Goal: Task Accomplishment & Management: Complete application form

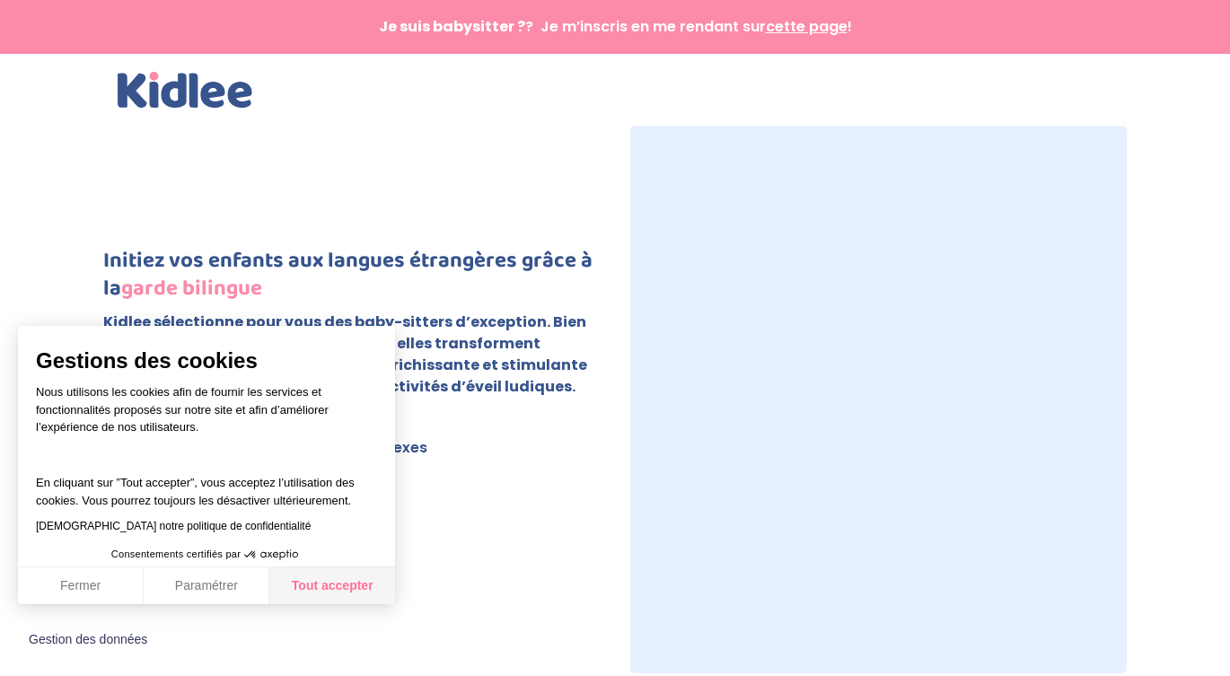
click at [346, 588] on button "Tout accepter" at bounding box center [332, 586] width 126 height 38
checkbox input "true"
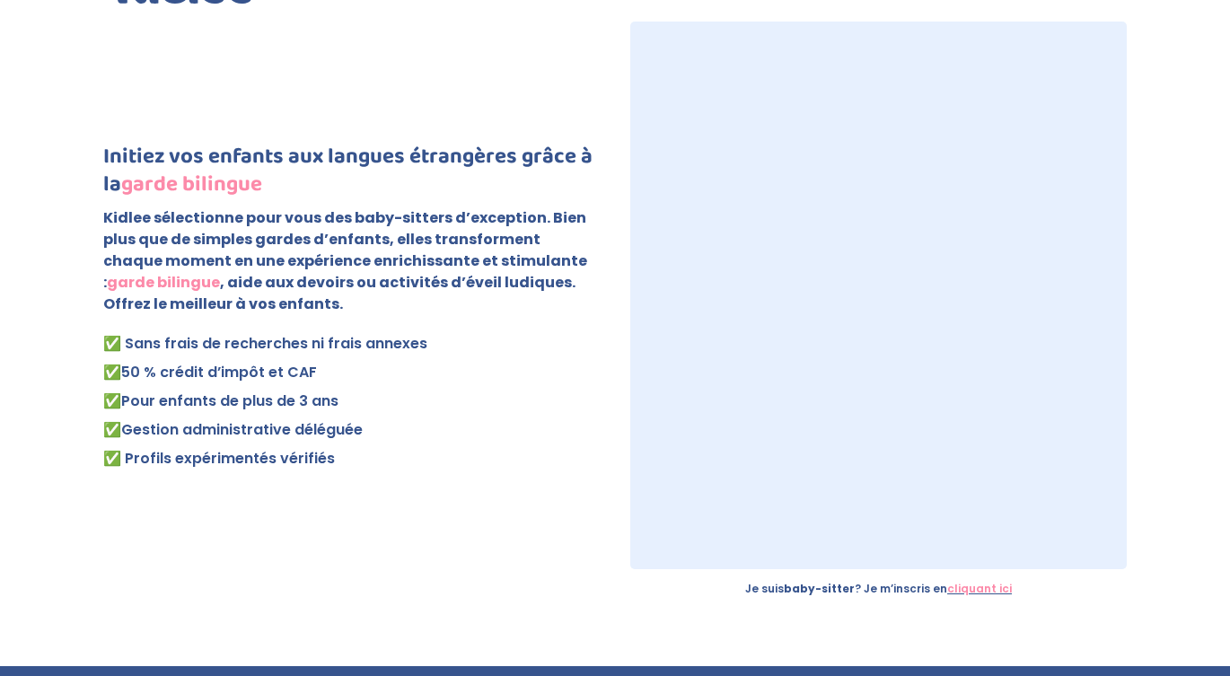
scroll to position [137, 0]
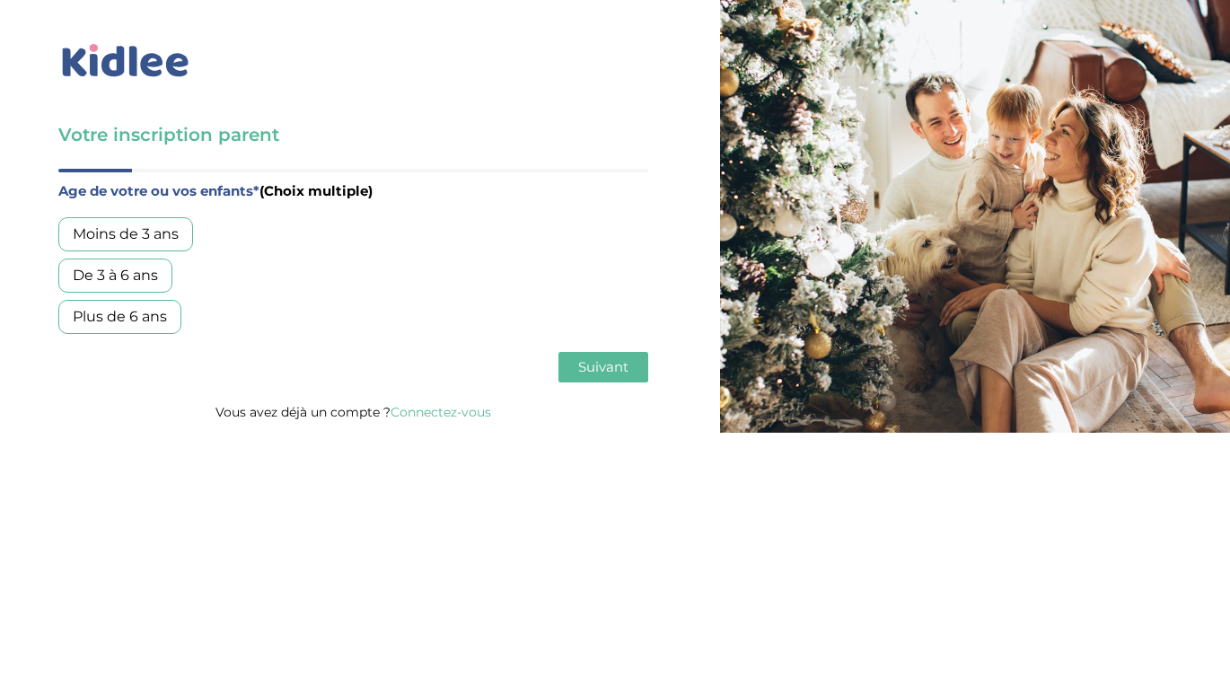
click at [140, 255] on div "Moins de 3 ans De 3 à 6 ans Plus de 6 ans" at bounding box center [353, 275] width 590 height 117
click at [144, 241] on div "Moins de 3 ans" at bounding box center [125, 234] width 135 height 34
click at [136, 272] on div "De 3 à 6 ans" at bounding box center [115, 275] width 114 height 34
click at [591, 354] on button "Suivant" at bounding box center [603, 367] width 90 height 31
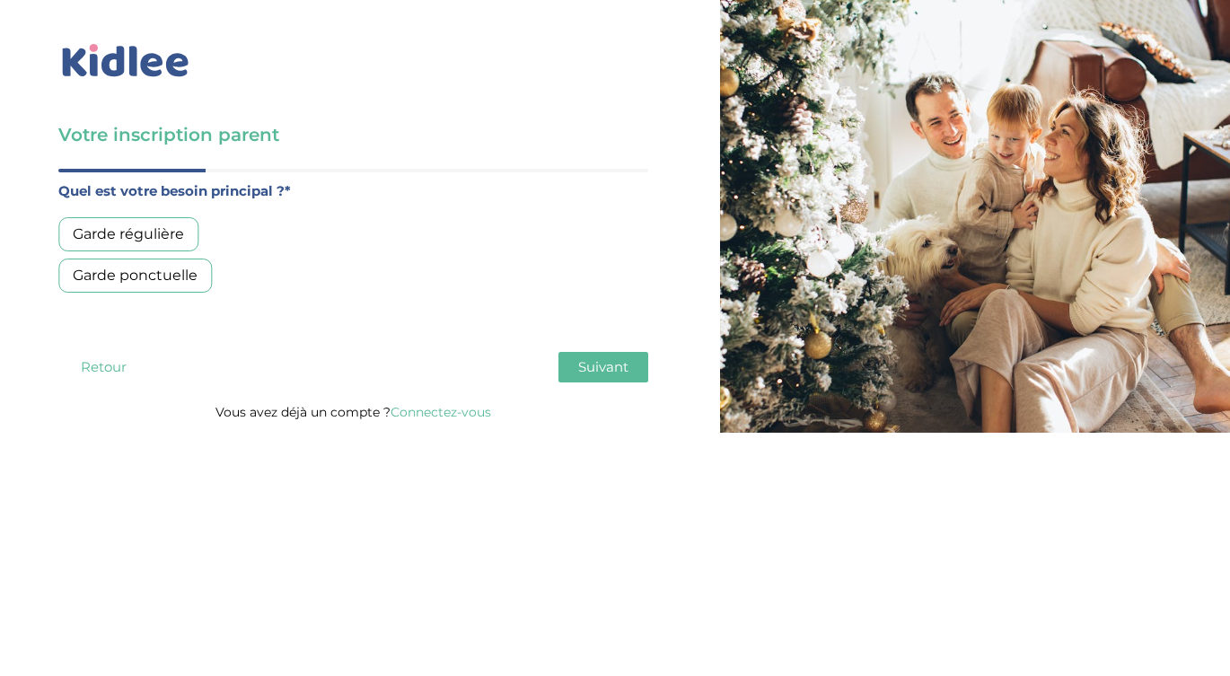
click at [171, 237] on div "Garde régulière" at bounding box center [128, 234] width 140 height 34
click at [599, 356] on button "Suivant" at bounding box center [603, 367] width 90 height 31
click at [186, 230] on div "Moins de 30h/mois" at bounding box center [140, 234] width 164 height 34
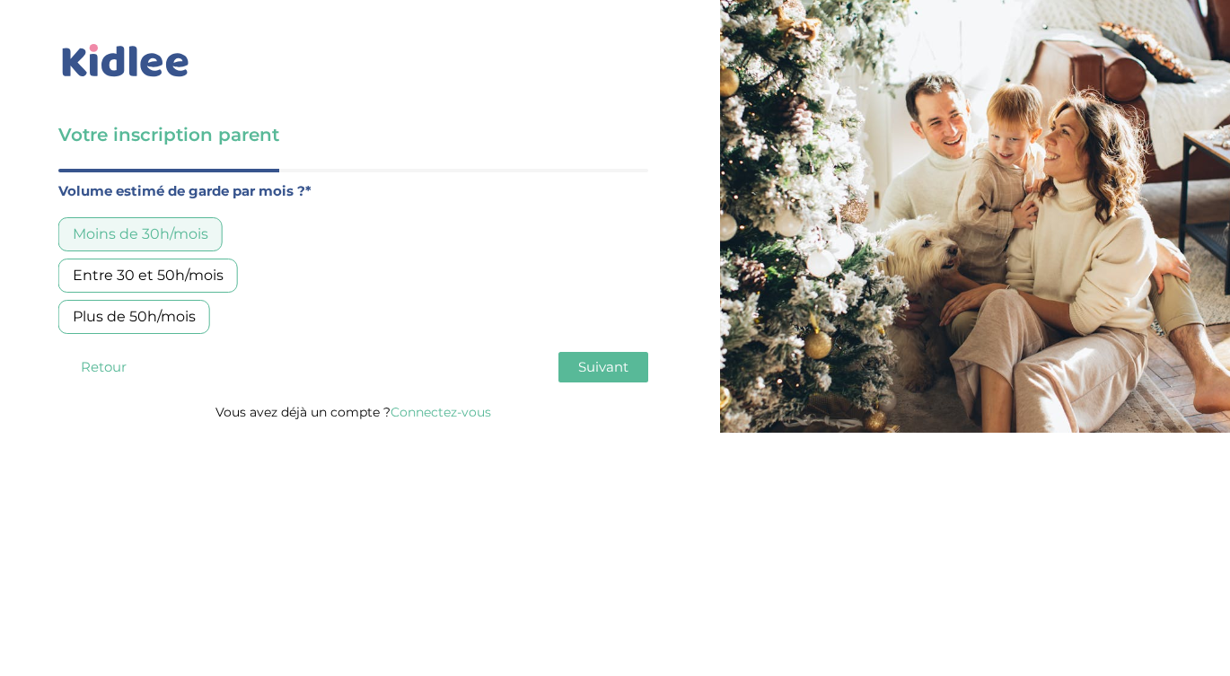
click at [595, 355] on button "Suivant" at bounding box center [603, 367] width 90 height 31
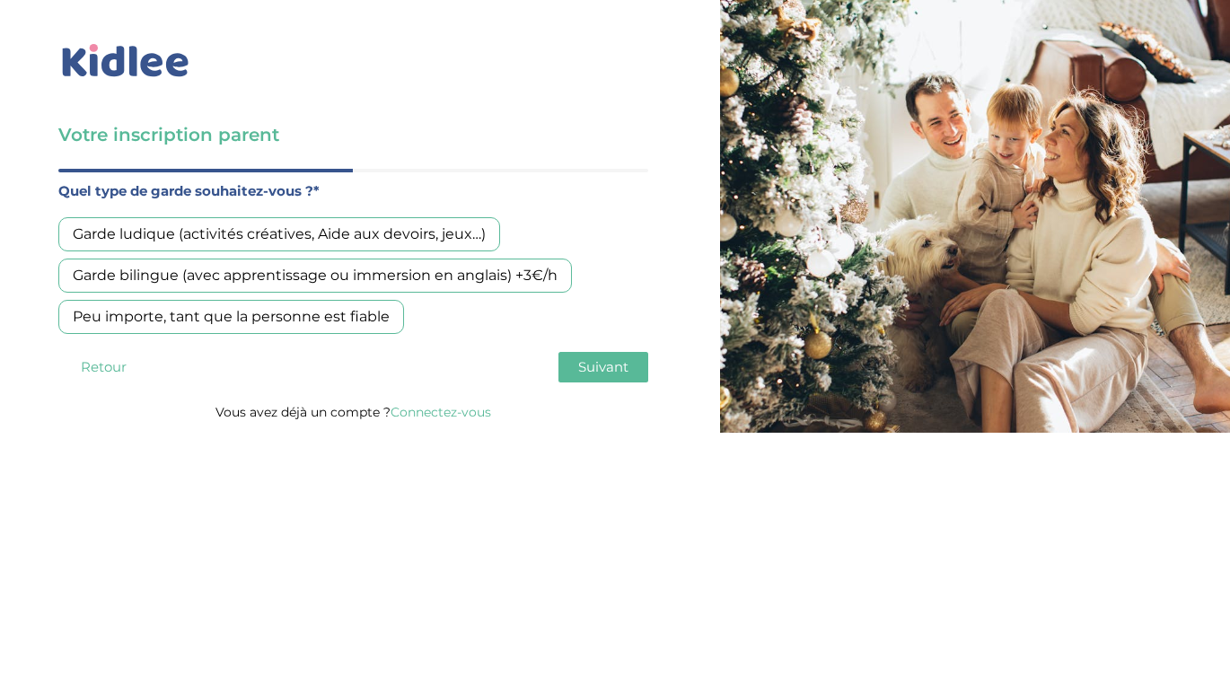
click at [435, 274] on div "Garde bilingue (avec apprentissage ou immersion en anglais) +3€/h" at bounding box center [314, 275] width 513 height 34
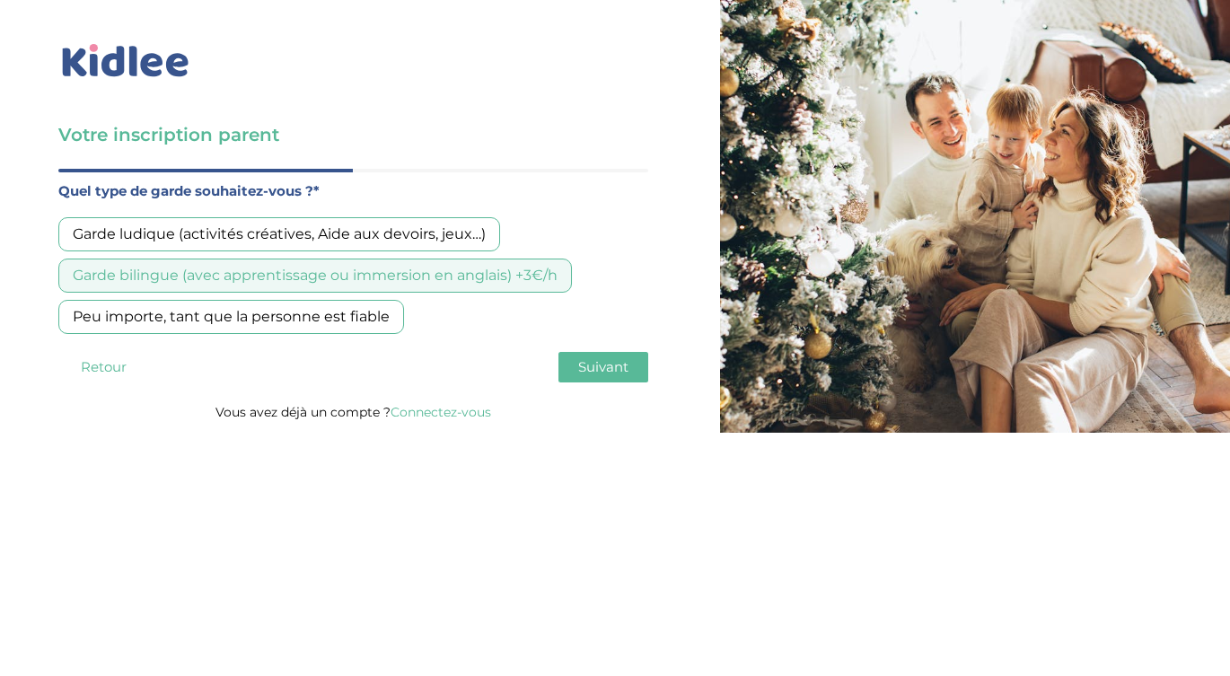
click at [603, 366] on span "Suivant" at bounding box center [603, 366] width 50 height 17
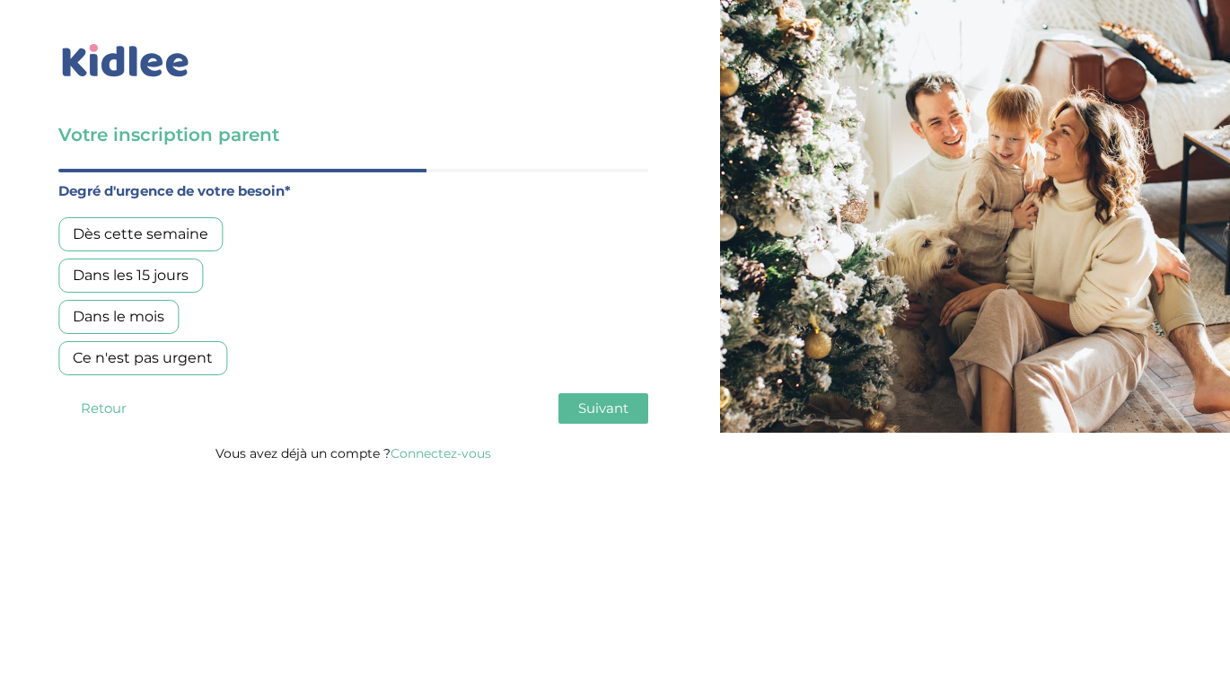
click at [152, 308] on div "Dans le mois" at bounding box center [118, 317] width 120 height 34
click at [591, 407] on span "Suivant" at bounding box center [603, 407] width 50 height 17
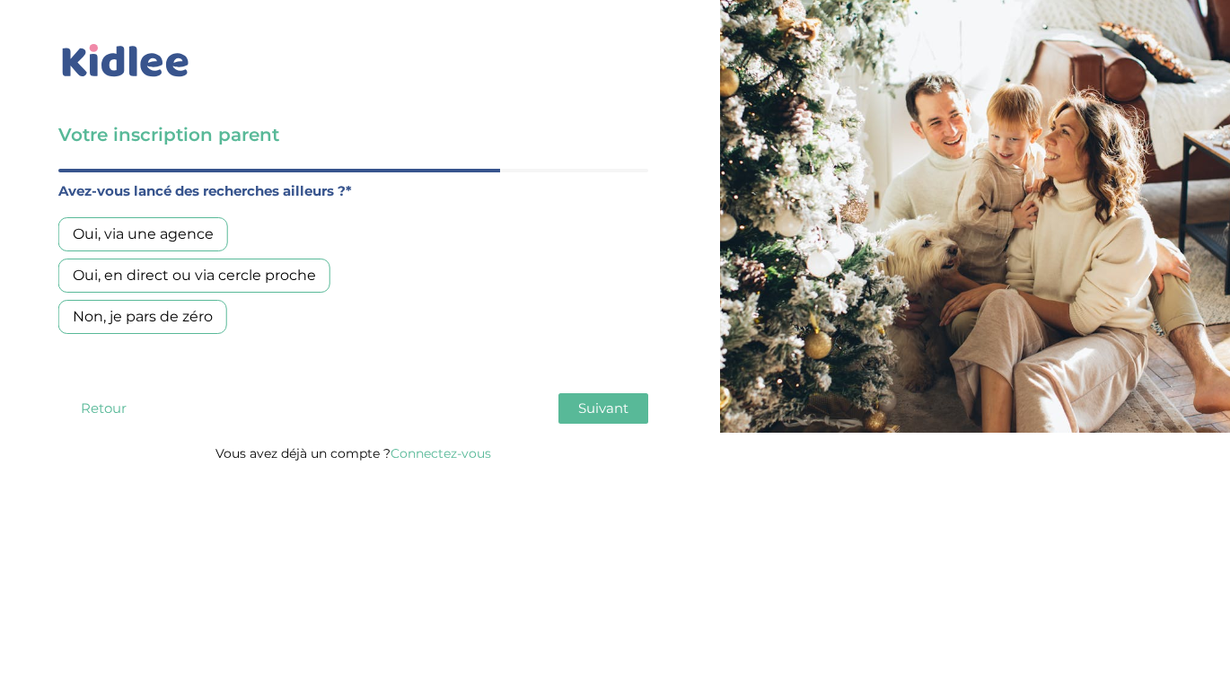
click at [176, 241] on div "Oui, via une agence" at bounding box center [143, 234] width 170 height 34
click at [615, 415] on span "Suivant" at bounding box center [603, 407] width 50 height 17
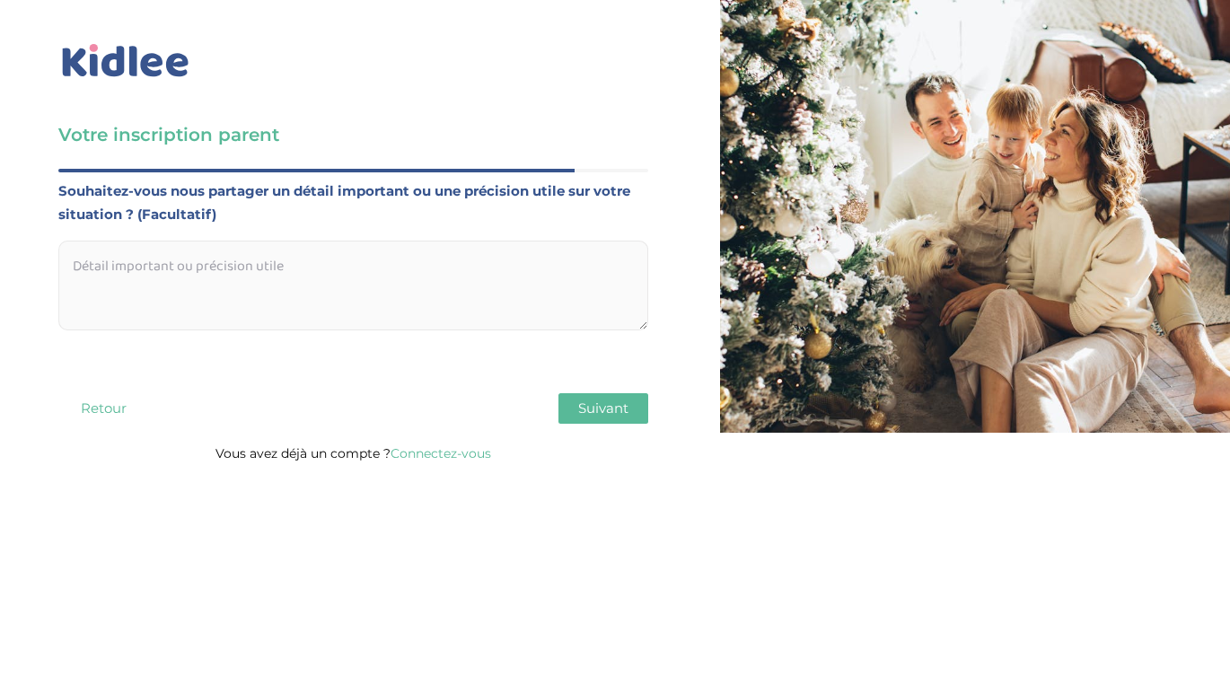
click at [560, 284] on textarea at bounding box center [353, 286] width 590 height 90
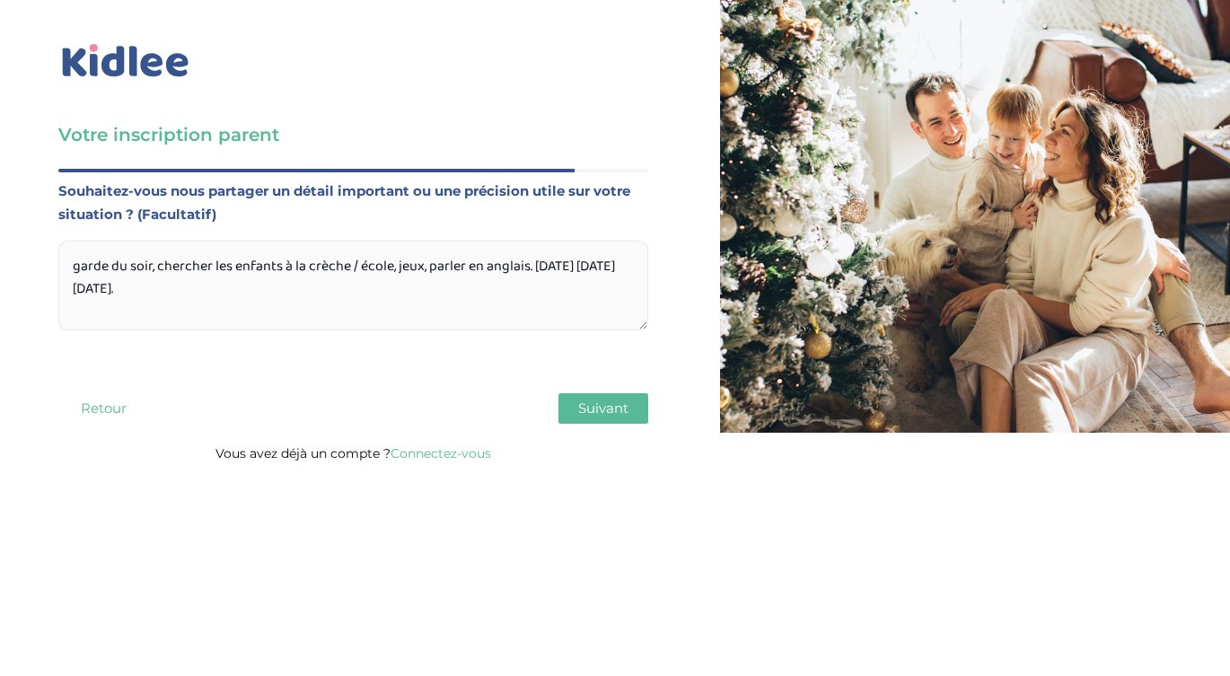
type textarea "garde du soir, chercher les enfants à la crèche / école, jeux, parler en anglai…"
click at [587, 396] on button "Suivant" at bounding box center [603, 408] width 90 height 31
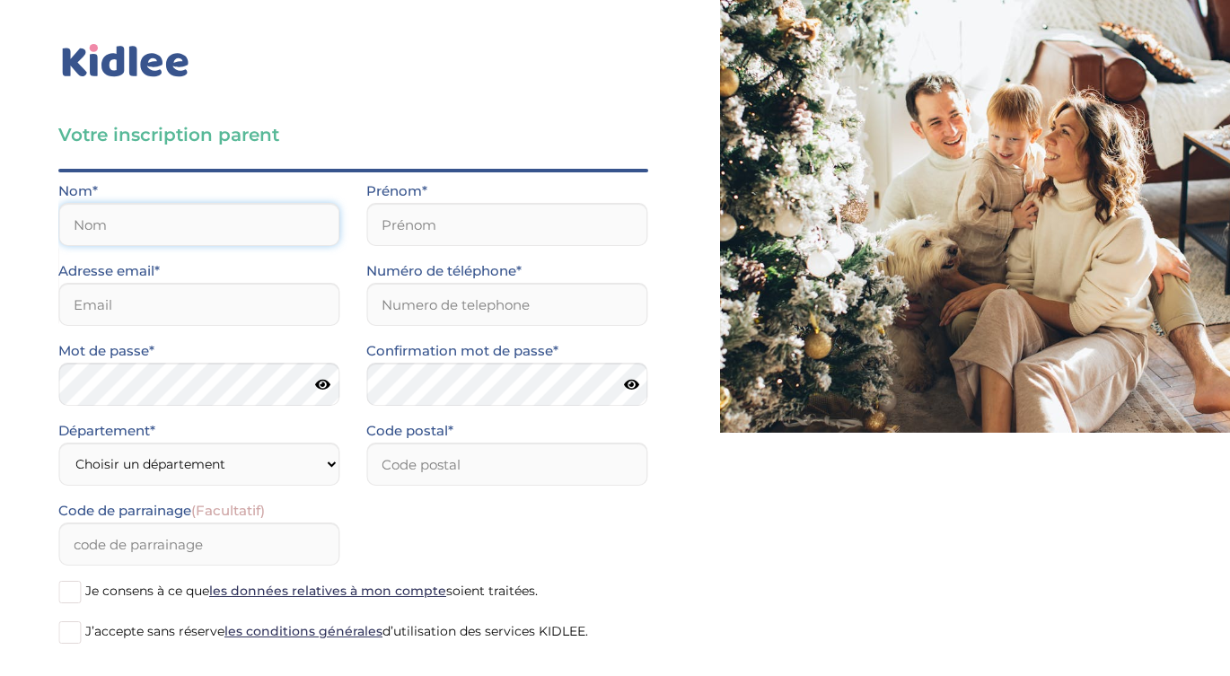
click at [275, 232] on input "text" at bounding box center [198, 224] width 281 height 43
type input "Jacquet"
type input "Mélanie"
type input "melanie.jacquet2605@gmail.com"
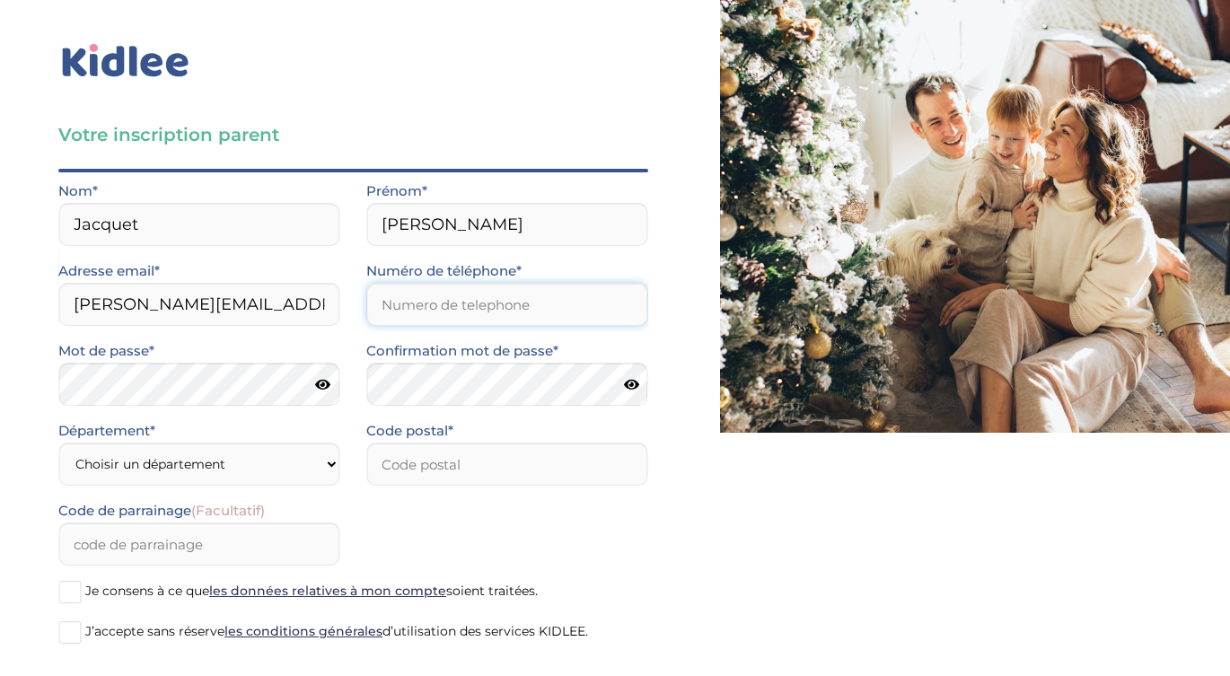
type input "0673710560"
type input "92800"
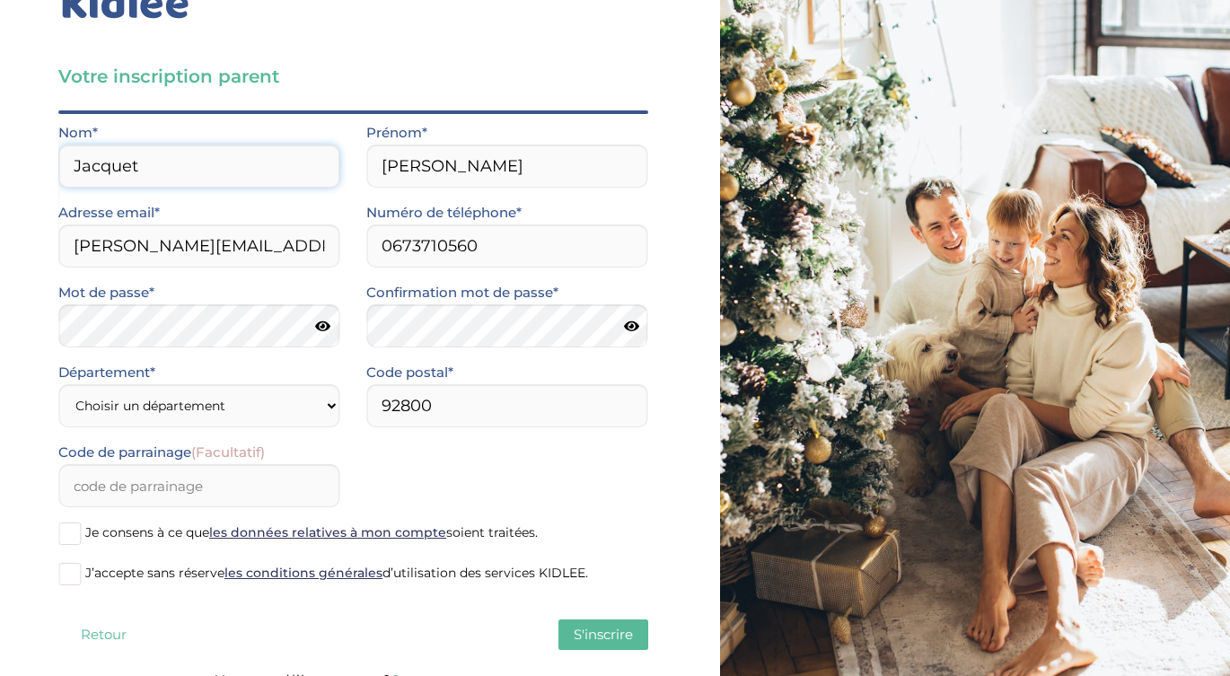
scroll to position [63, 0]
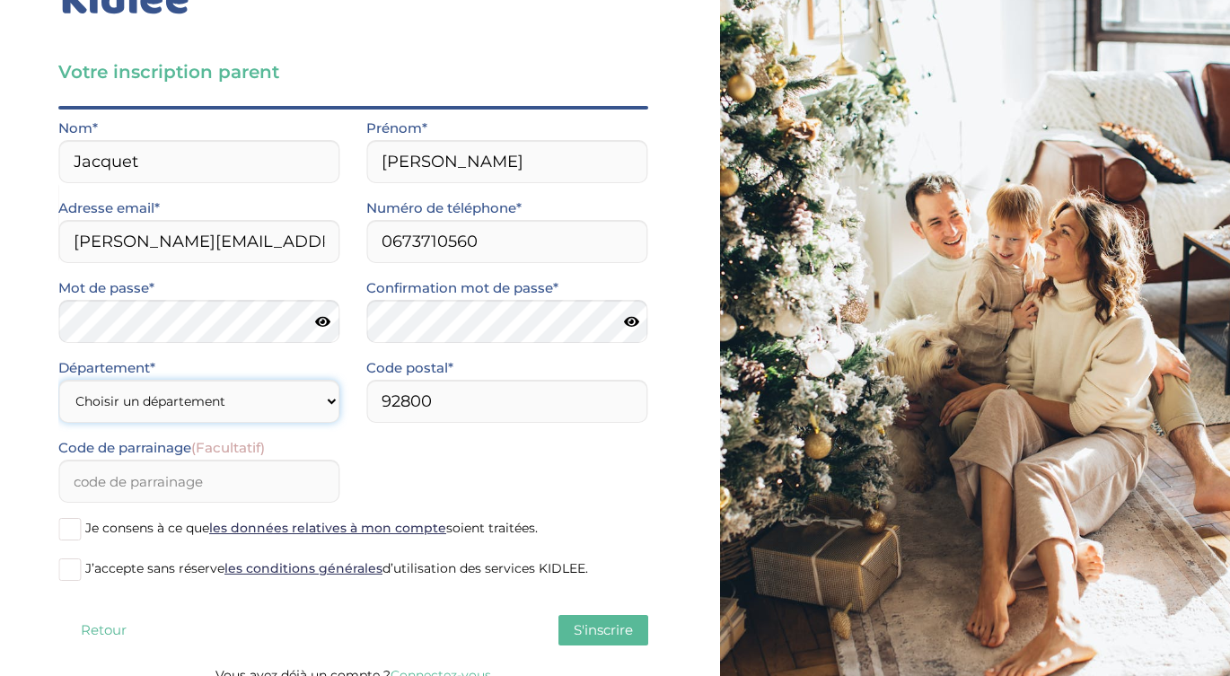
click at [268, 396] on select "Choisir un département Paris (75) Hauts-de-Seine (92) Yvelines (78) Val-de-Marn…" at bounding box center [198, 401] width 281 height 43
select select "92"
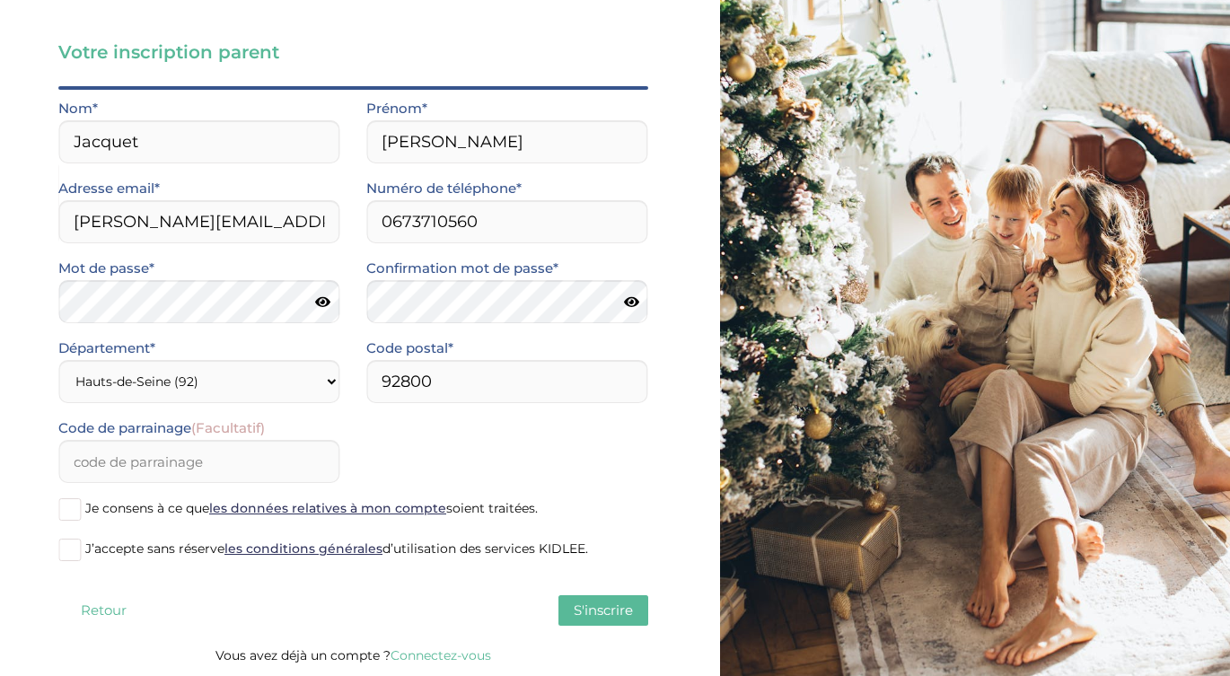
click at [131, 509] on span "Je consens à ce que les données relatives à mon compte soient traitées." at bounding box center [311, 508] width 452 height 16
click at [0, 0] on input "Je consens à ce que les données relatives à mon compte soient traitées." at bounding box center [0, 0] width 0 height 0
click at [124, 552] on span "J’accepte sans réserve les conditions générales d’utilisation des services KIDL…" at bounding box center [336, 548] width 503 height 16
click at [0, 0] on input "J’accepte sans réserve les conditions générales d’utilisation des services KIDL…" at bounding box center [0, 0] width 0 height 0
click at [592, 617] on span "S'inscrire" at bounding box center [603, 609] width 59 height 17
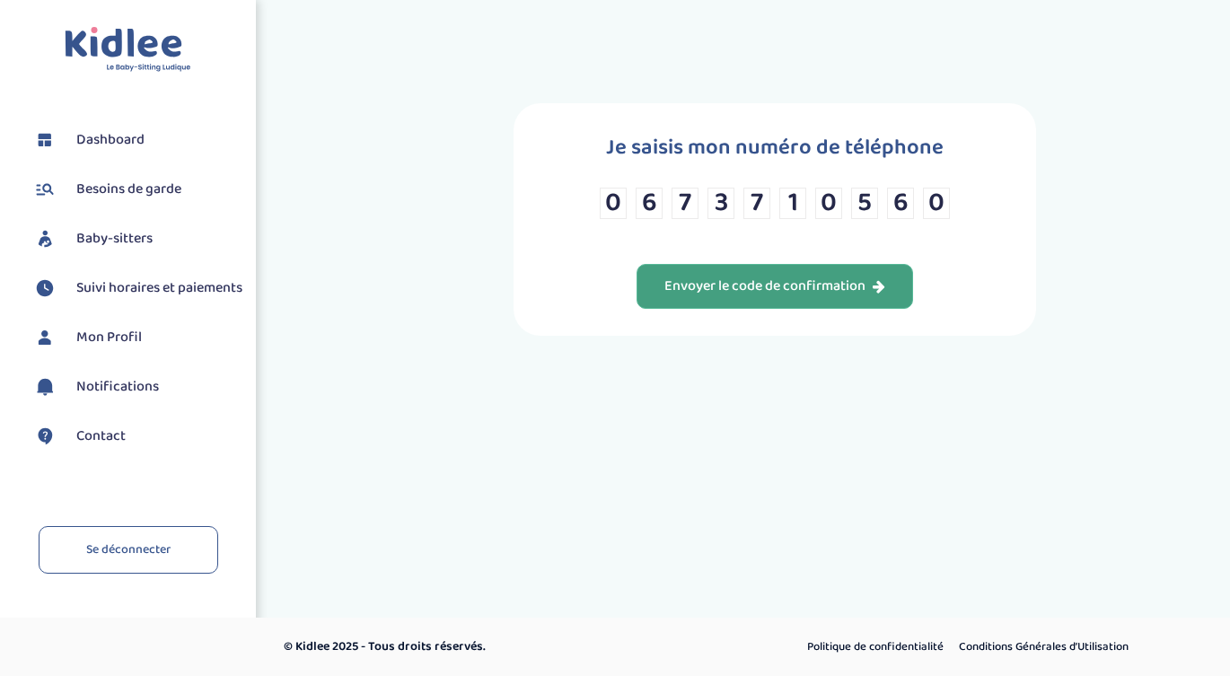
click at [775, 299] on button "Envoyer le code de confirmation" at bounding box center [774, 286] width 276 height 45
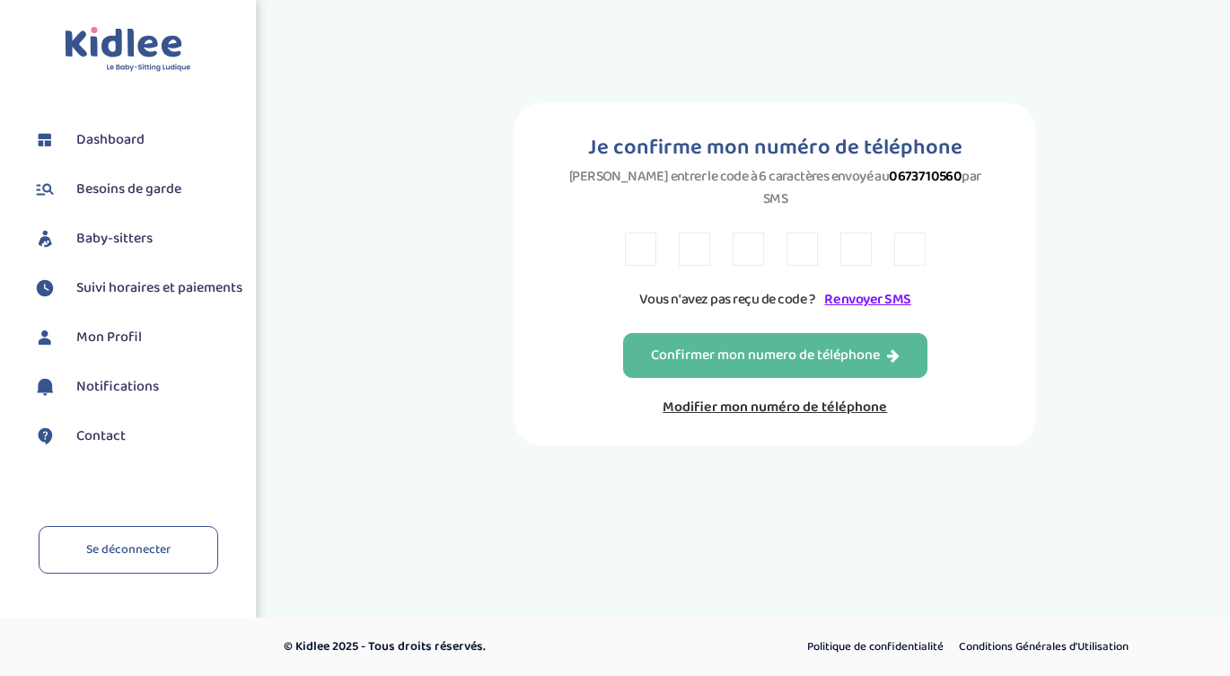
click at [647, 232] on input "text" at bounding box center [640, 248] width 31 height 33
type input "2"
type input "D"
type input "E"
type input "F"
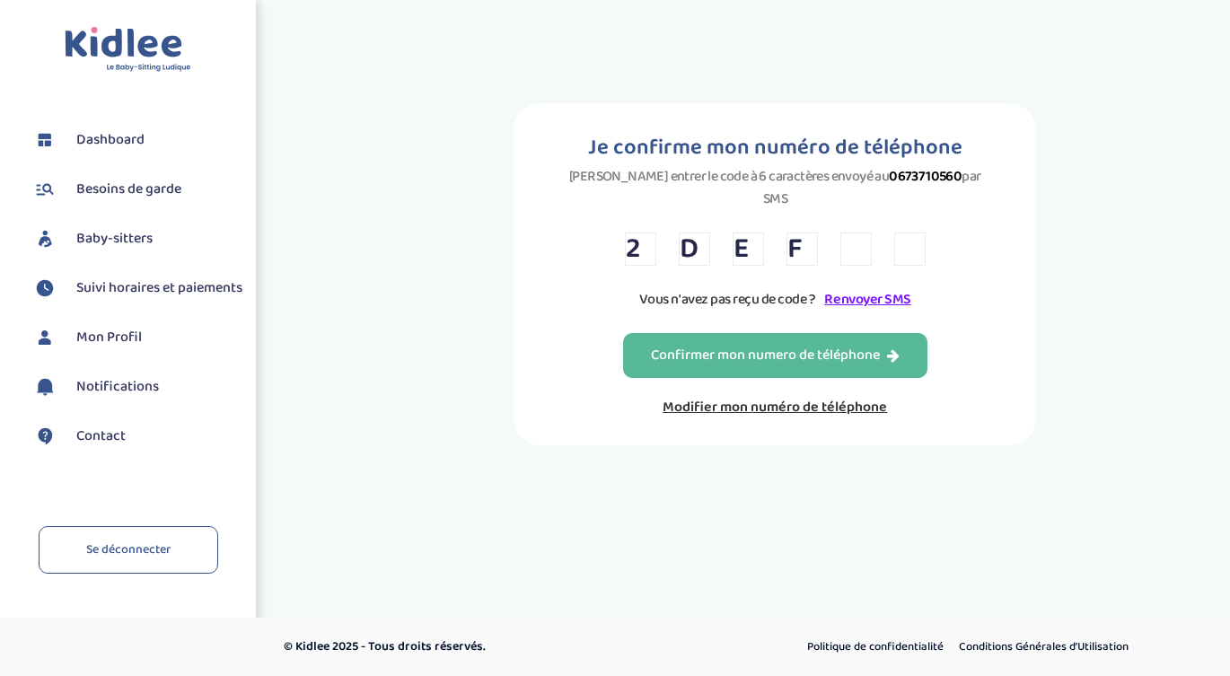
type input "L"
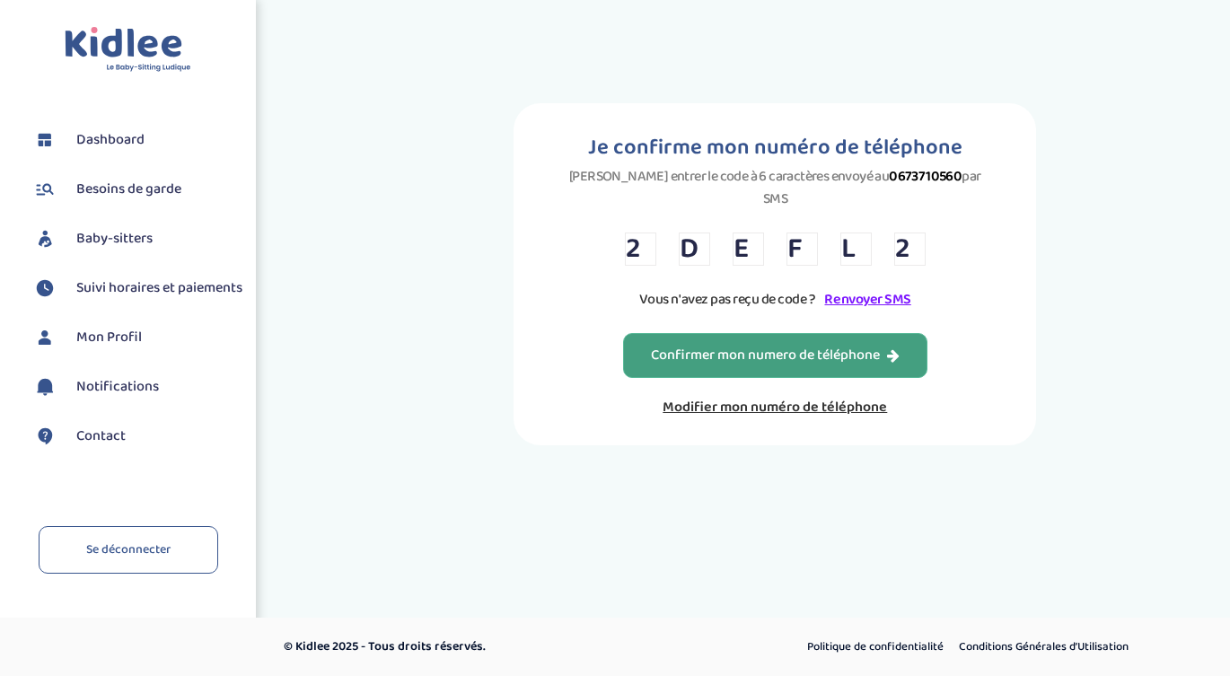
type input "2"
click at [687, 346] on div "Confirmer mon numero de téléphone" at bounding box center [775, 356] width 249 height 21
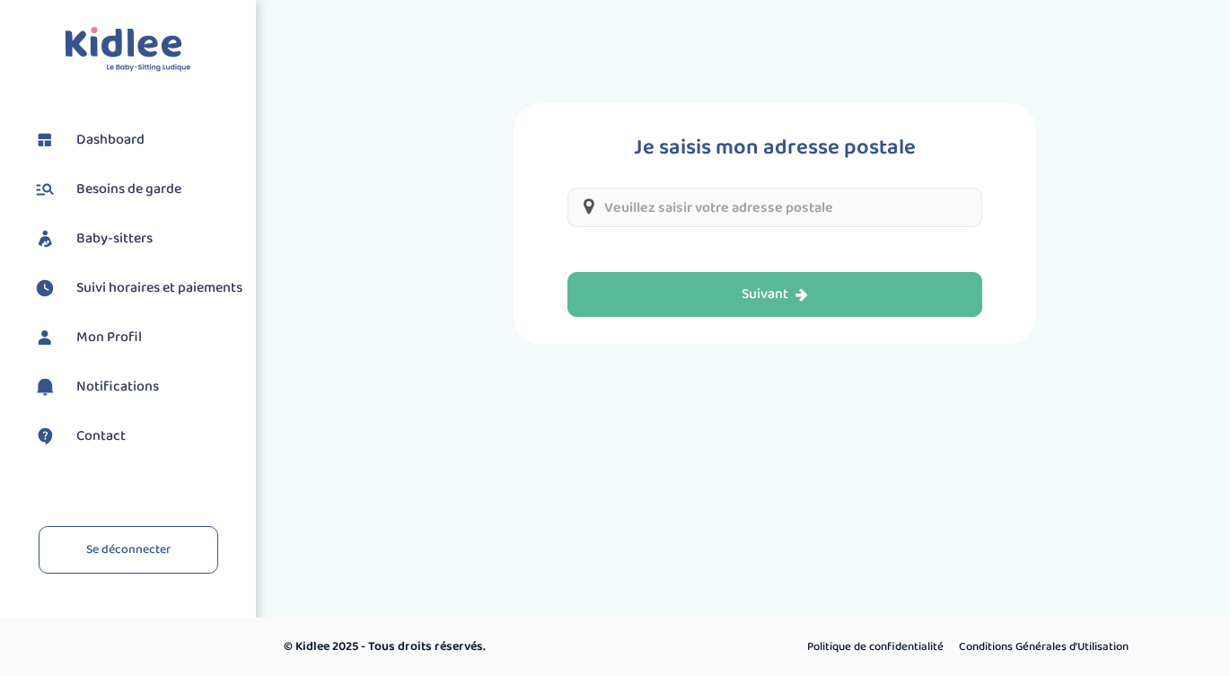
click at [746, 207] on input "text" at bounding box center [774, 207] width 415 height 39
type input "4"
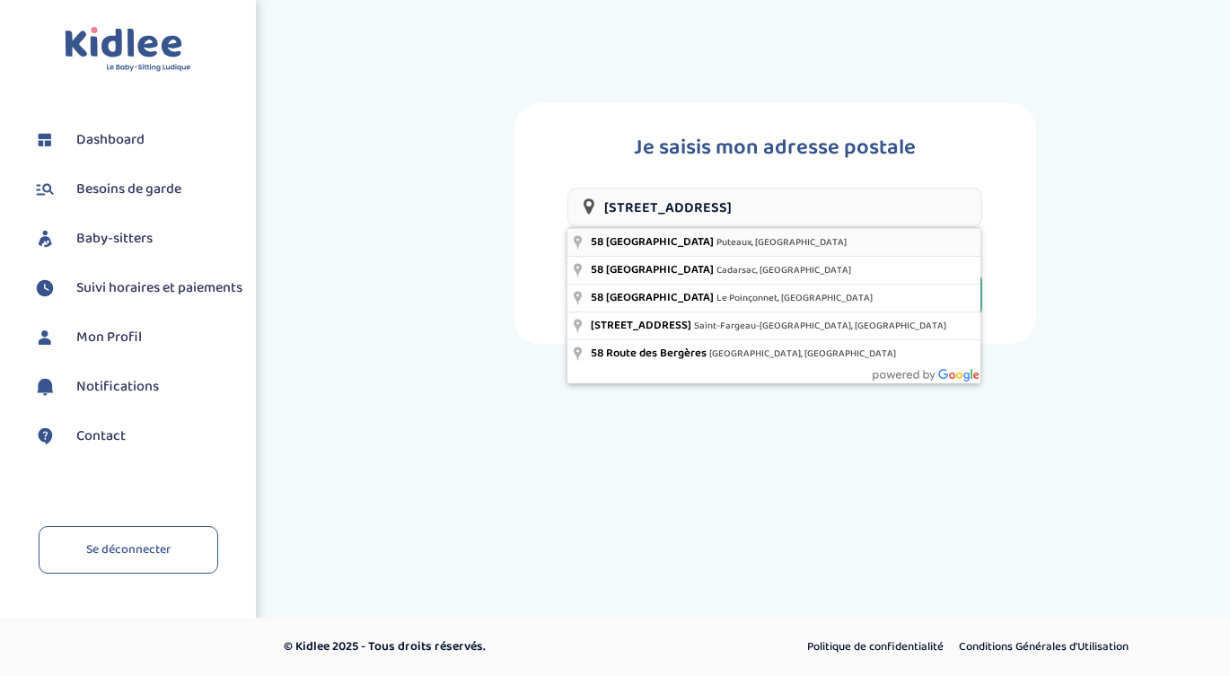
type input "58 Avenue des Bergères, Puteaux, France"
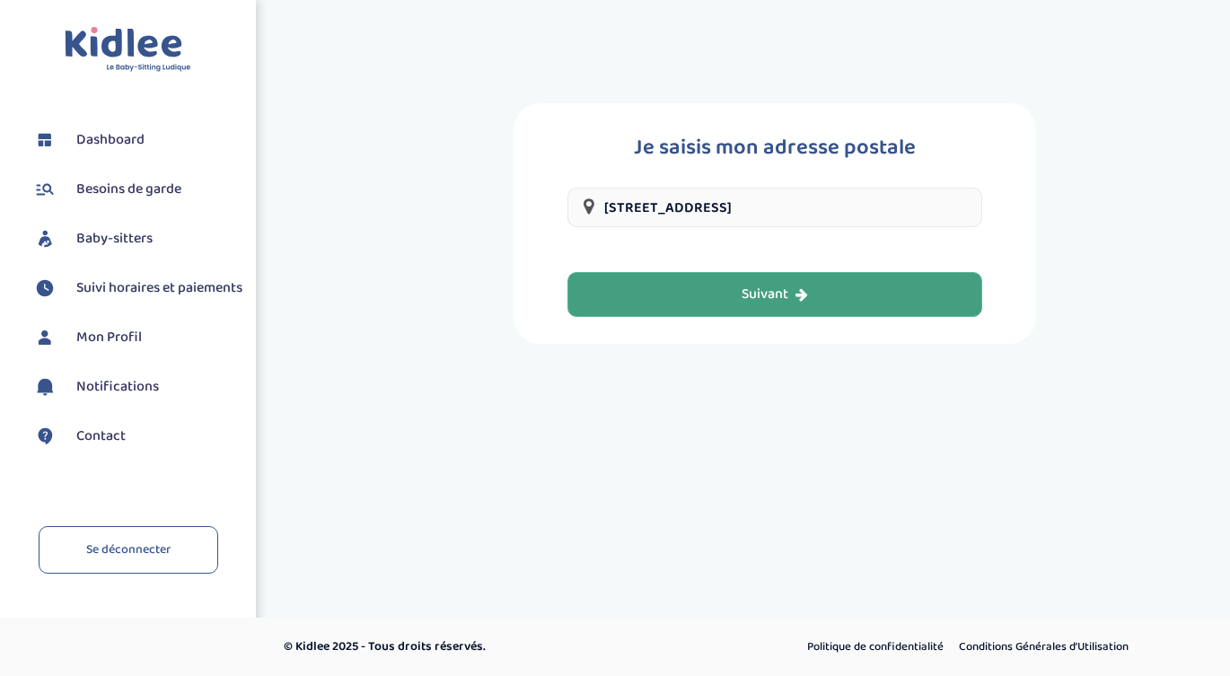
click at [778, 285] on div "Suivant" at bounding box center [774, 295] width 66 height 21
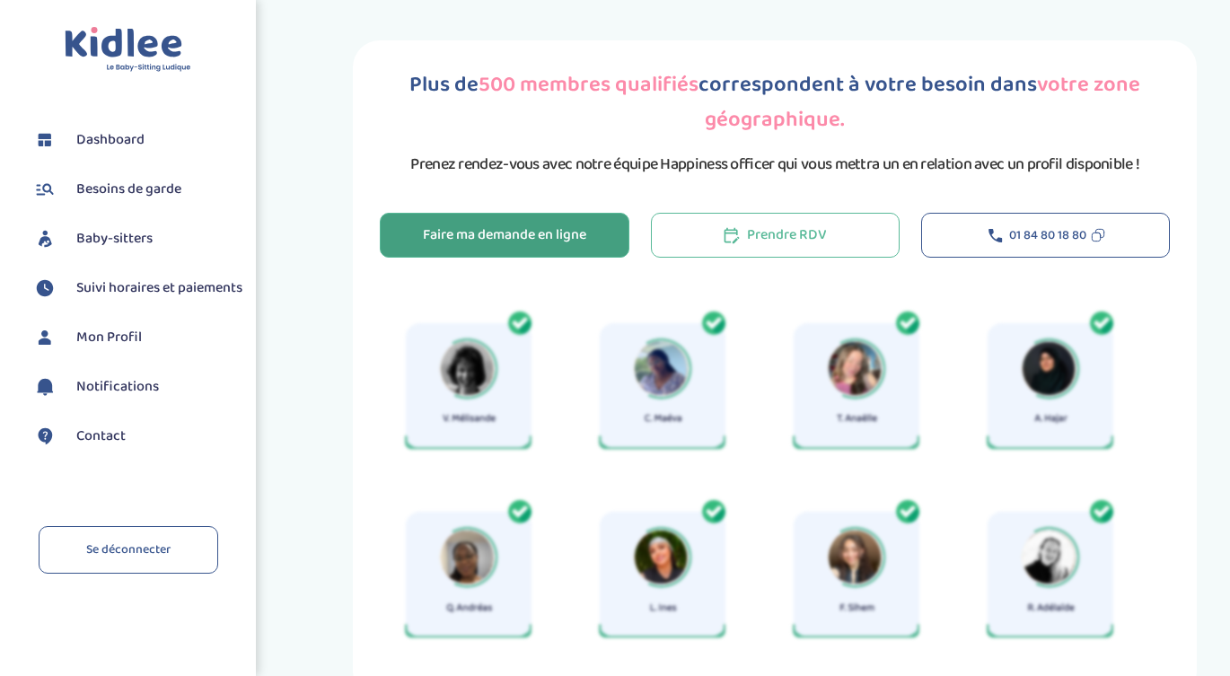
click at [575, 234] on div "Faire ma demande en ligne" at bounding box center [504, 235] width 163 height 21
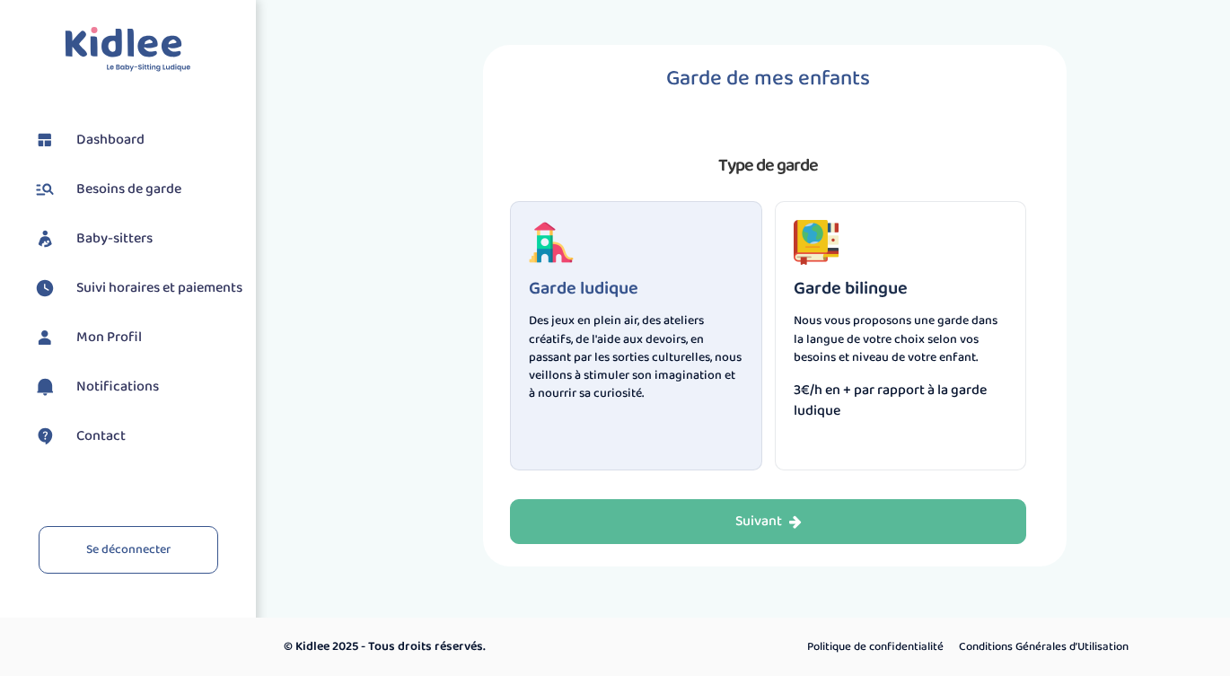
click at [868, 284] on h3 "Garde bilingue" at bounding box center [900, 288] width 215 height 20
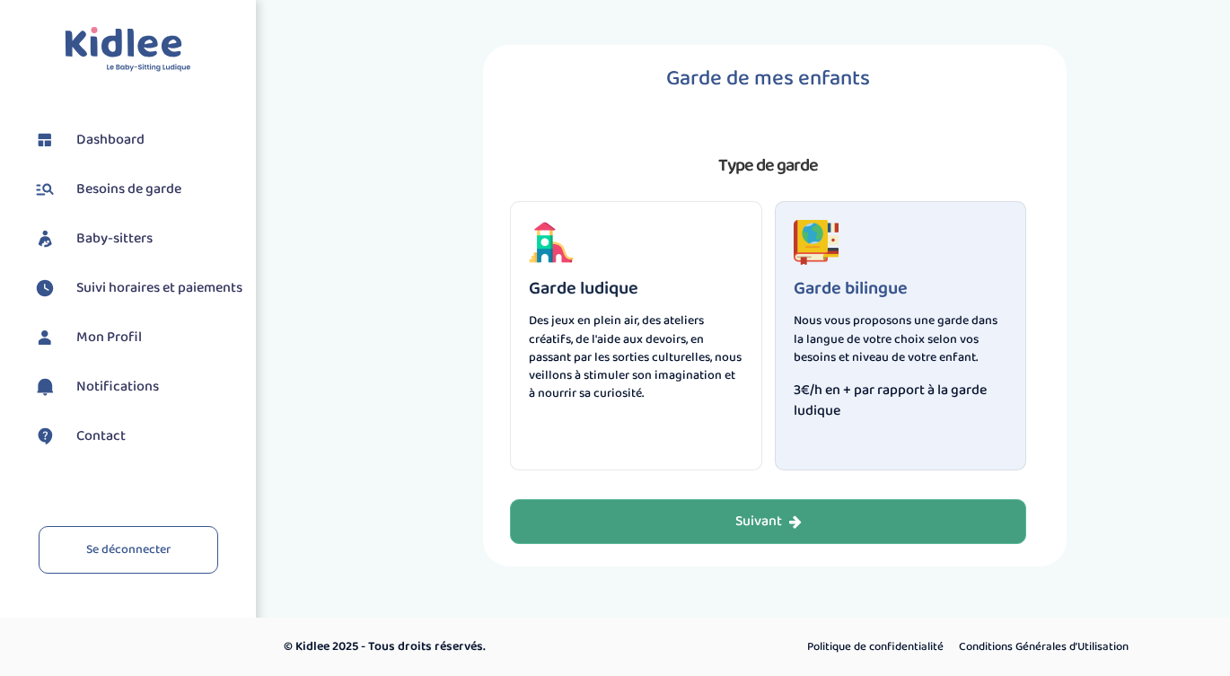
click at [779, 512] on div "Suivant" at bounding box center [768, 522] width 66 height 21
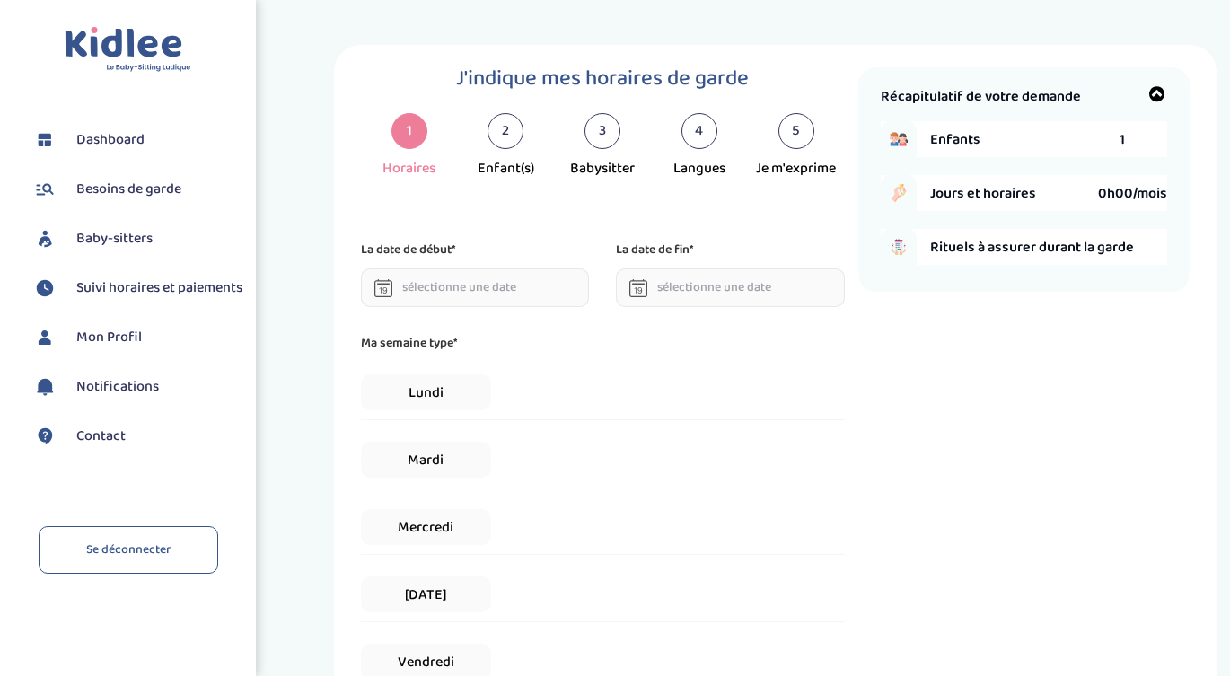
click at [513, 136] on div "2" at bounding box center [505, 131] width 36 height 36
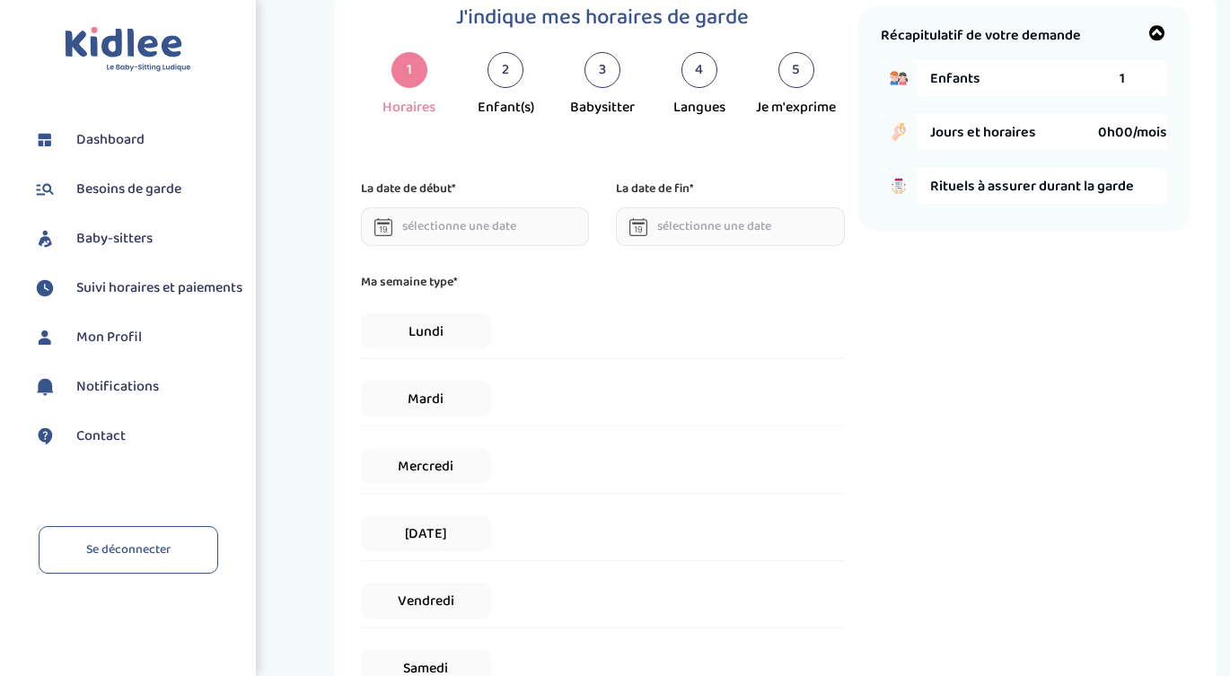
scroll to position [62, 0]
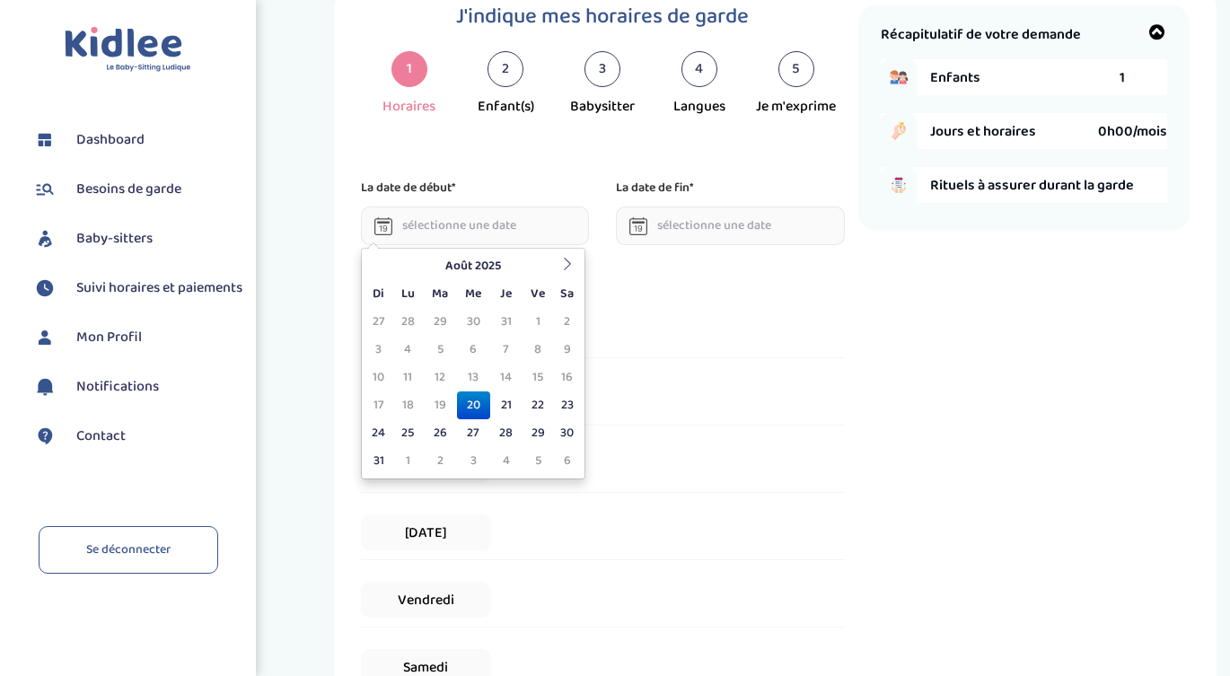
click at [491, 229] on input "text" at bounding box center [475, 225] width 228 height 39
click at [564, 269] on icon at bounding box center [567, 264] width 13 height 13
click at [389, 346] on td "7" at bounding box center [378, 350] width 27 height 28
type input "[DATE]"
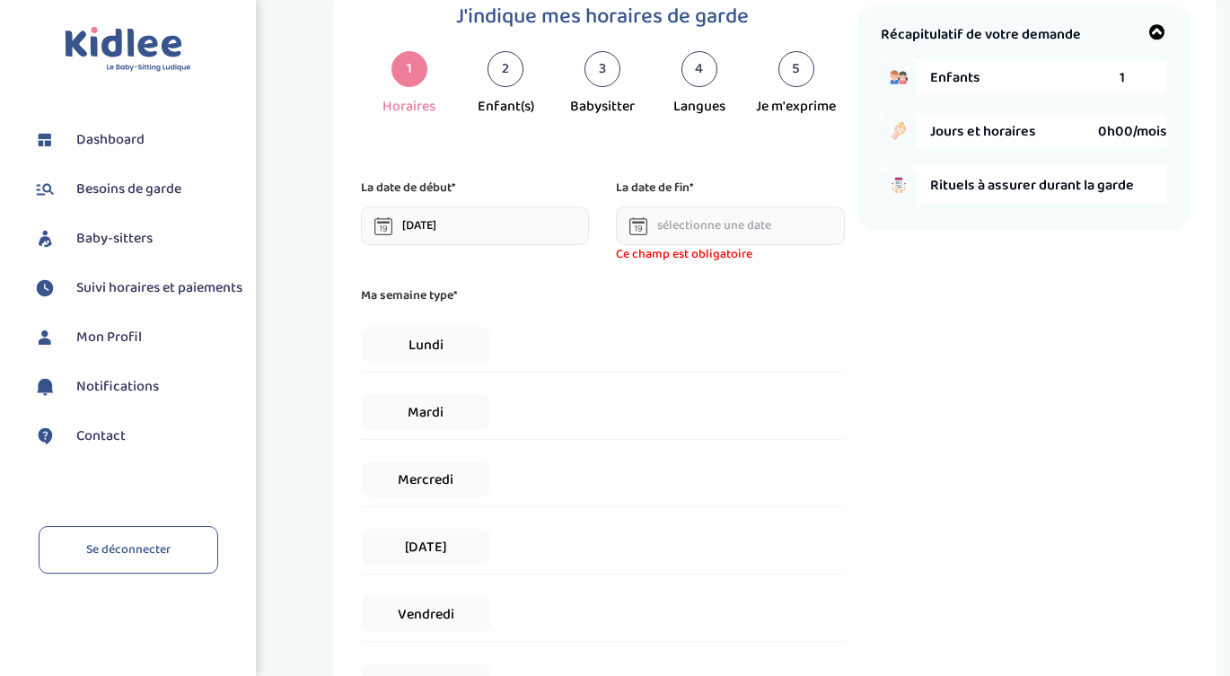
click at [637, 232] on icon at bounding box center [638, 226] width 18 height 18
click at [670, 225] on input "text" at bounding box center [730, 225] width 228 height 39
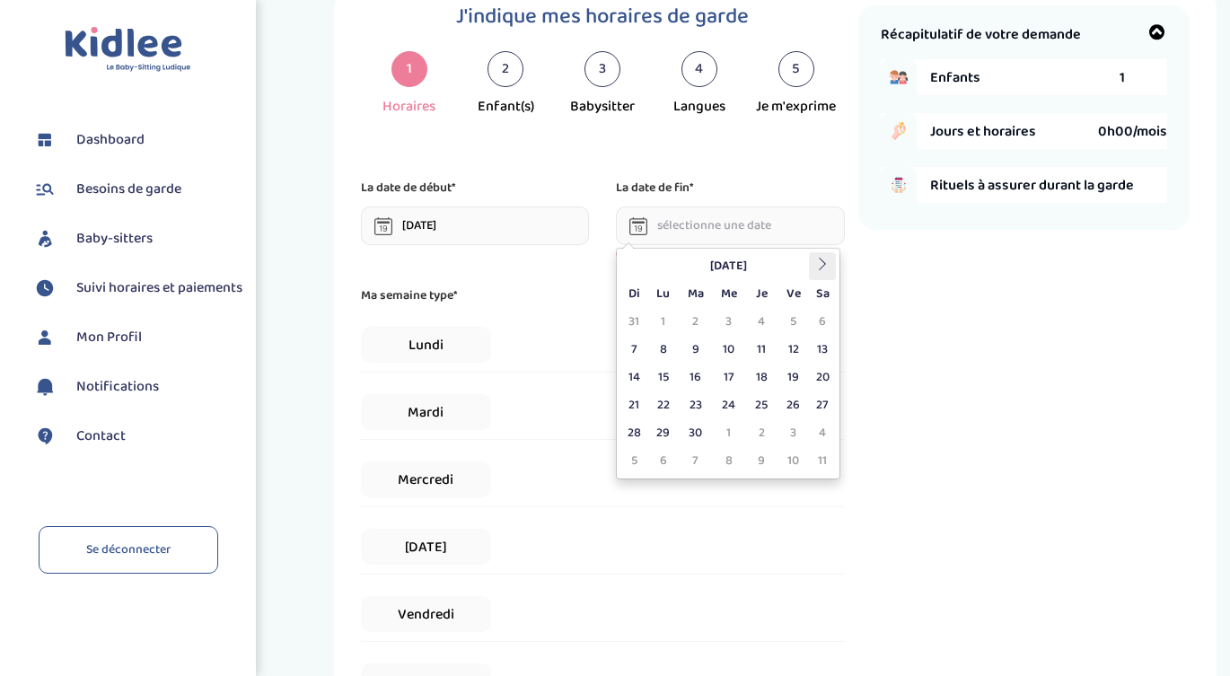
click at [823, 264] on icon at bounding box center [822, 264] width 13 height 13
click at [766, 376] on td "18" at bounding box center [761, 377] width 31 height 28
type input "[DATE]"
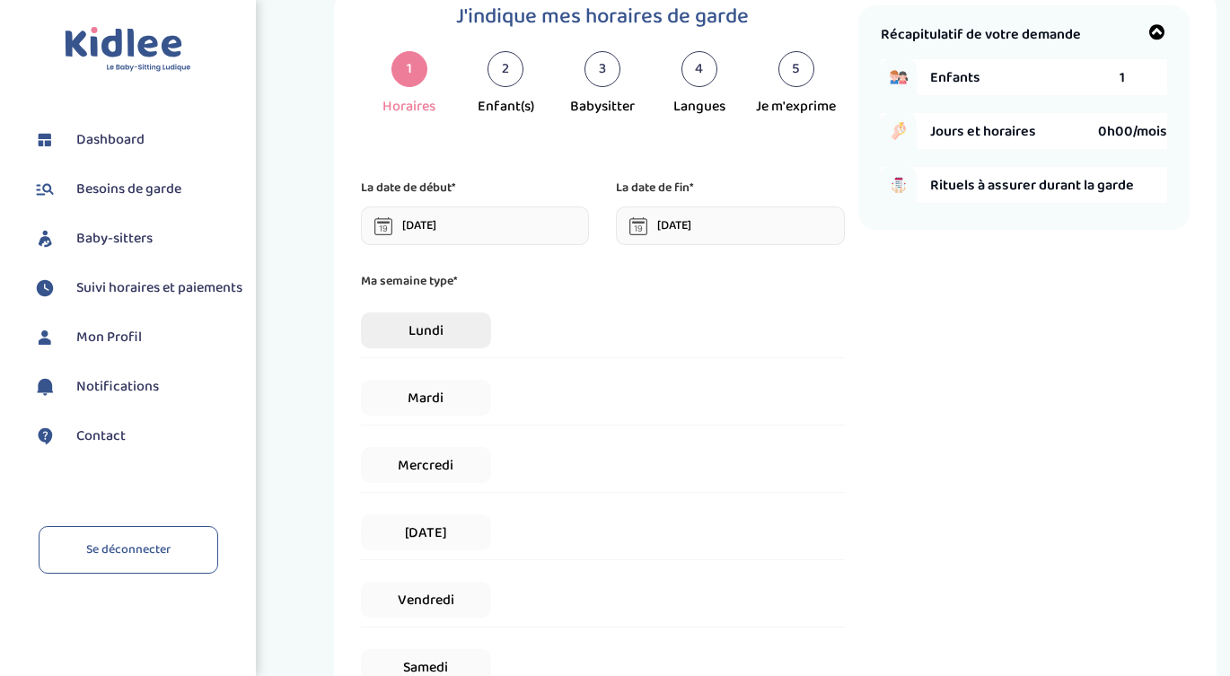
click at [482, 331] on span "Lundi" at bounding box center [426, 330] width 130 height 36
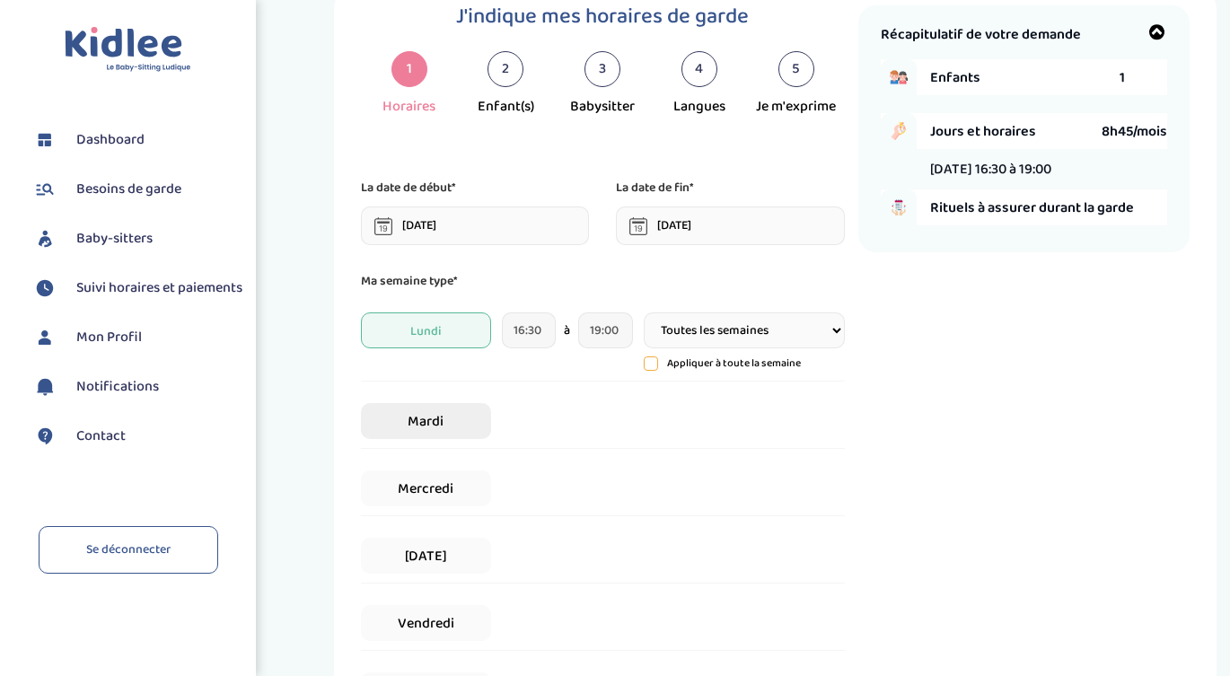
click at [460, 413] on span "Mardi" at bounding box center [426, 421] width 130 height 36
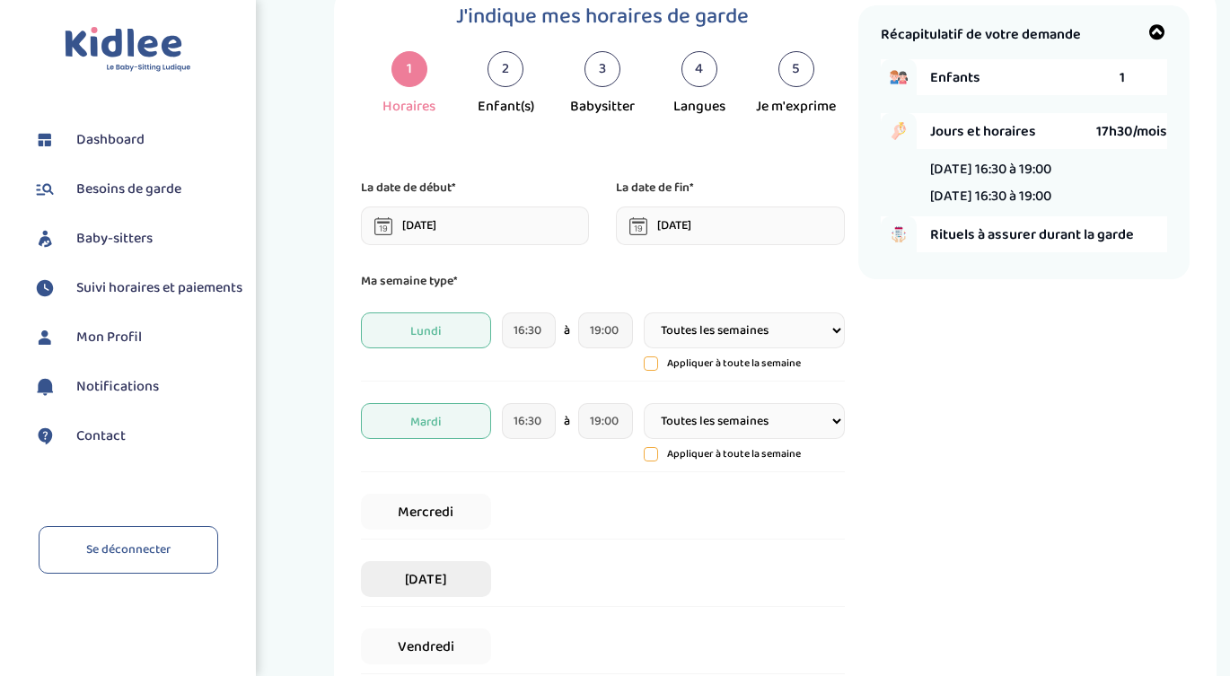
click at [435, 583] on span "[DATE]" at bounding box center [426, 579] width 130 height 36
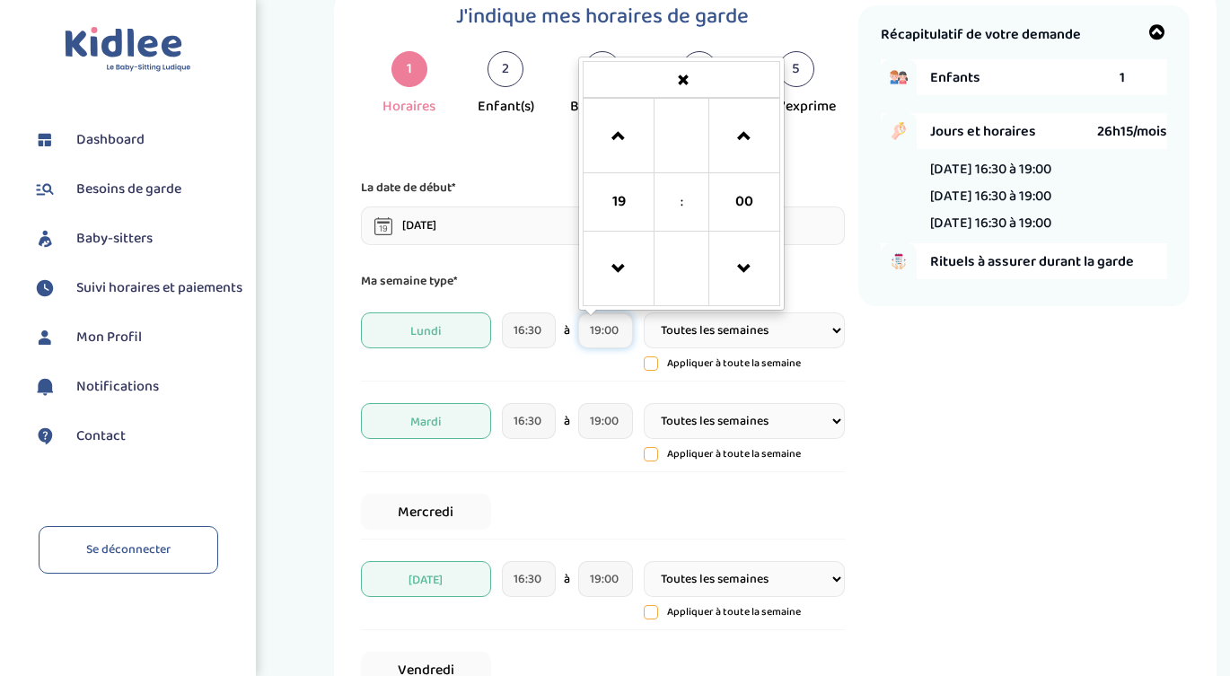
click at [625, 318] on input "19:00" at bounding box center [605, 330] width 54 height 36
click at [635, 253] on span at bounding box center [618, 269] width 48 height 48
click at [731, 185] on span "00" at bounding box center [744, 202] width 48 height 48
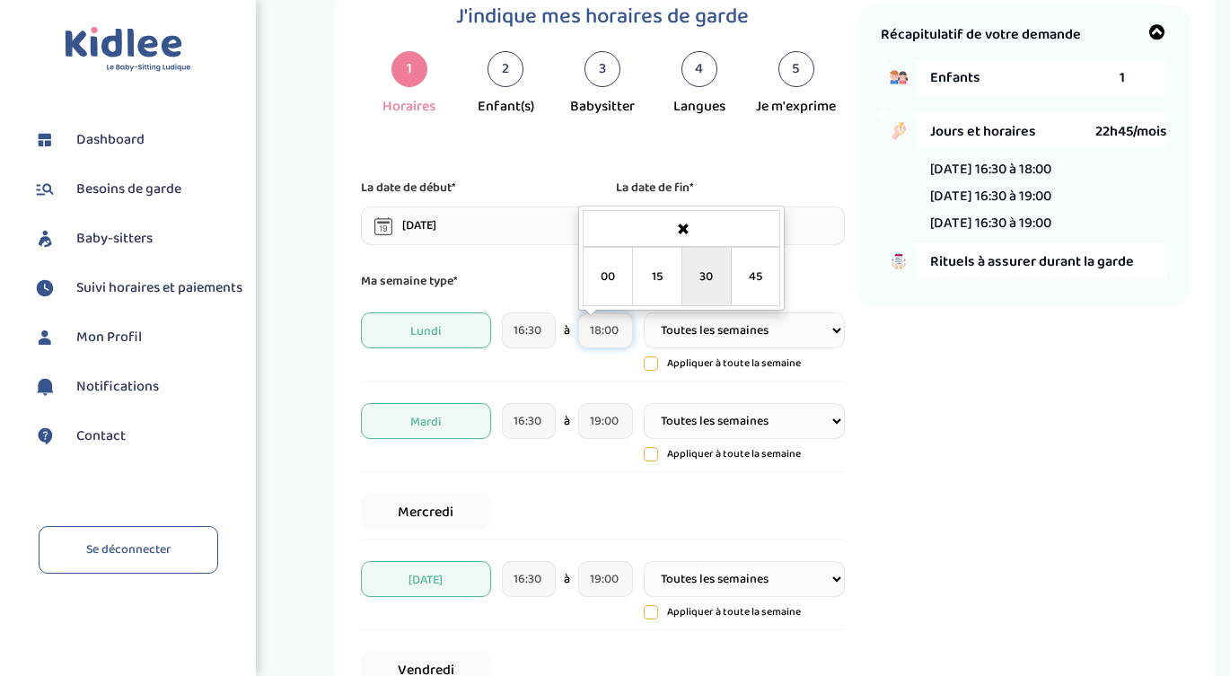
click at [713, 270] on td "30" at bounding box center [705, 277] width 49 height 58
type input "18:30"
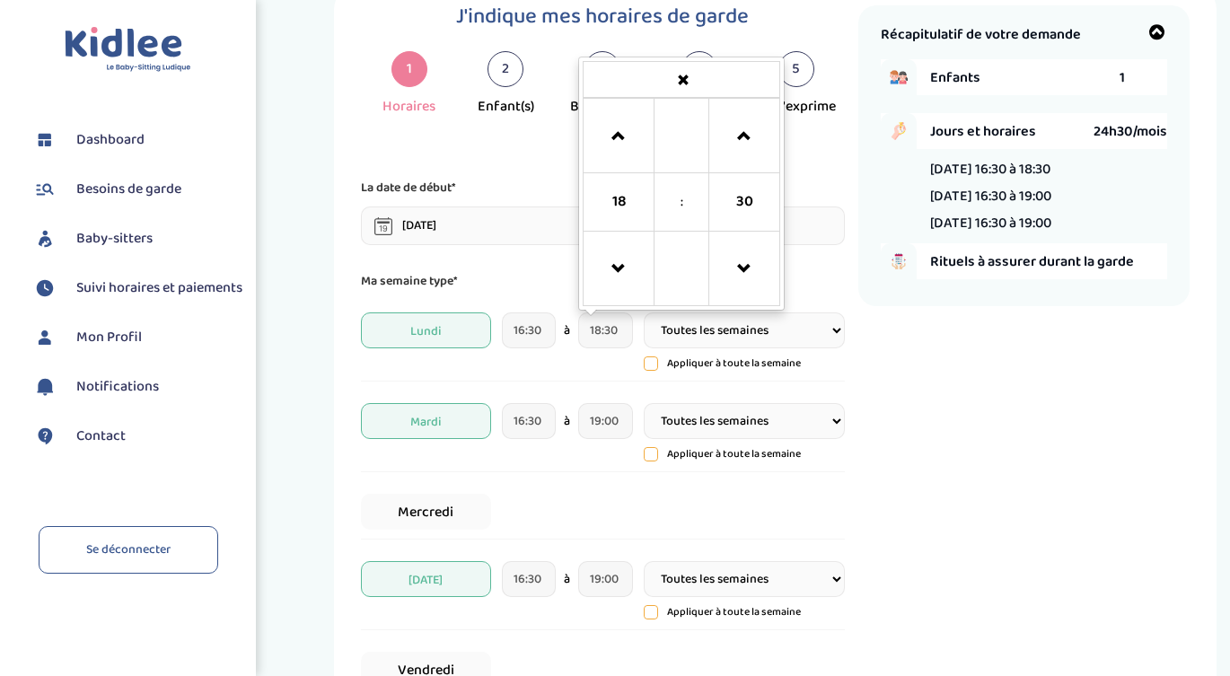
click at [851, 382] on div "J'indique mes horaires de garde 1 Horaires 2 Enfant(s) 3 Babysitter 4 Langues 5…" at bounding box center [609, 499] width 497 height 988
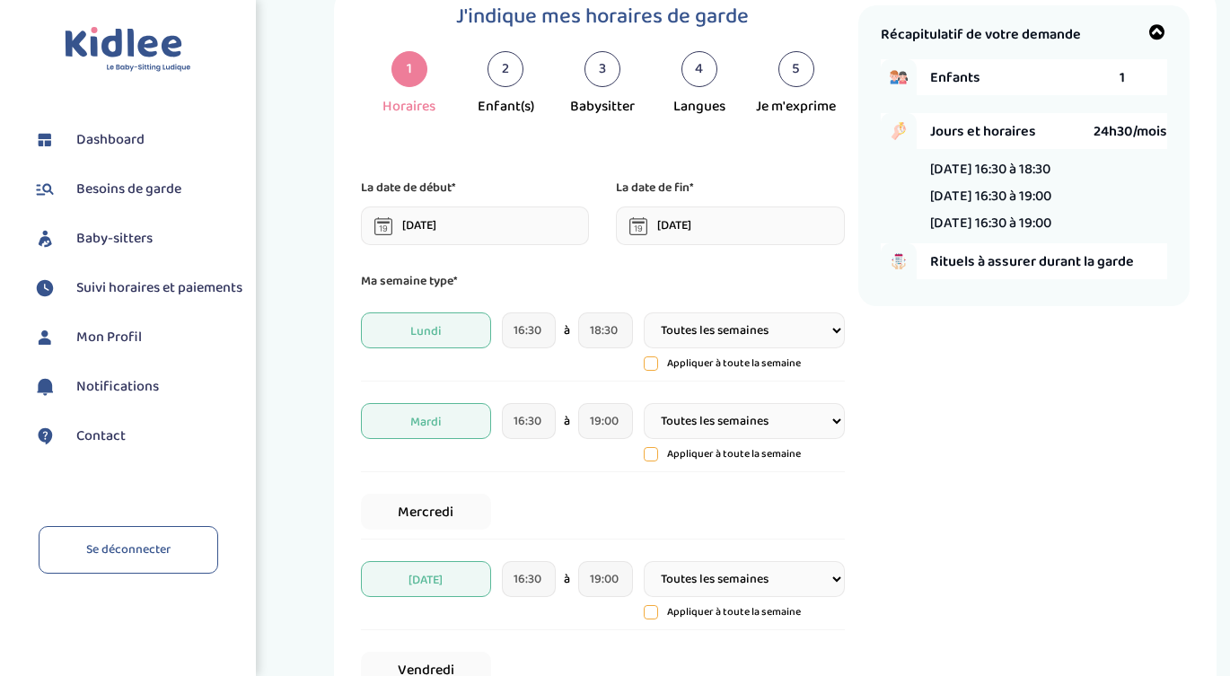
scroll to position [106, 0]
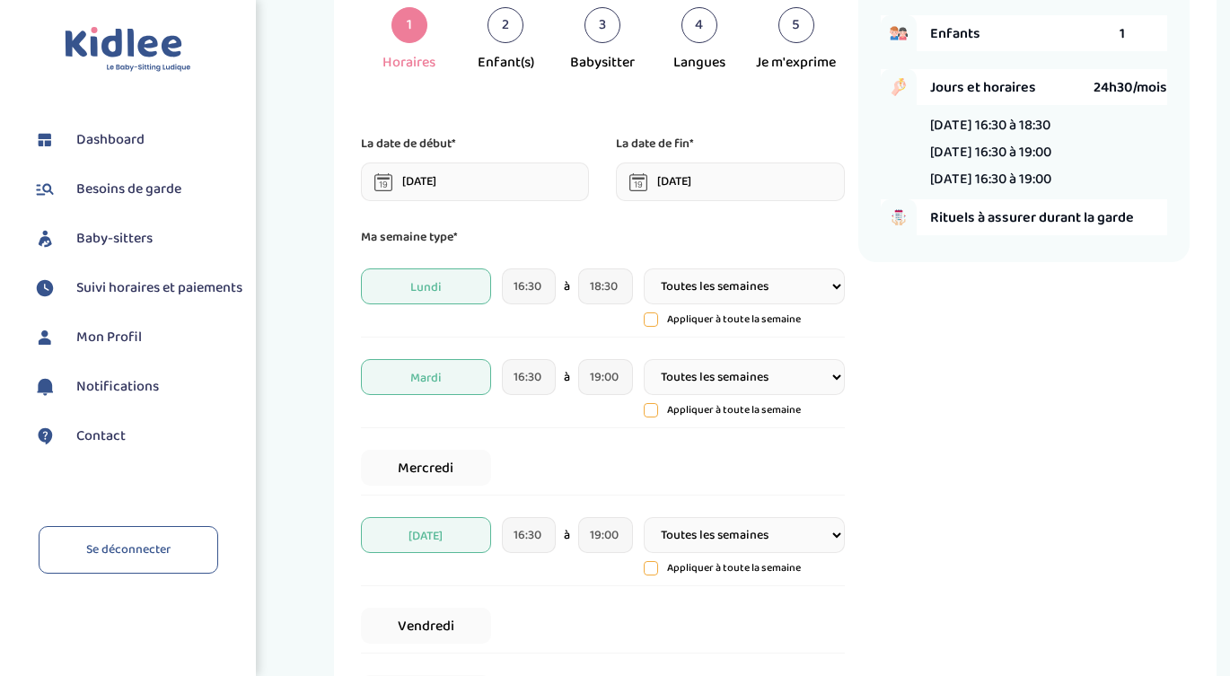
click at [761, 325] on p "Appliquer à toute la semaine" at bounding box center [734, 319] width 134 height 16
click at [650, 320] on icon at bounding box center [650, 319] width 13 height 13
type input "18:30"
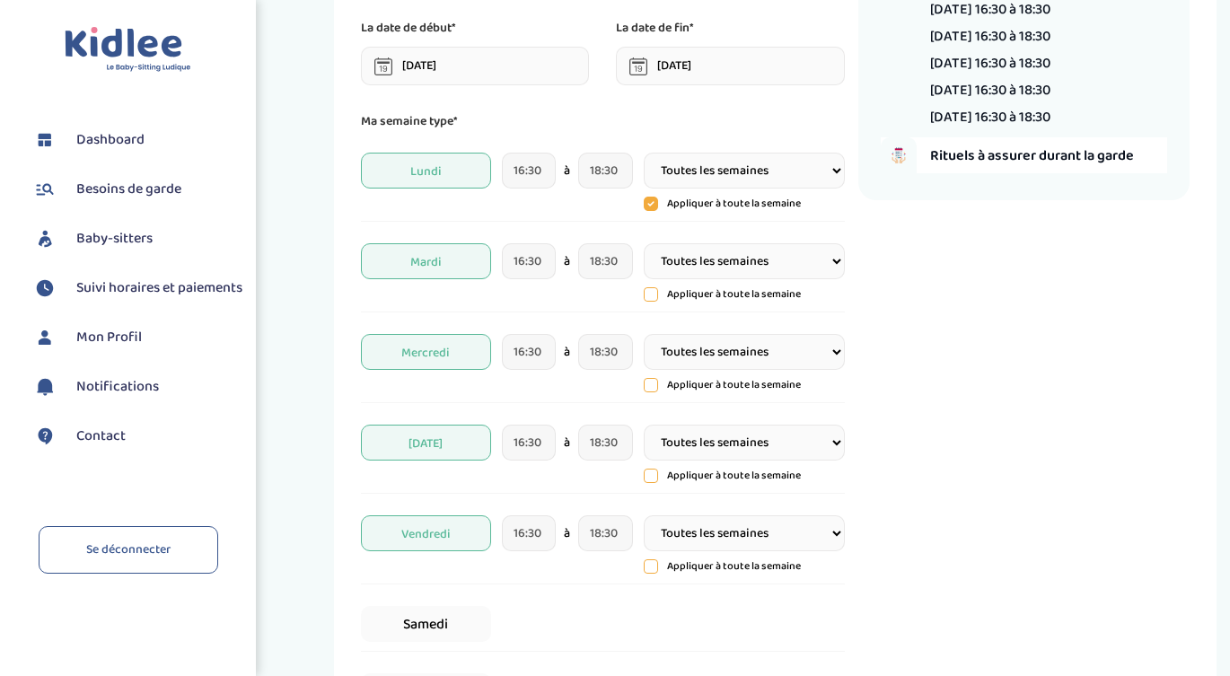
scroll to position [223, 0]
click at [450, 355] on span "Mercredi" at bounding box center [426, 351] width 130 height 36
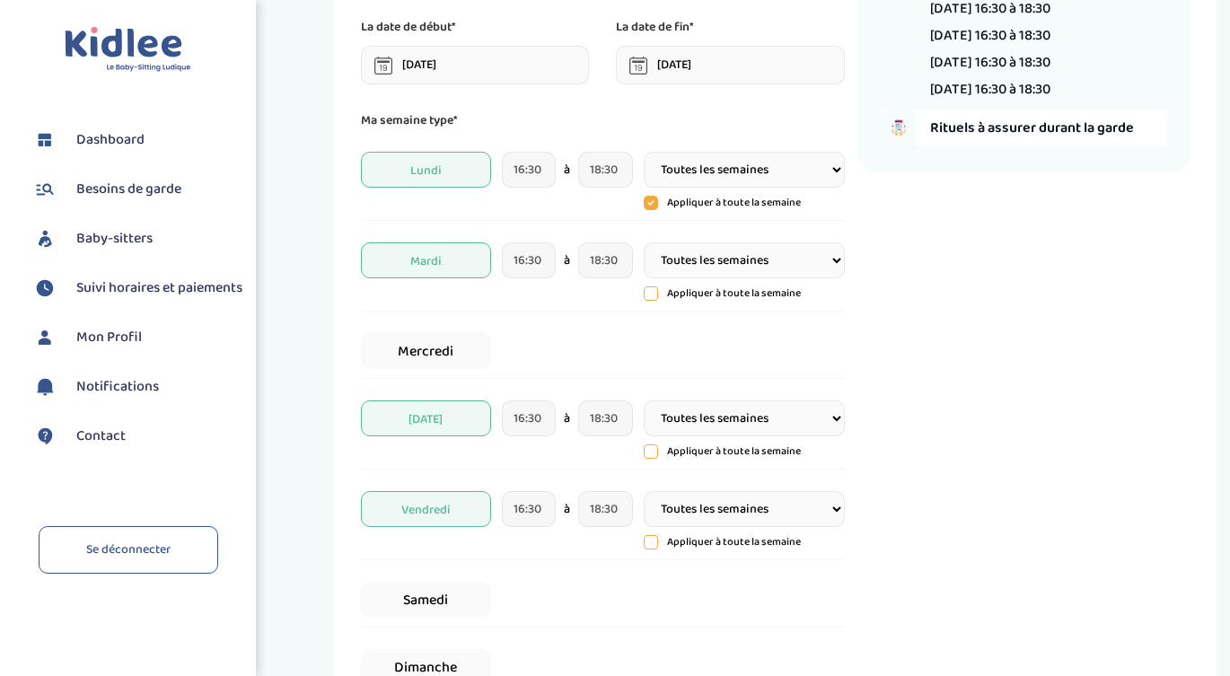
click at [424, 515] on span "Vendredi" at bounding box center [426, 509] width 130 height 36
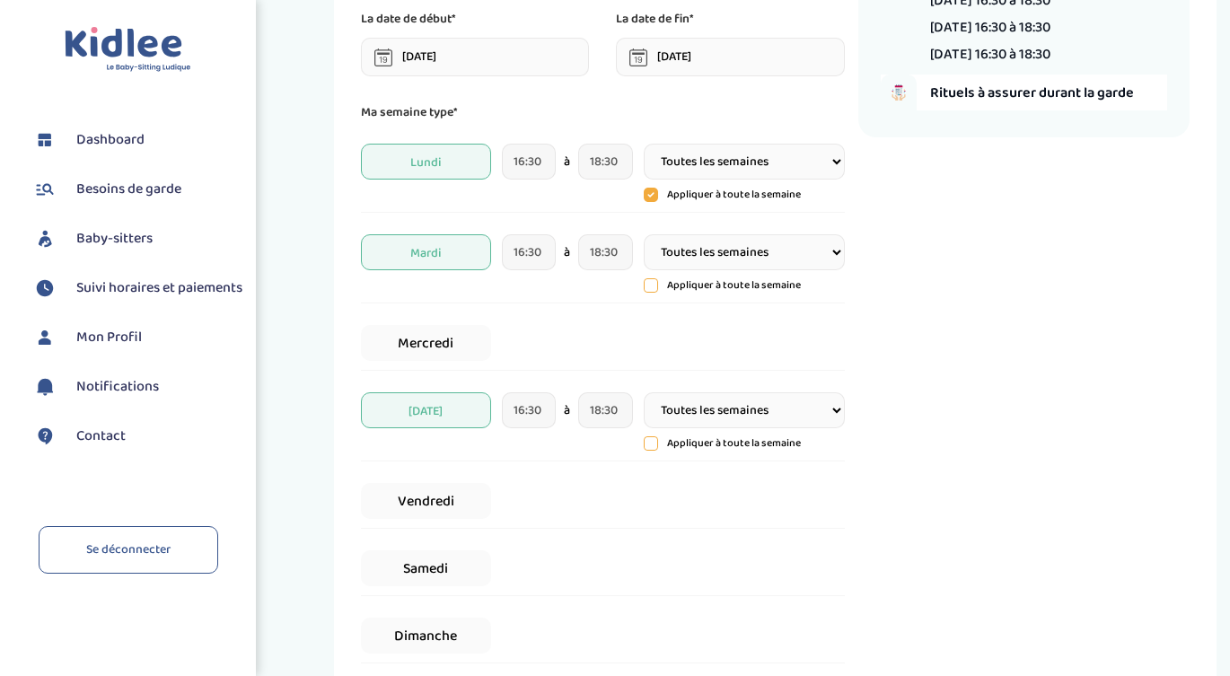
scroll to position [422, 0]
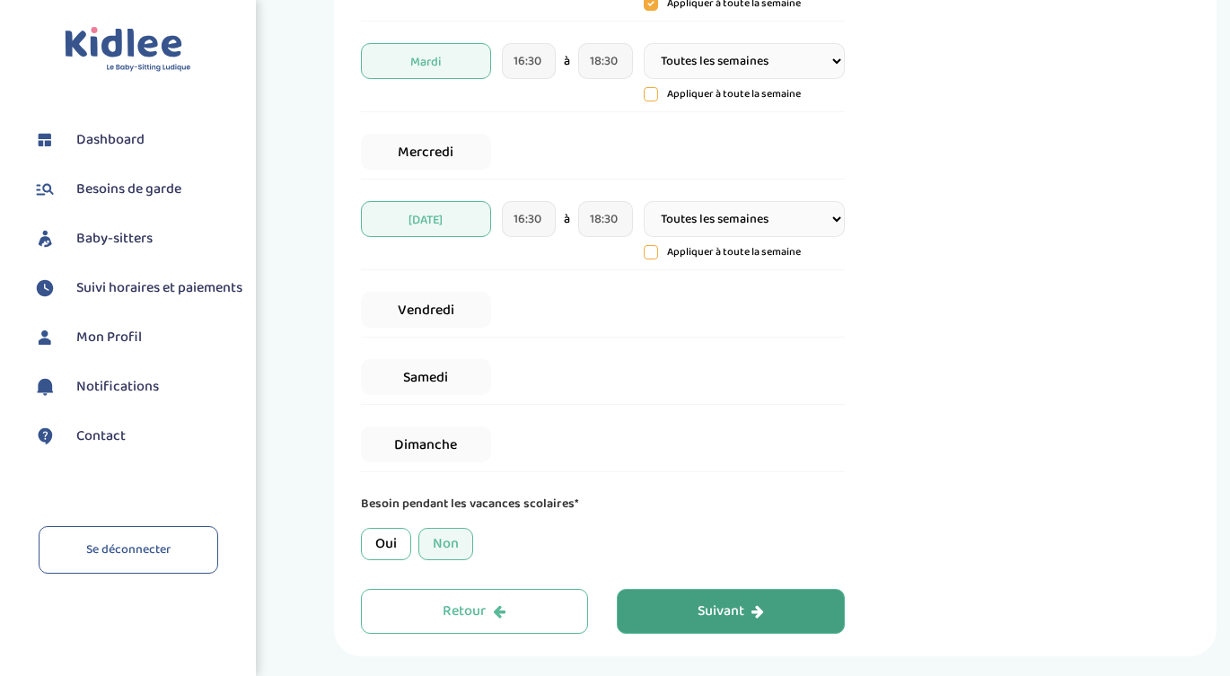
click at [740, 608] on div "Suivant" at bounding box center [730, 611] width 66 height 21
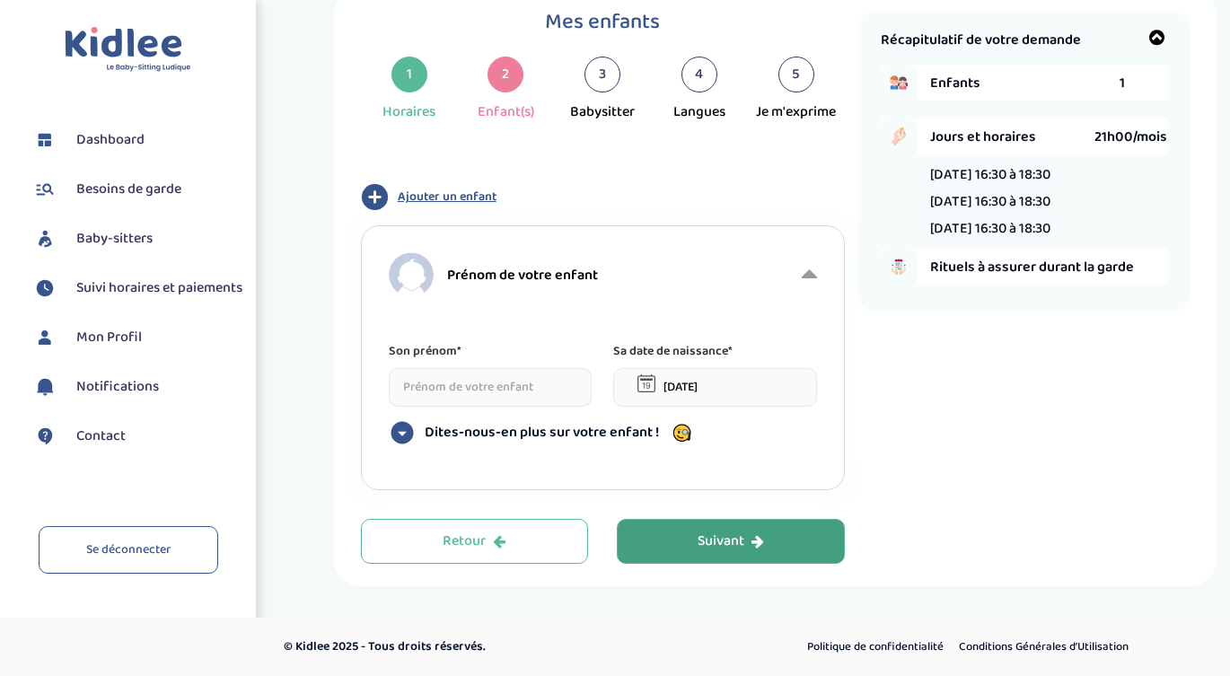
click at [503, 390] on input at bounding box center [490, 387] width 203 height 39
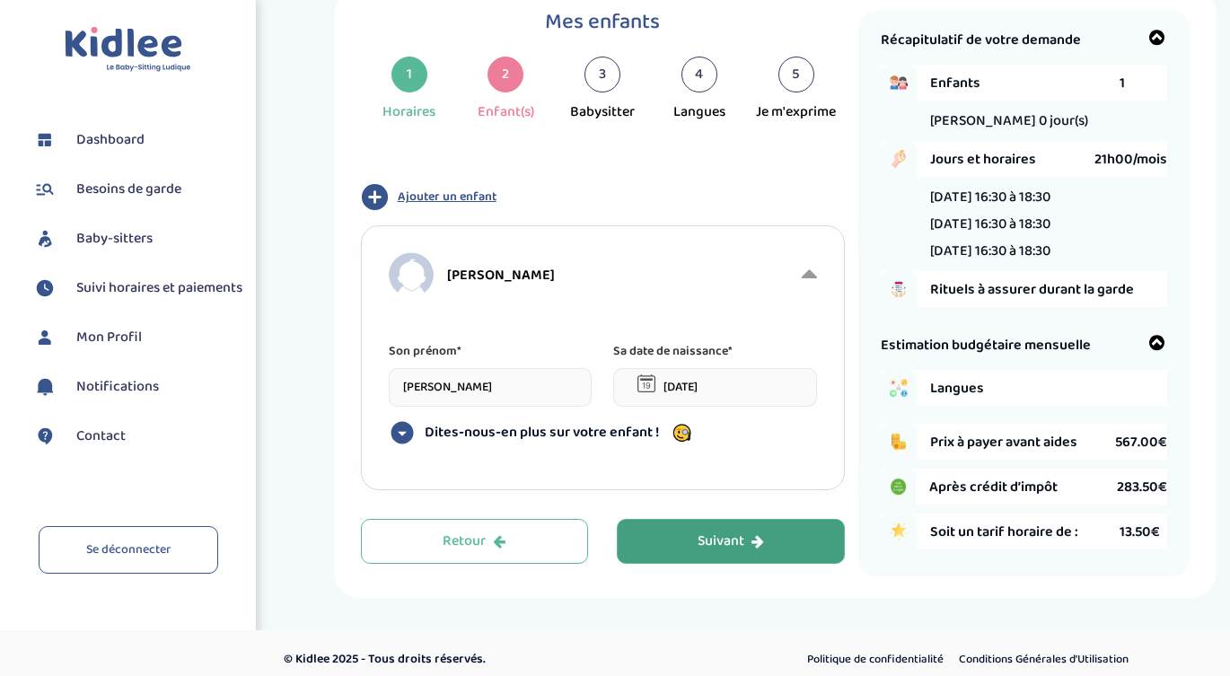
type input "[PERSON_NAME]"
click at [587, 287] on div "[PERSON_NAME]" at bounding box center [593, 274] width 409 height 45
click at [573, 426] on span "Dites-nous-en plus sur votre enfant !" at bounding box center [542, 433] width 234 height 18
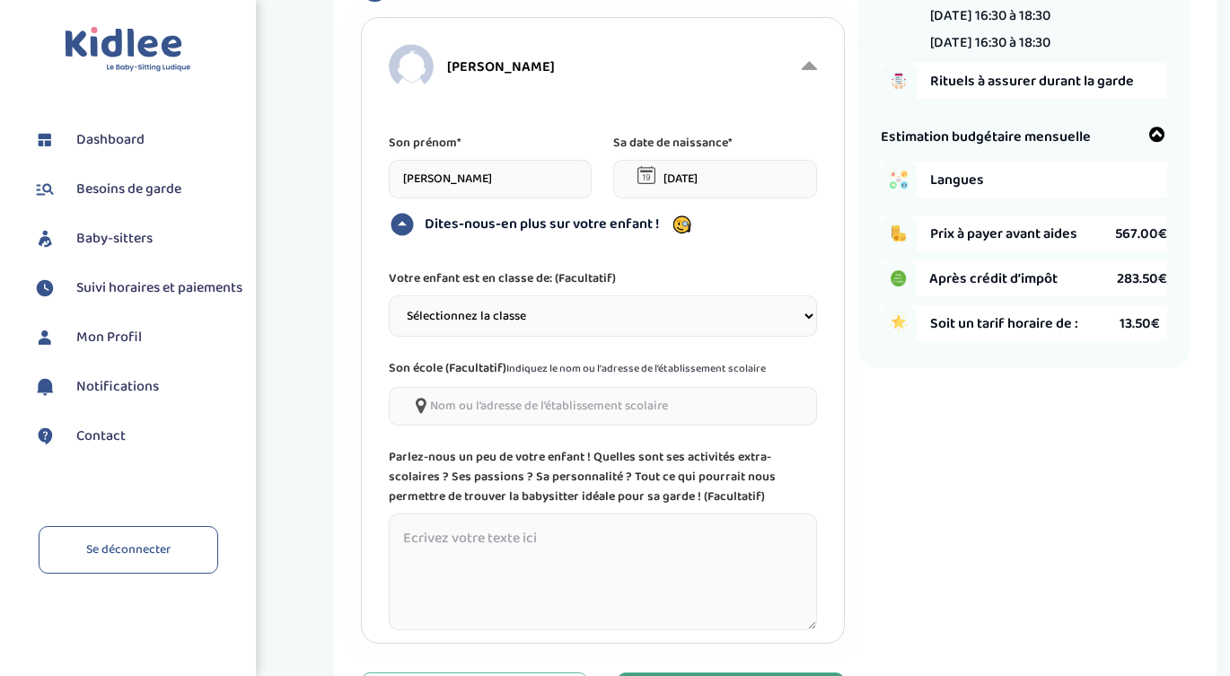
scroll to position [281, 0]
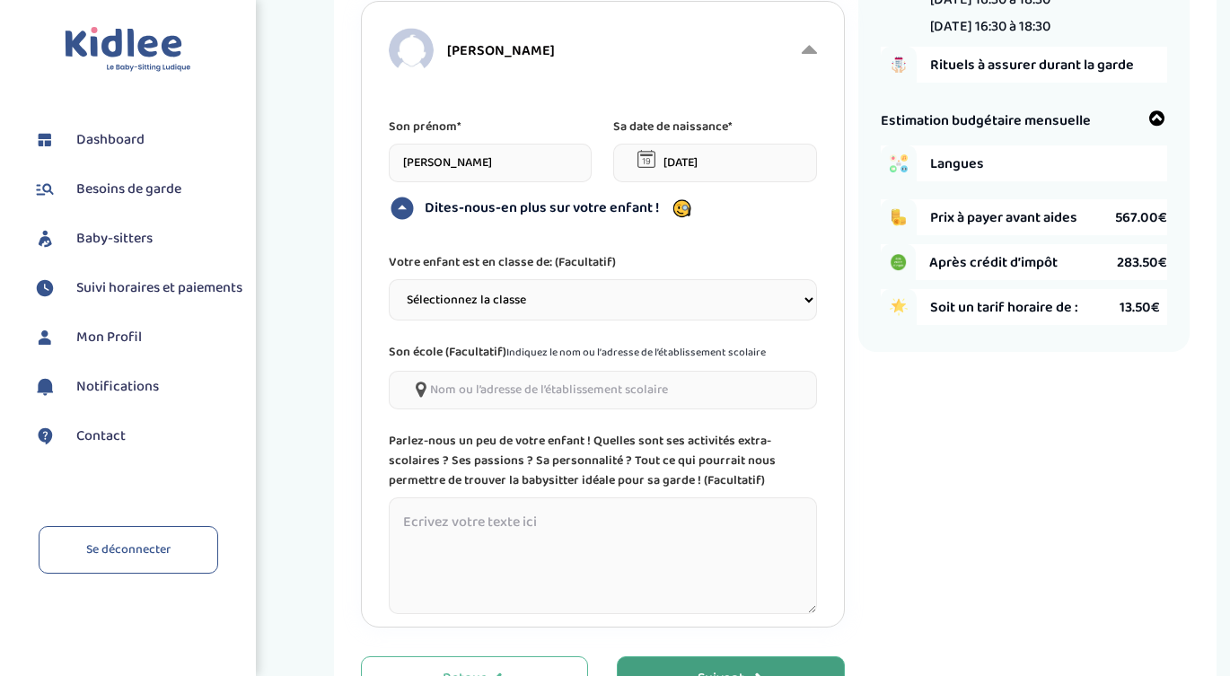
click at [593, 302] on select "Sélectionnez la classe Petite section (PS) Moyenne section (MS) Grande section …" at bounding box center [603, 299] width 428 height 41
select select "3"
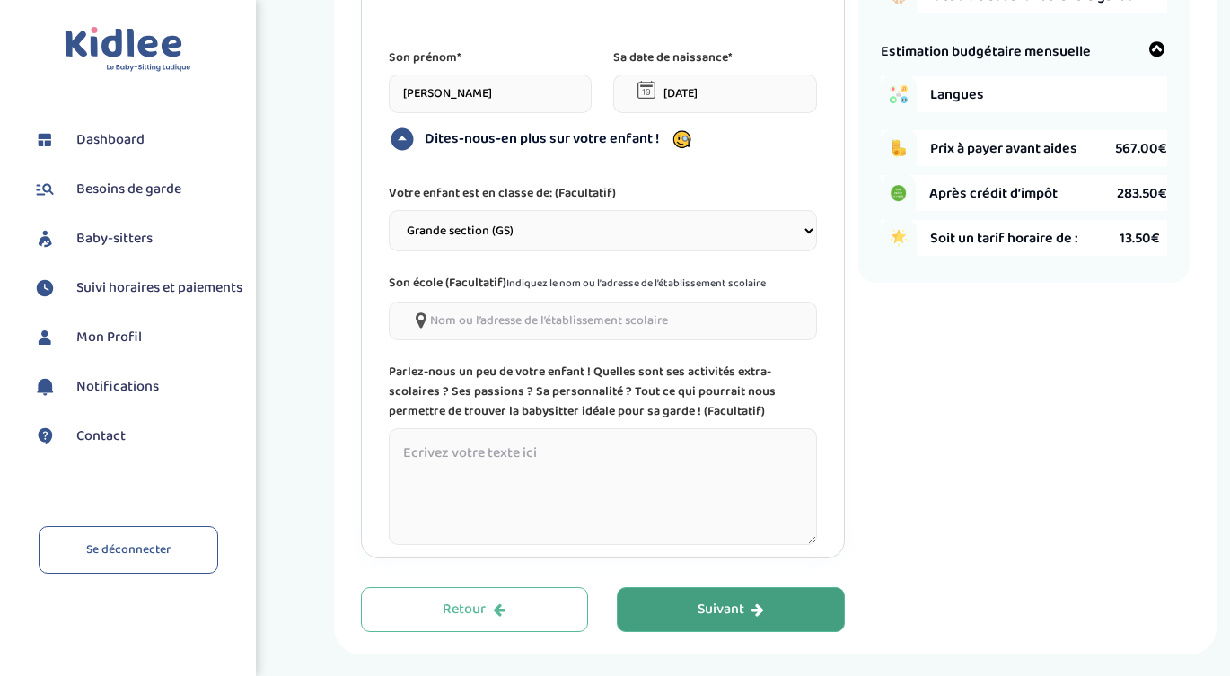
scroll to position [360, 0]
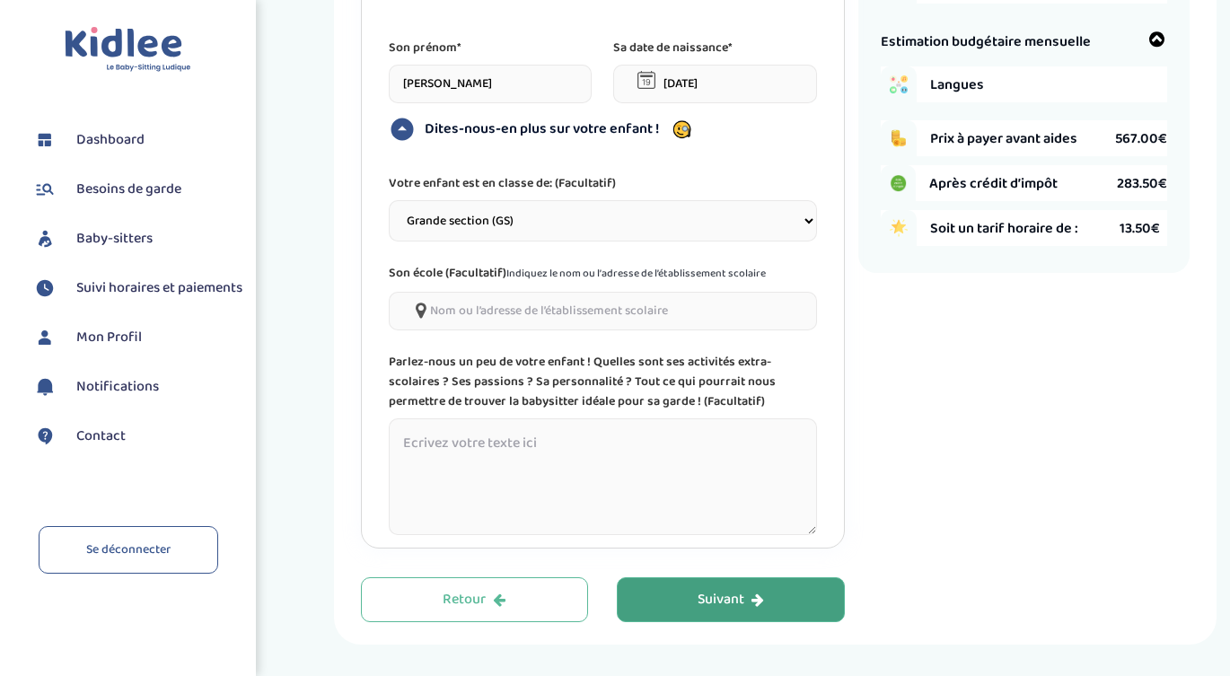
click at [730, 604] on div "Suivant" at bounding box center [730, 600] width 66 height 21
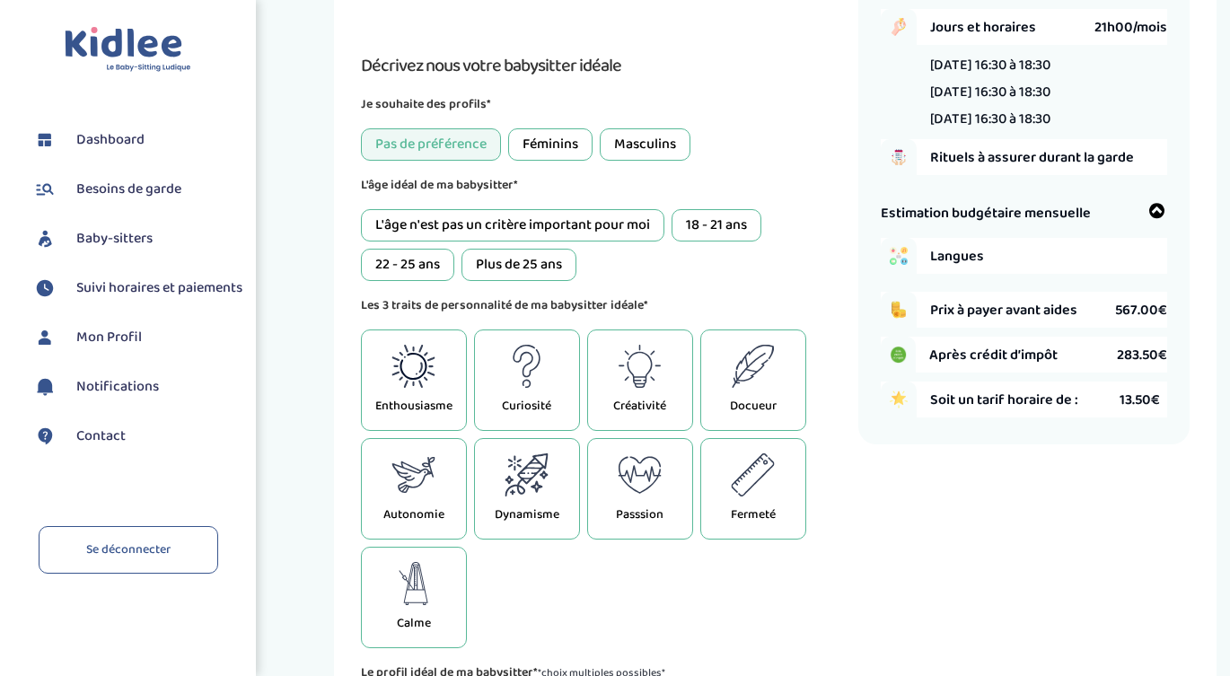
scroll to position [67, 0]
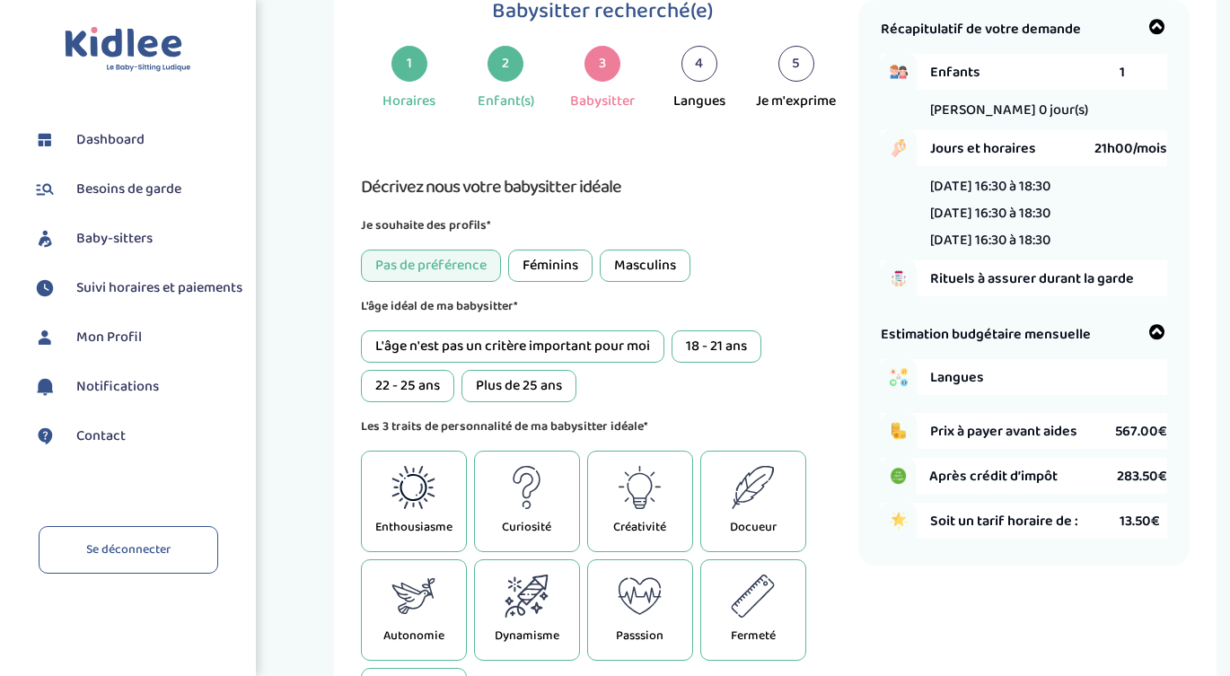
click at [658, 254] on div "Masculins" at bounding box center [645, 266] width 91 height 32
click at [450, 271] on div "Pas de préférence" at bounding box center [431, 266] width 140 height 32
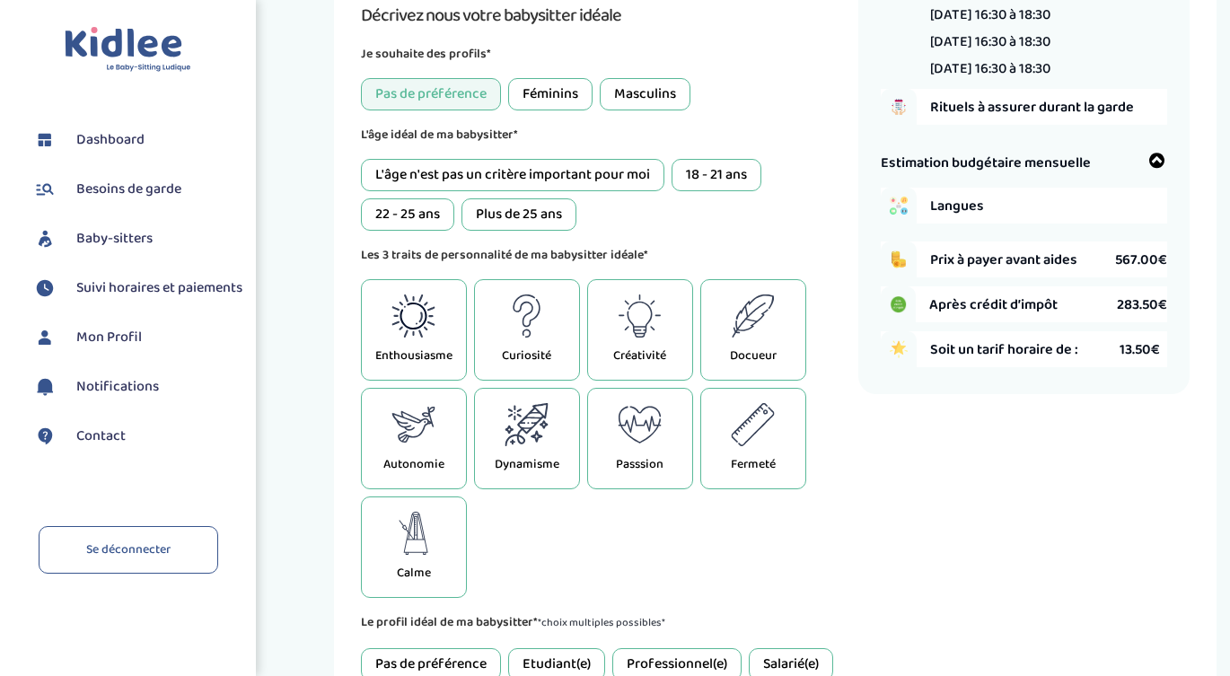
scroll to position [241, 0]
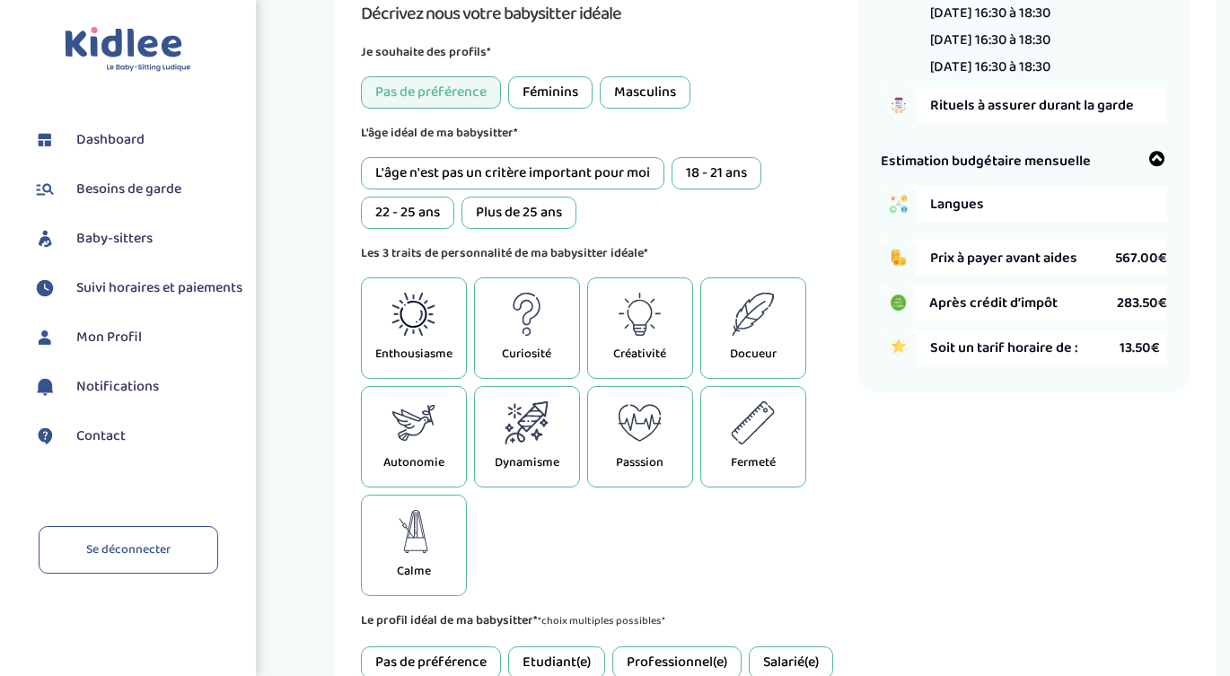
click at [434, 342] on div "Enthousiasme" at bounding box center [414, 327] width 106 height 101
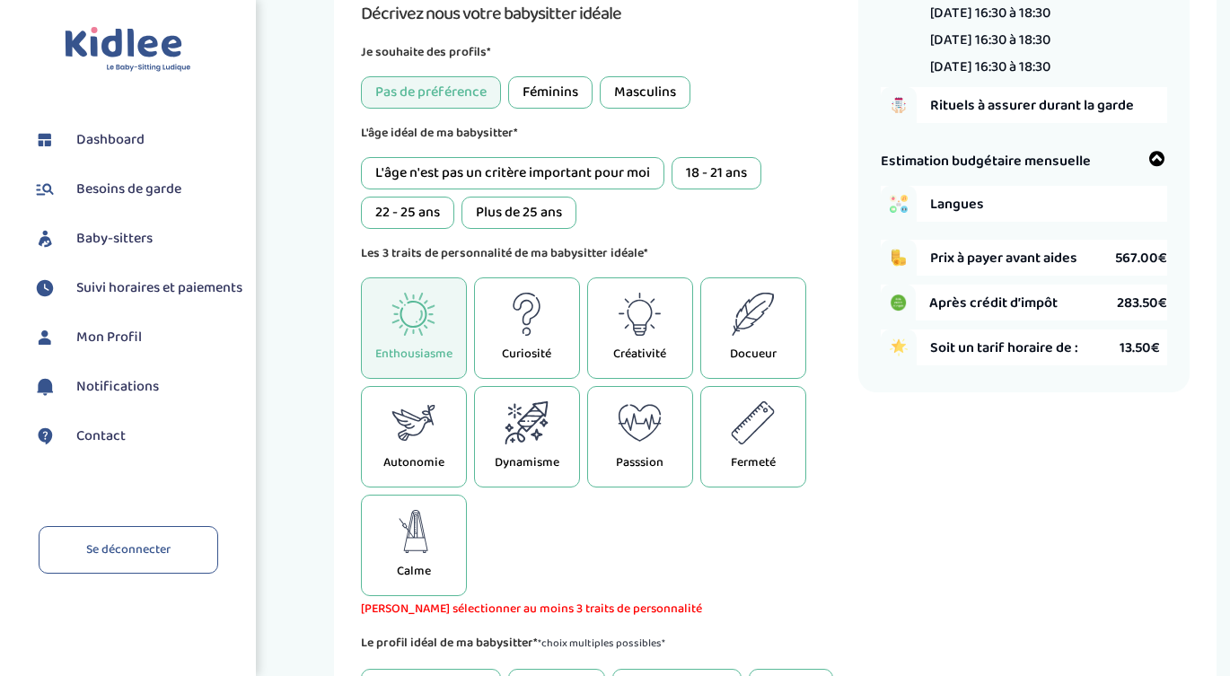
click at [789, 424] on div "Fermeté" at bounding box center [753, 436] width 106 height 101
click at [522, 332] on icon at bounding box center [526, 332] width 8 height 8
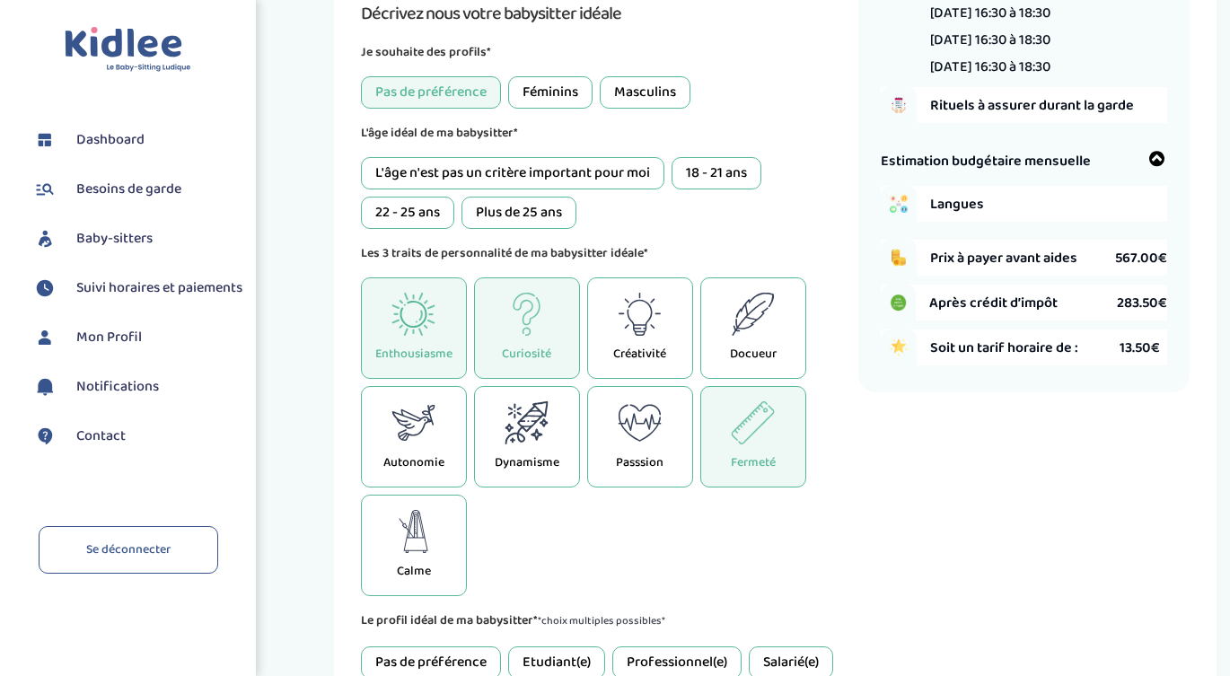
click at [603, 329] on div "Créativité" at bounding box center [640, 327] width 106 height 101
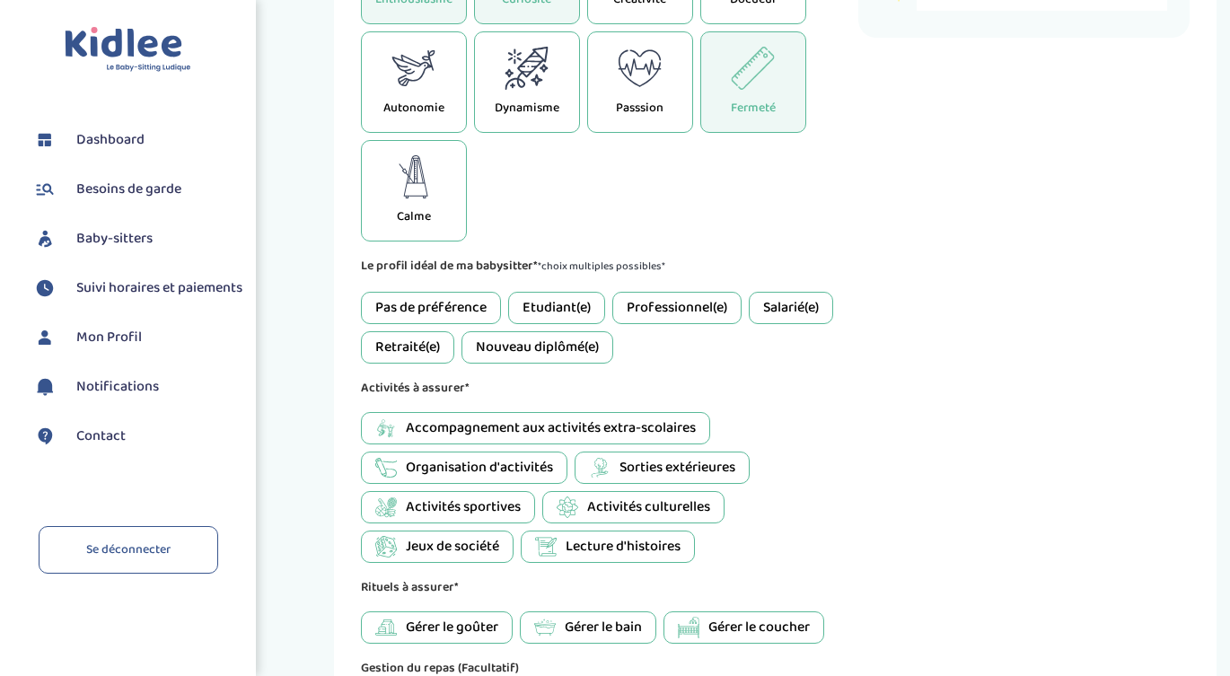
scroll to position [599, 0]
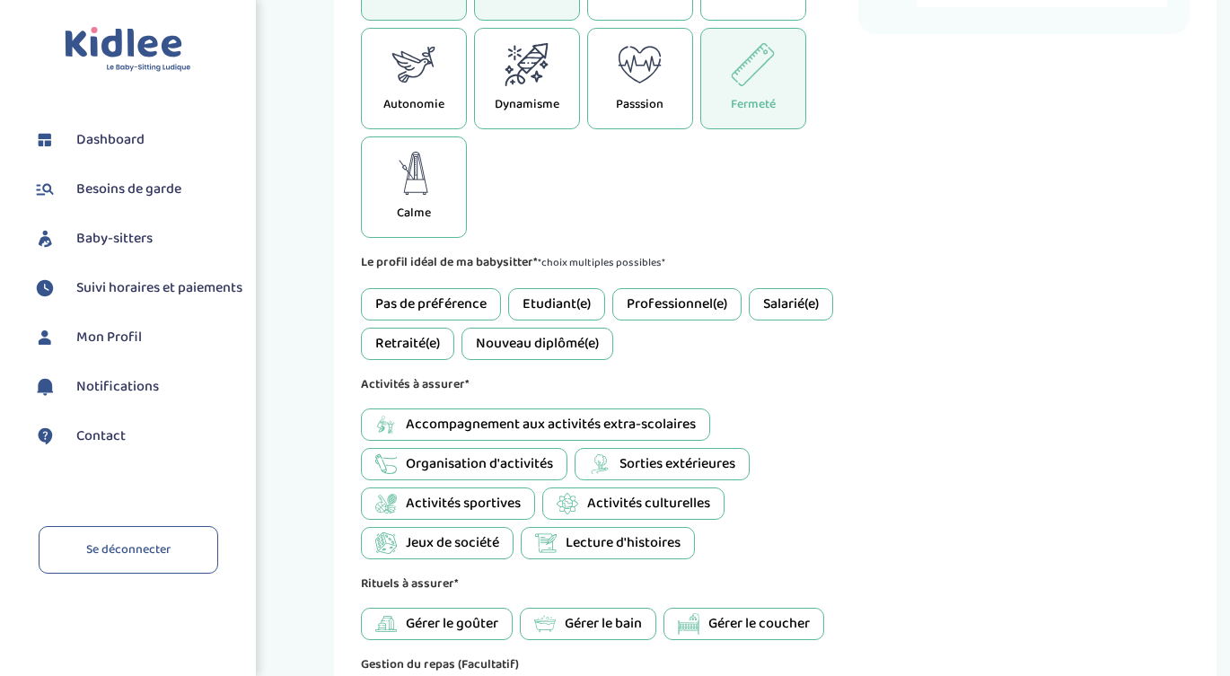
click at [569, 312] on div "Etudiant(e)" at bounding box center [556, 304] width 97 height 32
click at [654, 312] on div "Professionnel(e)" at bounding box center [676, 304] width 129 height 32
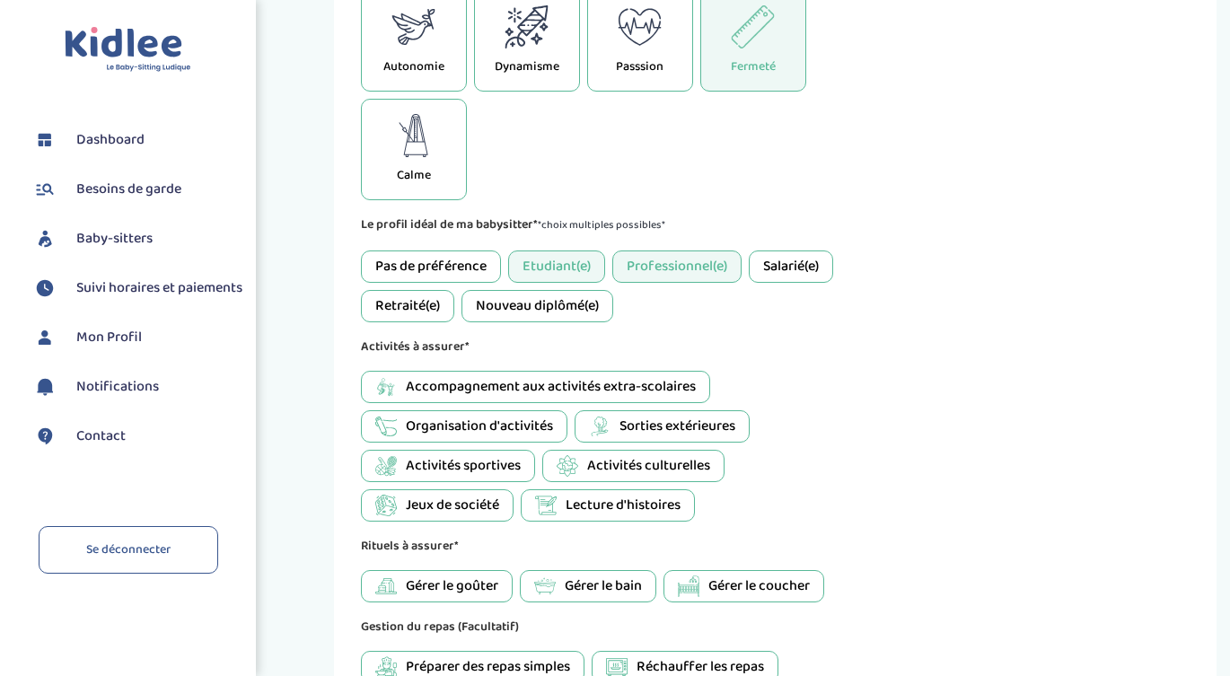
scroll to position [646, 0]
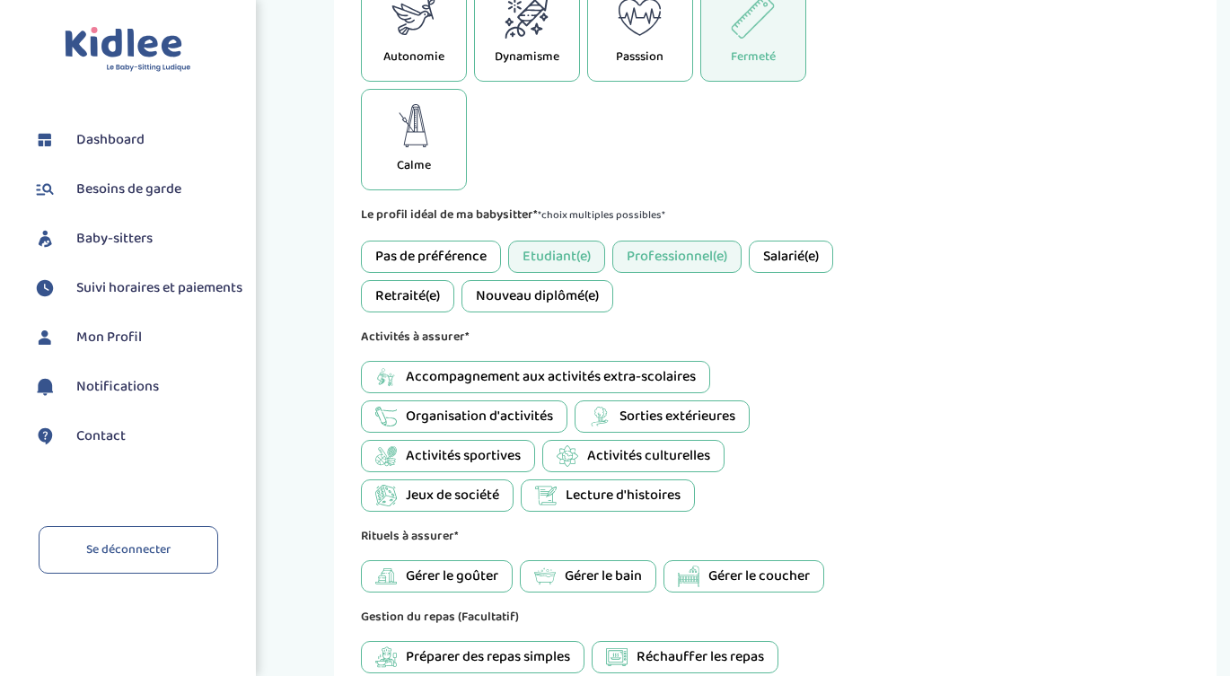
click at [486, 254] on div "Pas de préférence" at bounding box center [431, 257] width 140 height 32
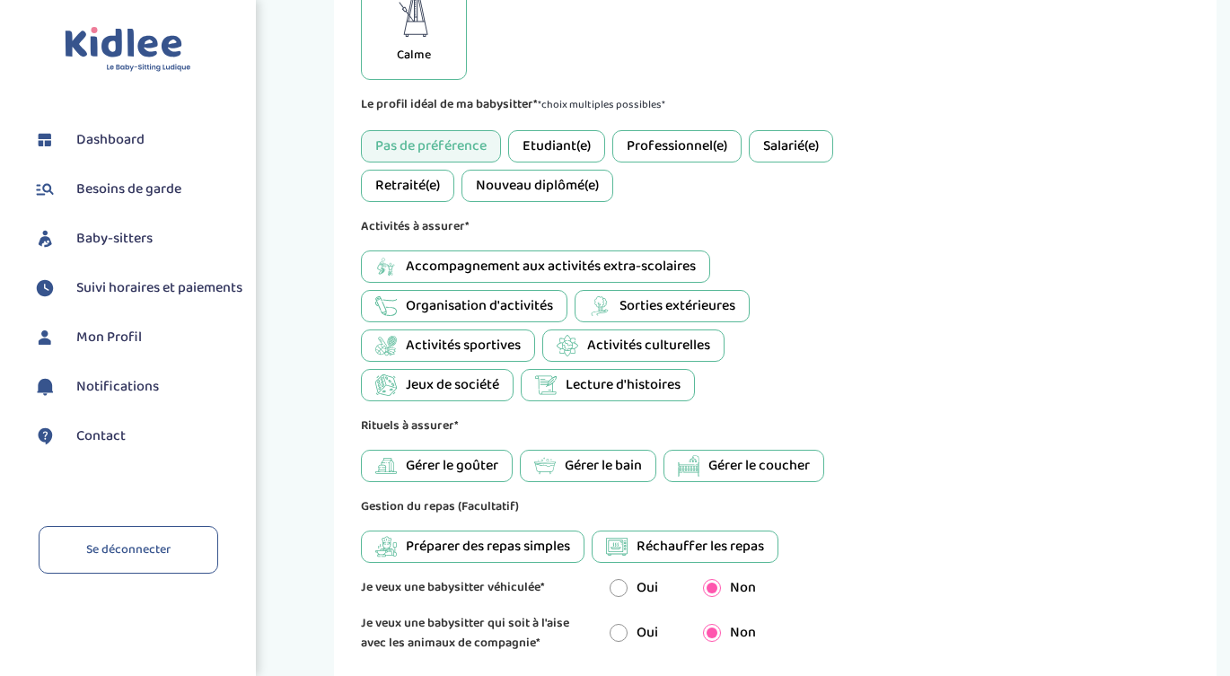
scroll to position [769, 0]
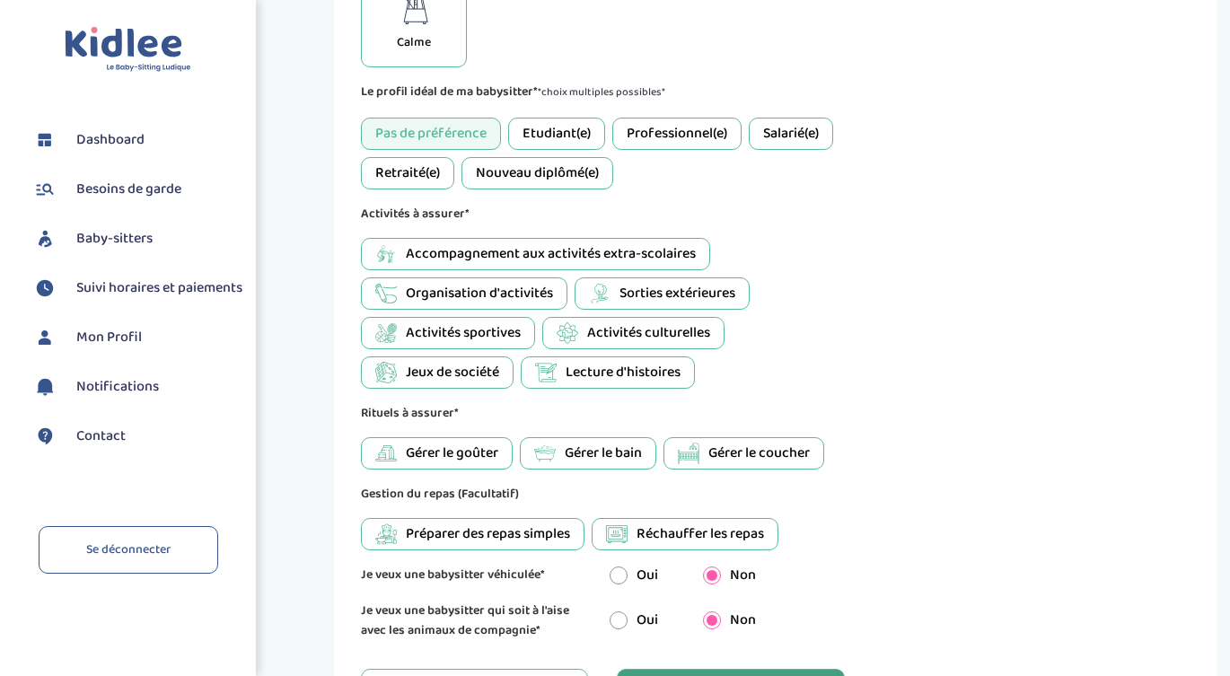
click at [596, 289] on icon at bounding box center [600, 294] width 22 height 22
click at [487, 374] on span "Jeux de société" at bounding box center [452, 373] width 93 height 22
click at [494, 332] on span "Activités sportives" at bounding box center [463, 333] width 115 height 22
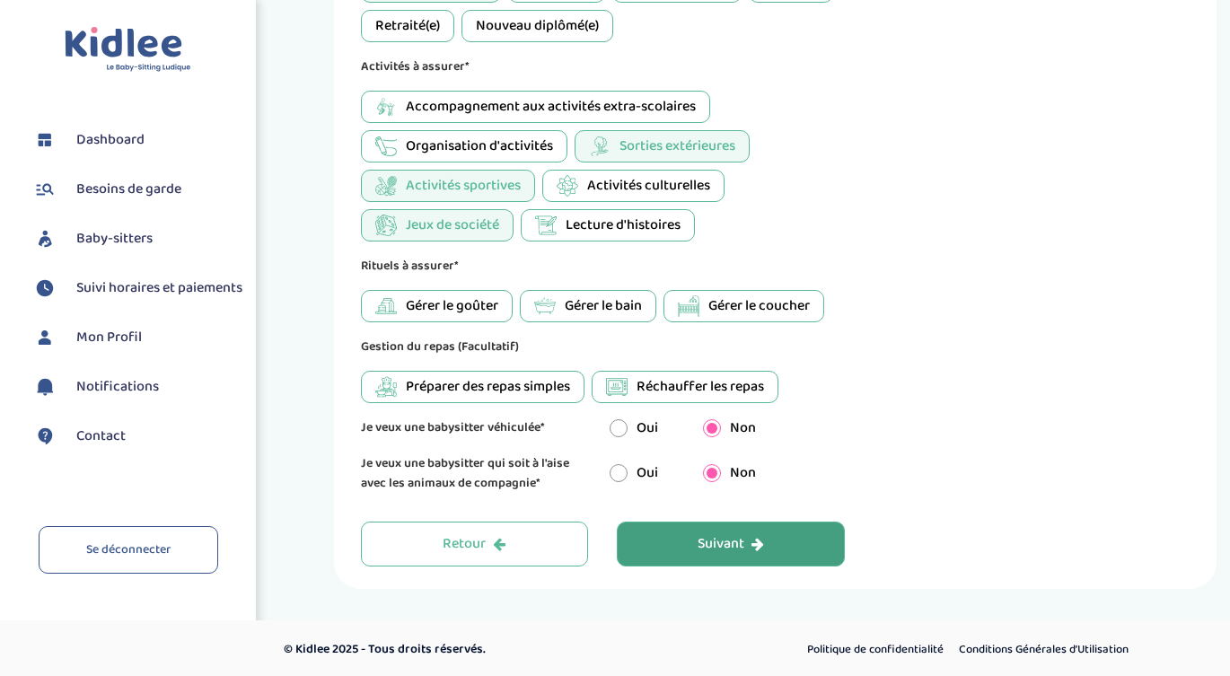
scroll to position [923, 0]
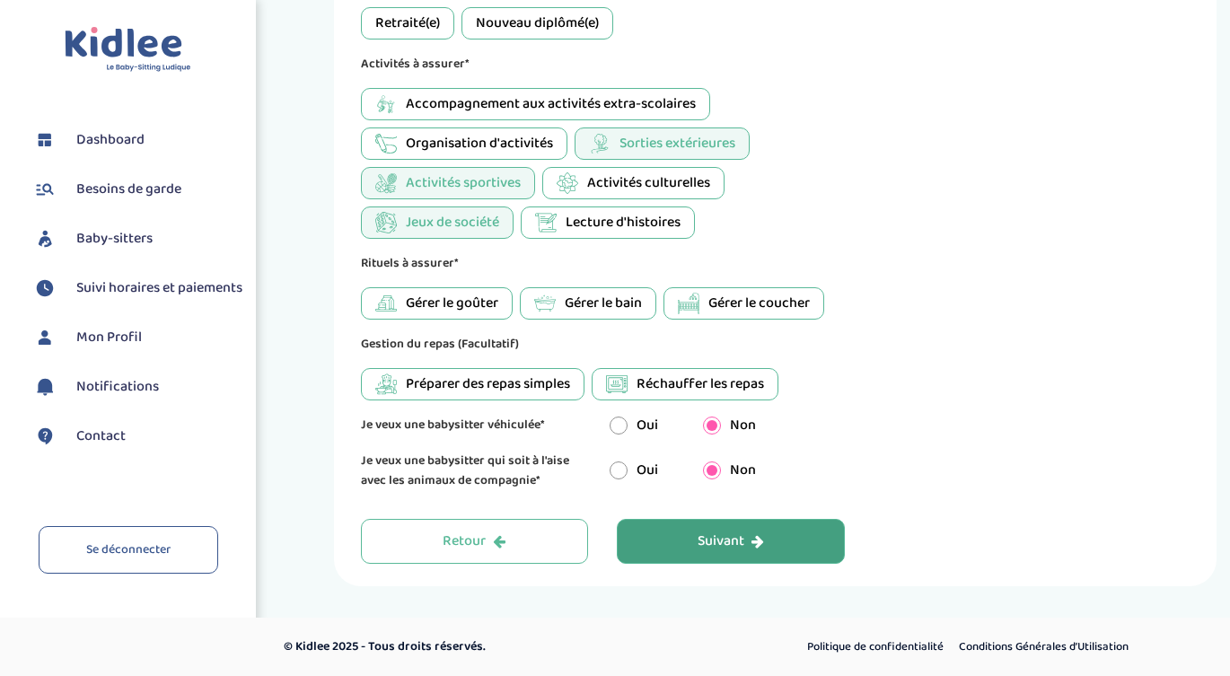
click at [491, 306] on span "Gérer le goûter" at bounding box center [452, 304] width 92 height 22
click at [694, 531] on button "Suivant" at bounding box center [731, 541] width 228 height 45
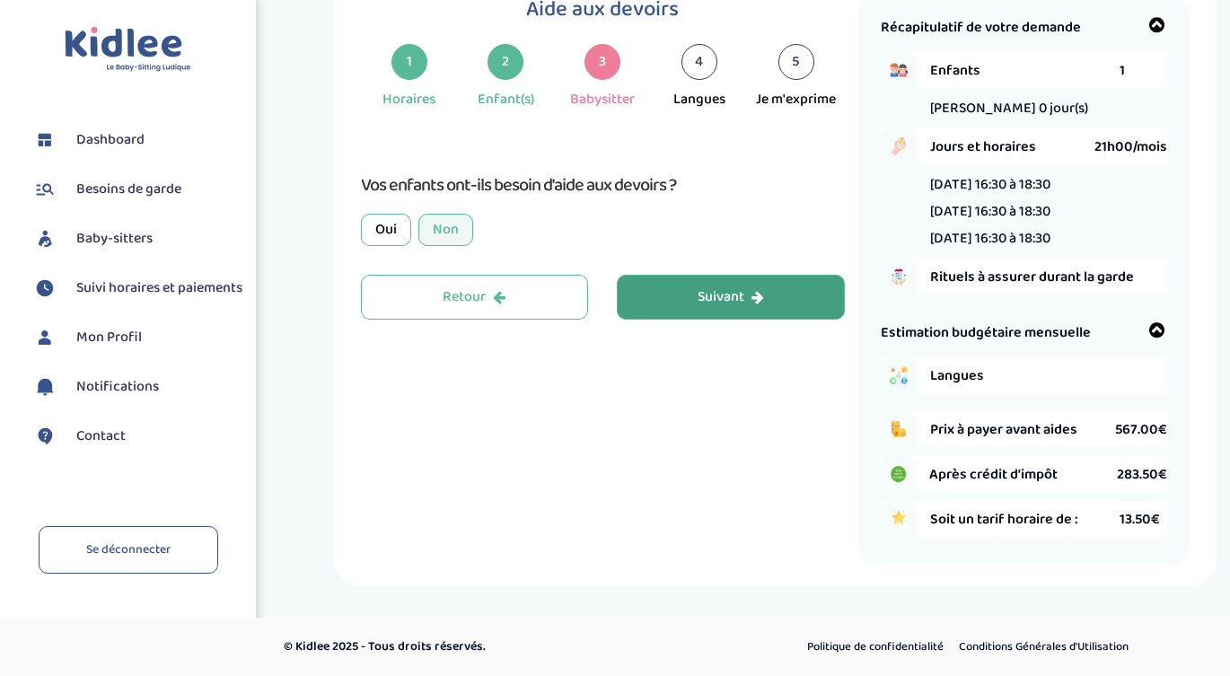
scroll to position [67, 0]
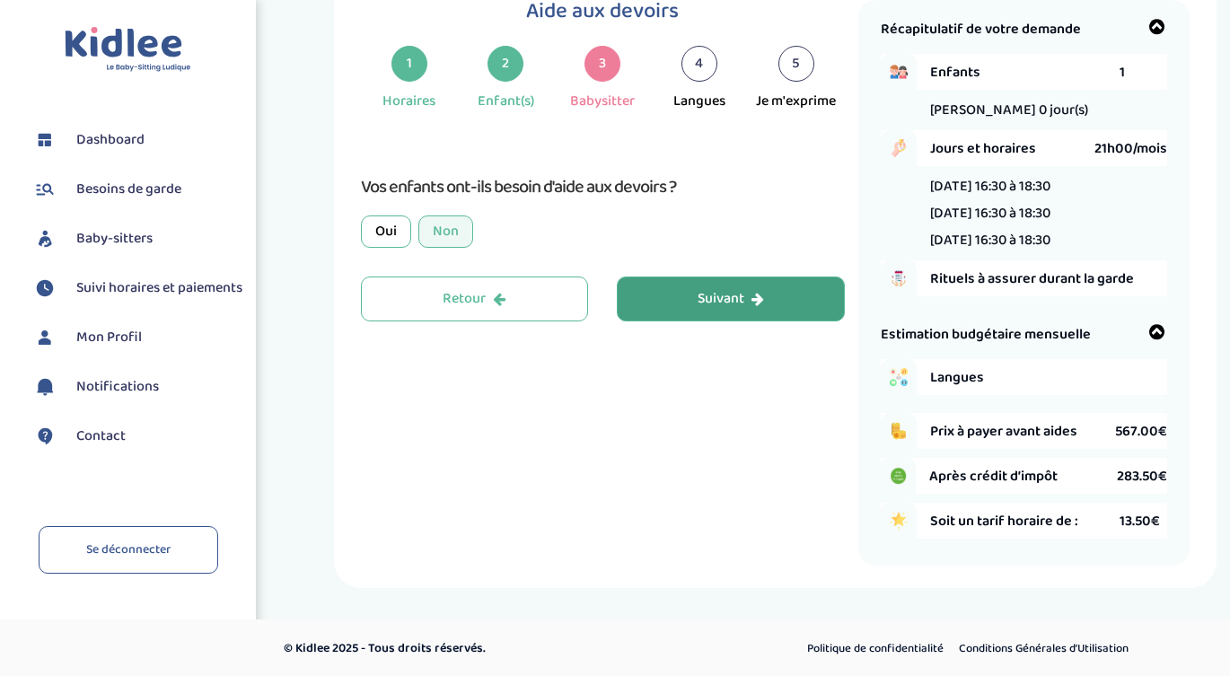
click at [757, 313] on button "Suivant" at bounding box center [731, 298] width 228 height 45
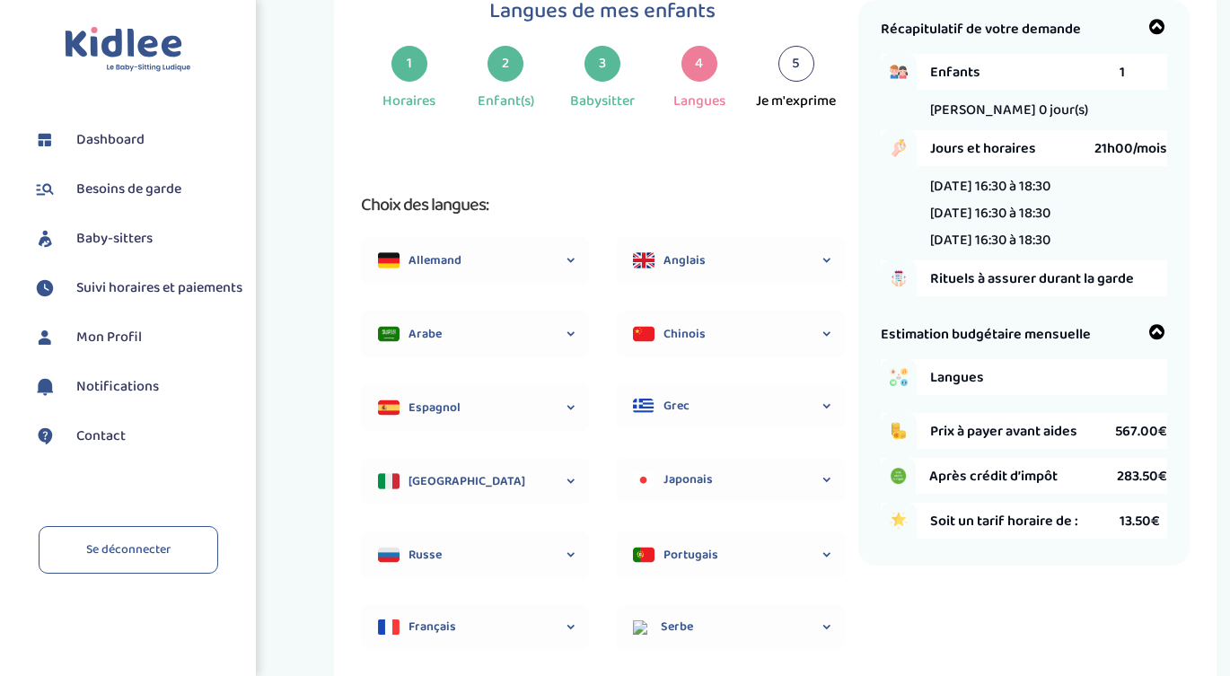
click at [729, 268] on span "Anglais" at bounding box center [745, 260] width 164 height 19
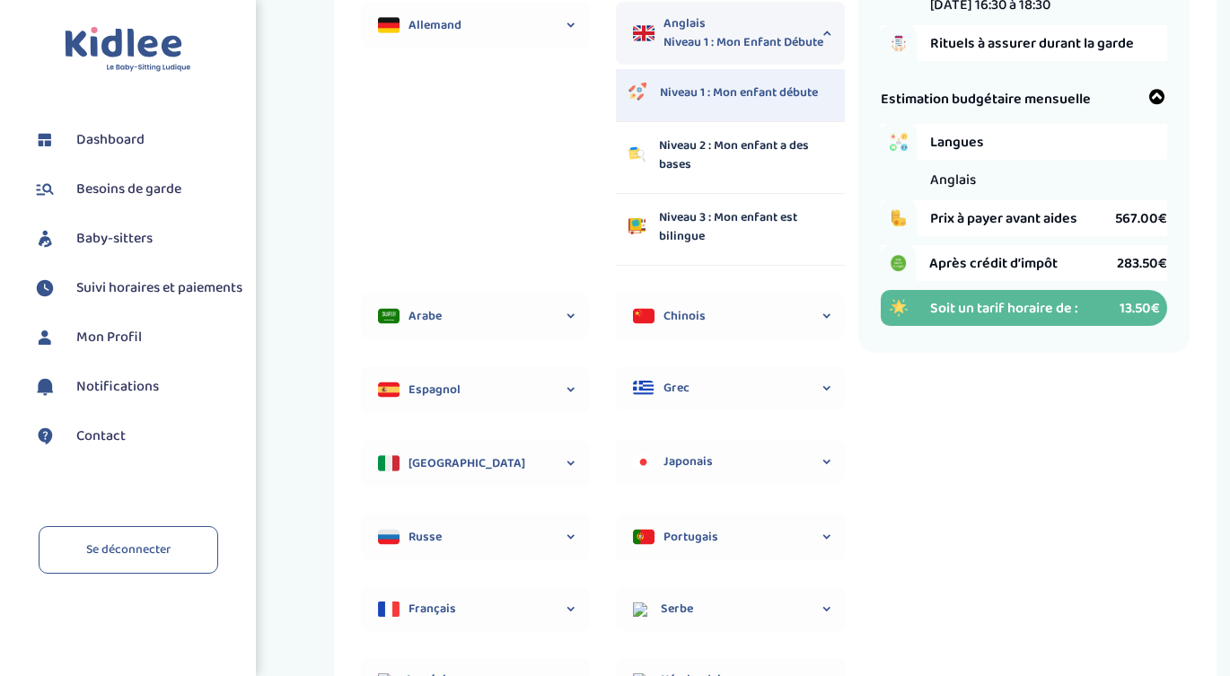
scroll to position [310, 0]
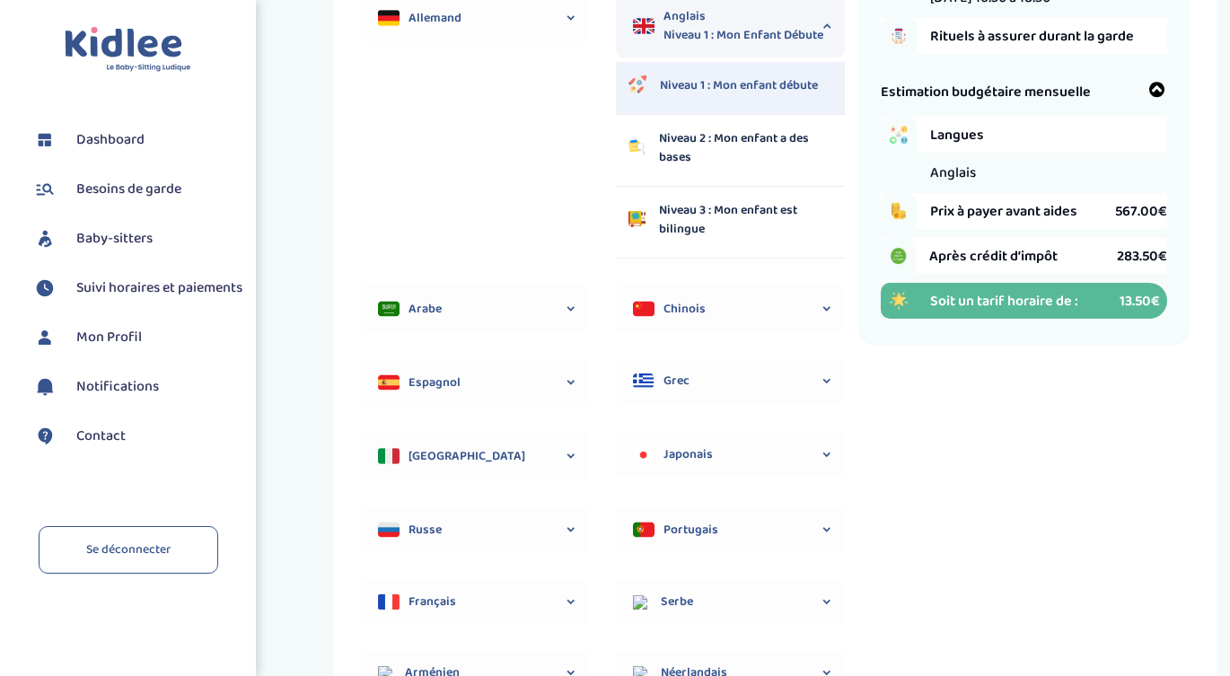
click at [754, 97] on div "Niveau 1 : Mon enfant débute" at bounding box center [739, 87] width 158 height 23
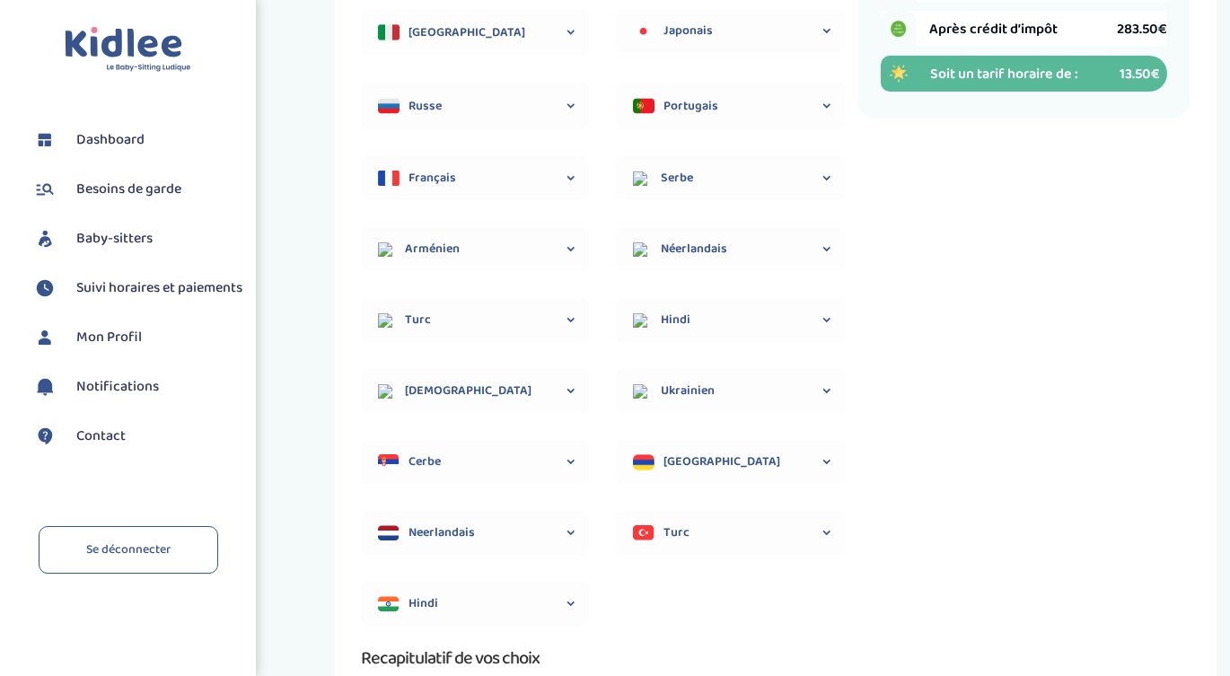
scroll to position [904, 0]
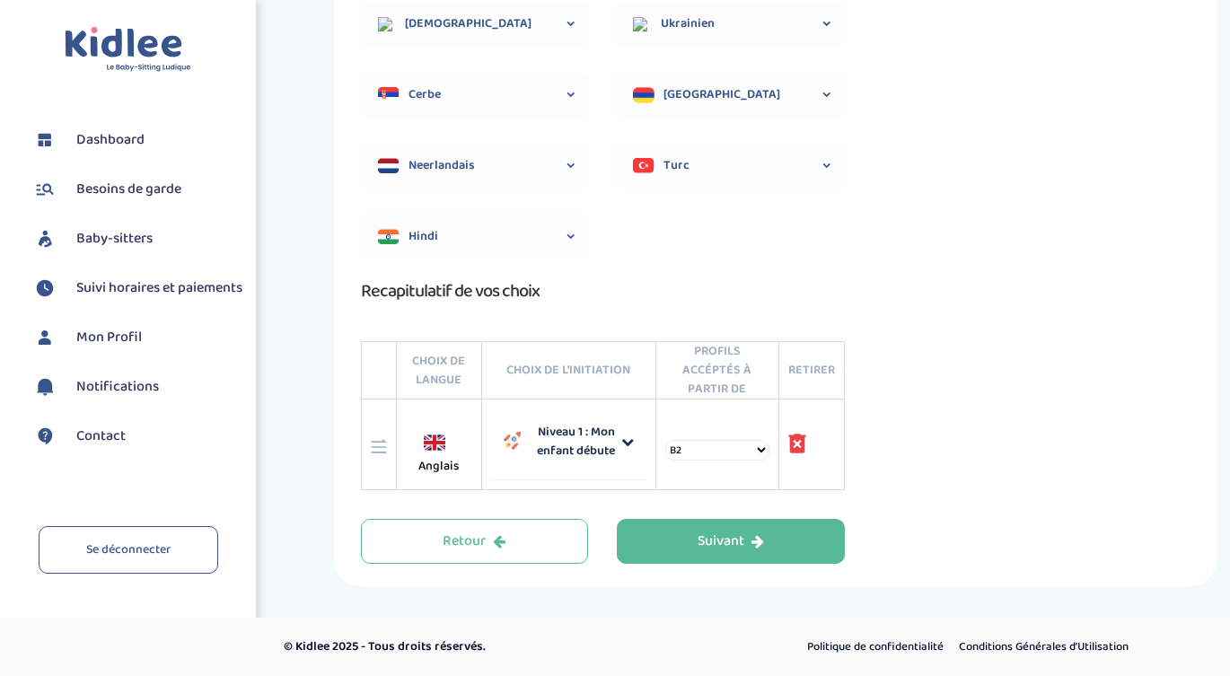
click at [698, 444] on select "B2 C1 C2 Langue maternelle" at bounding box center [717, 450] width 104 height 21
click at [695, 531] on button "Suivant" at bounding box center [731, 541] width 228 height 45
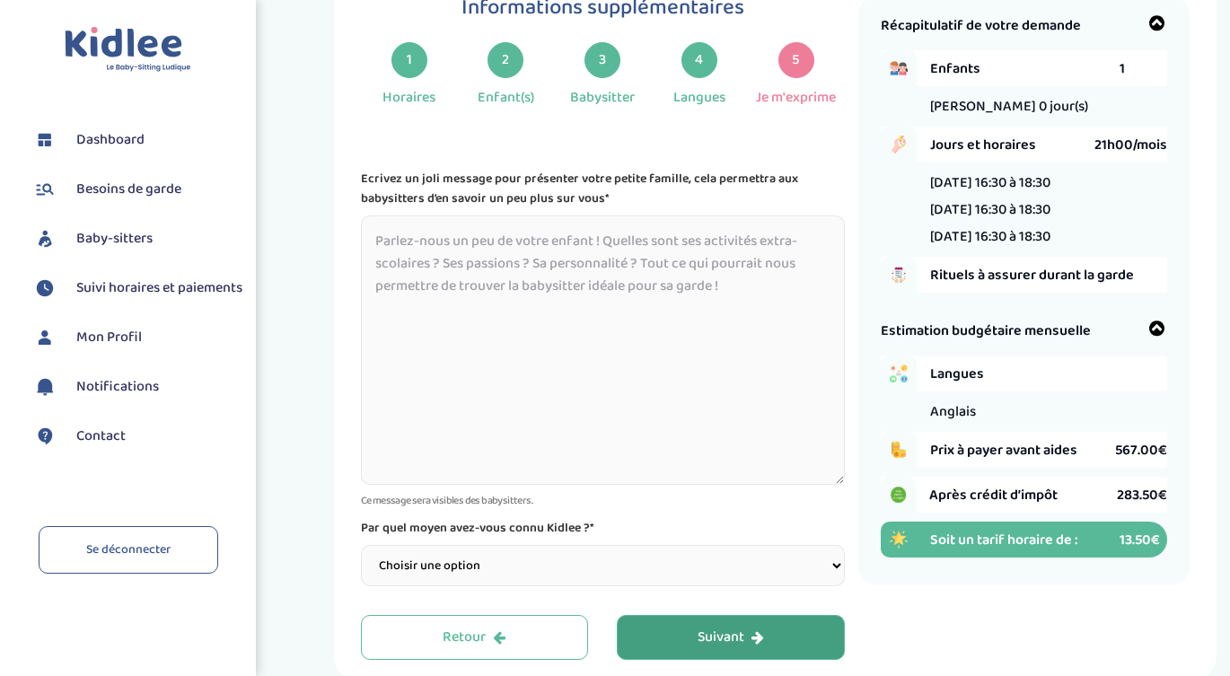
scroll to position [67, 0]
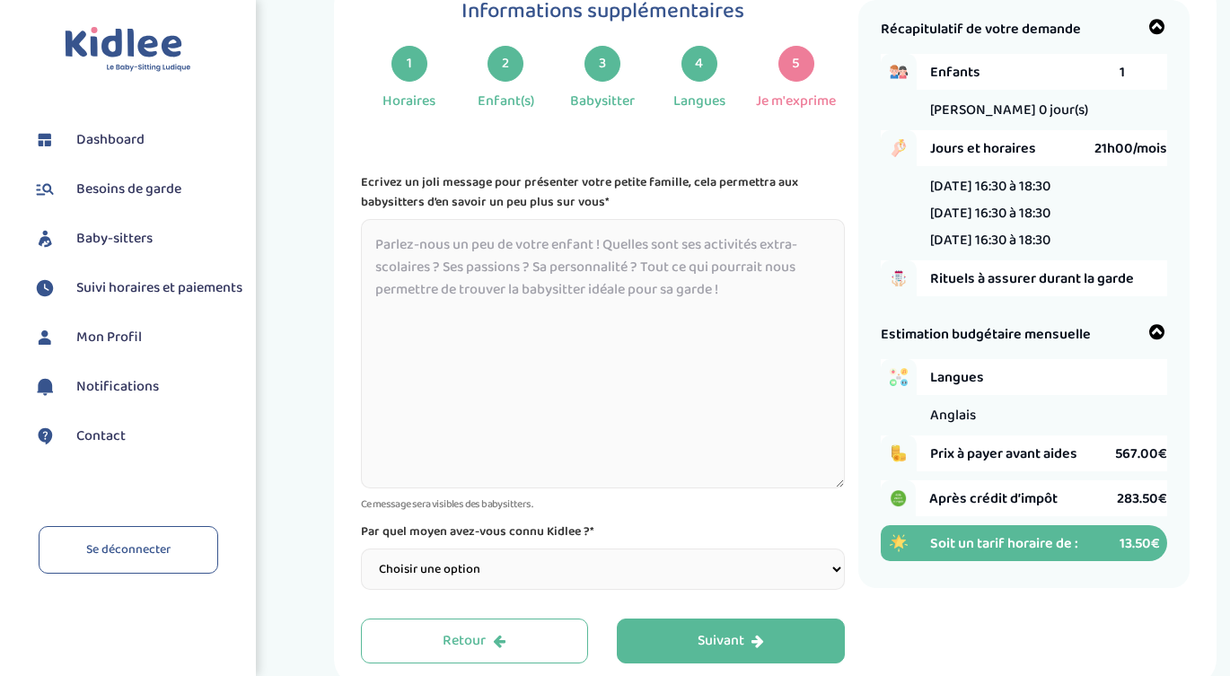
click at [690, 373] on textarea at bounding box center [603, 353] width 484 height 269
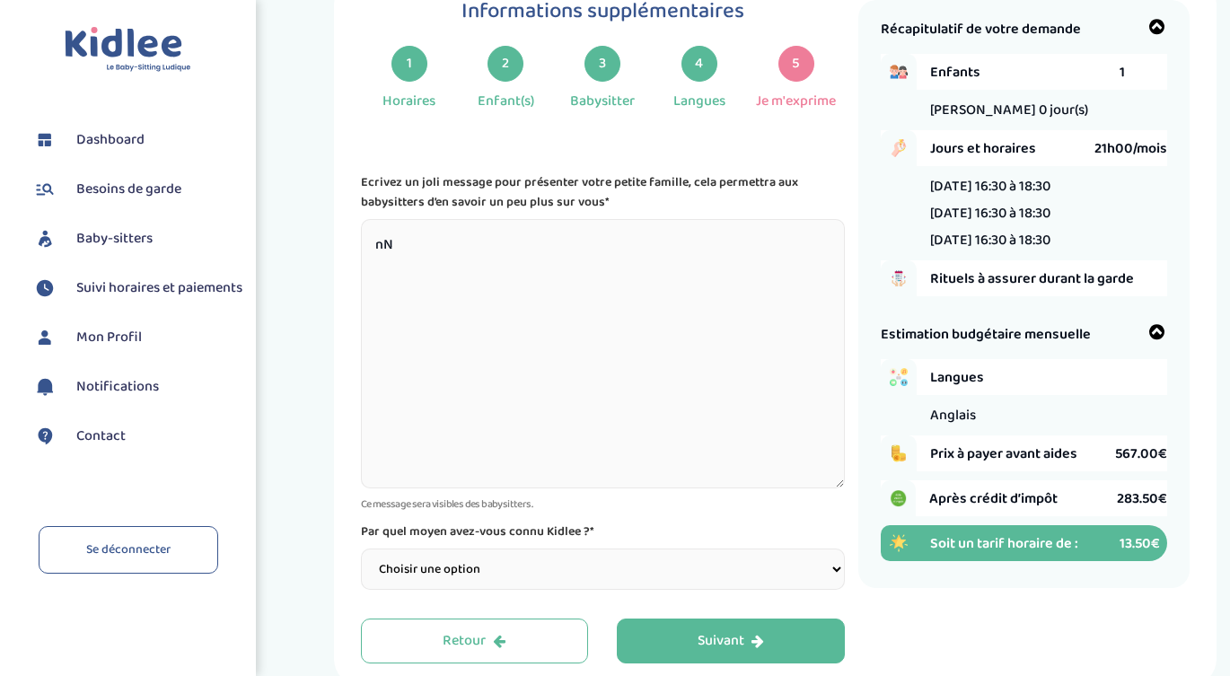
type textarea "n"
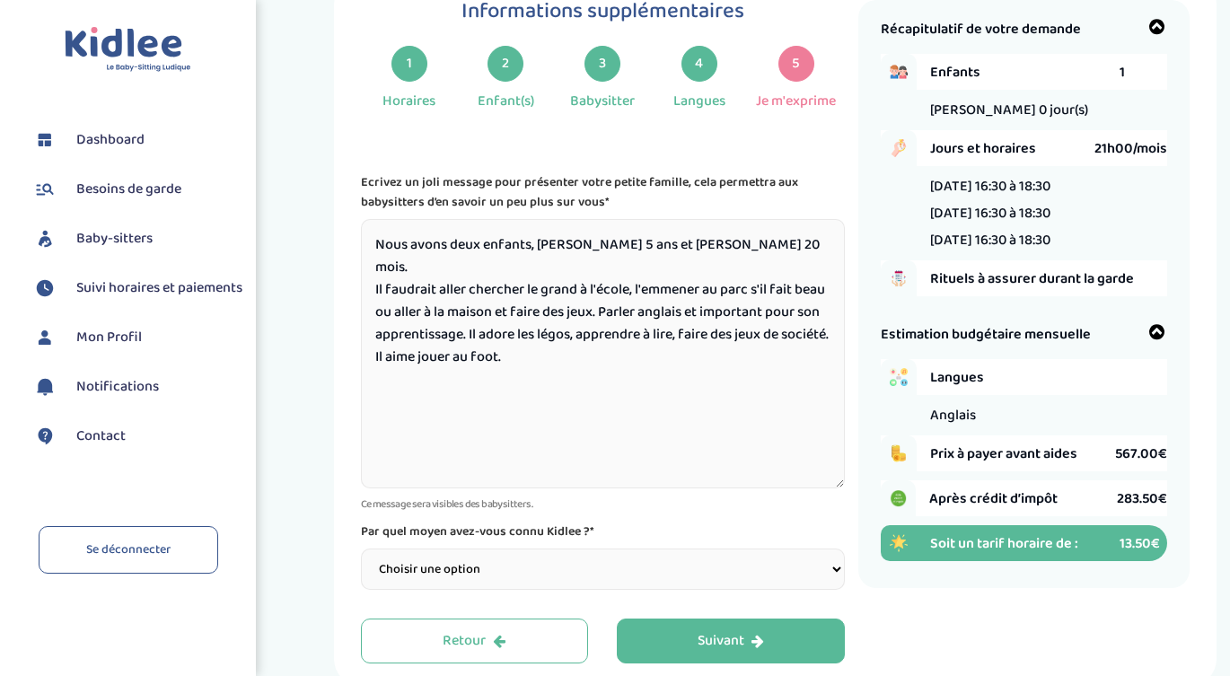
scroll to position [136, 0]
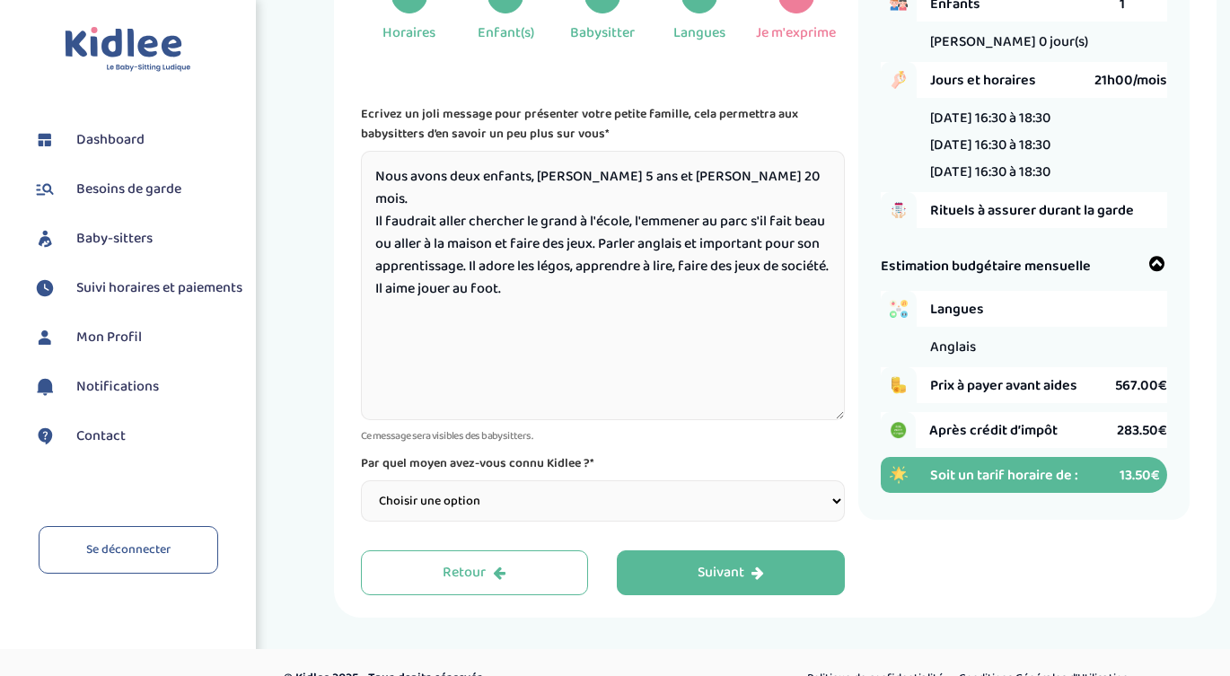
type textarea "Nous avons deux enfants, [PERSON_NAME] 5 ans et [PERSON_NAME] 20 mois. Il faudr…"
click at [670, 512] on select "Choisir une option Bouche à Oreille Google Plateforme Gens de confiance Faceboo…" at bounding box center [603, 500] width 484 height 41
select select "2"
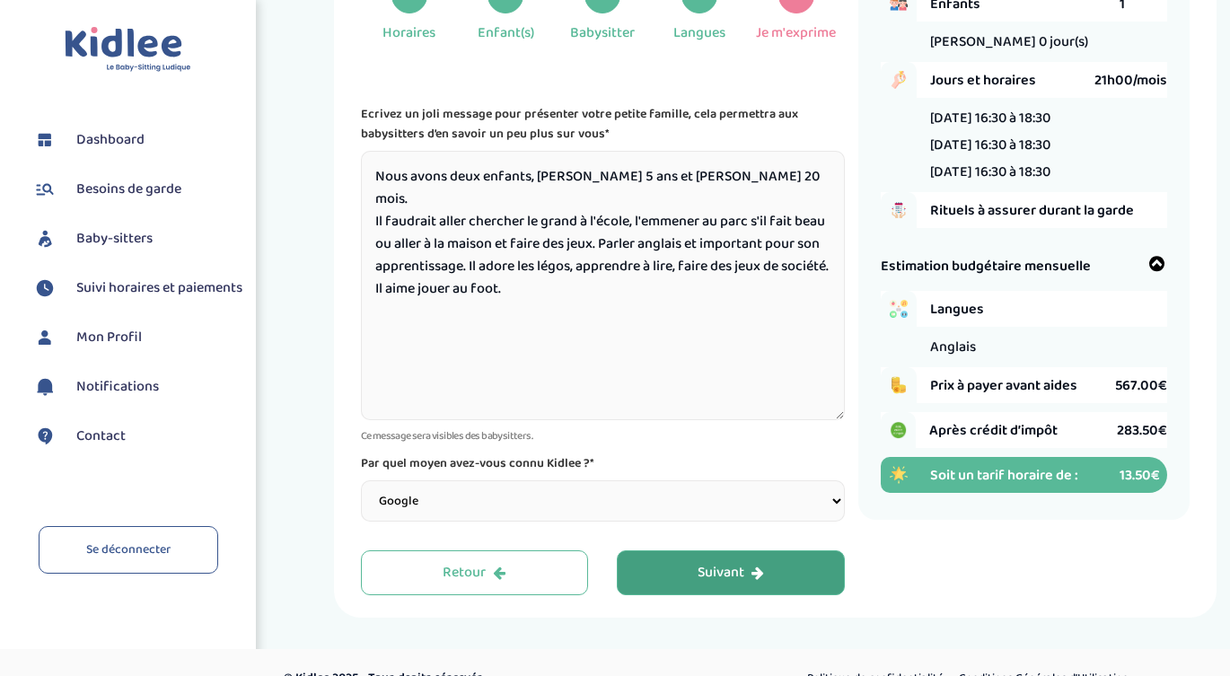
click at [721, 557] on button "Suivant" at bounding box center [731, 572] width 228 height 45
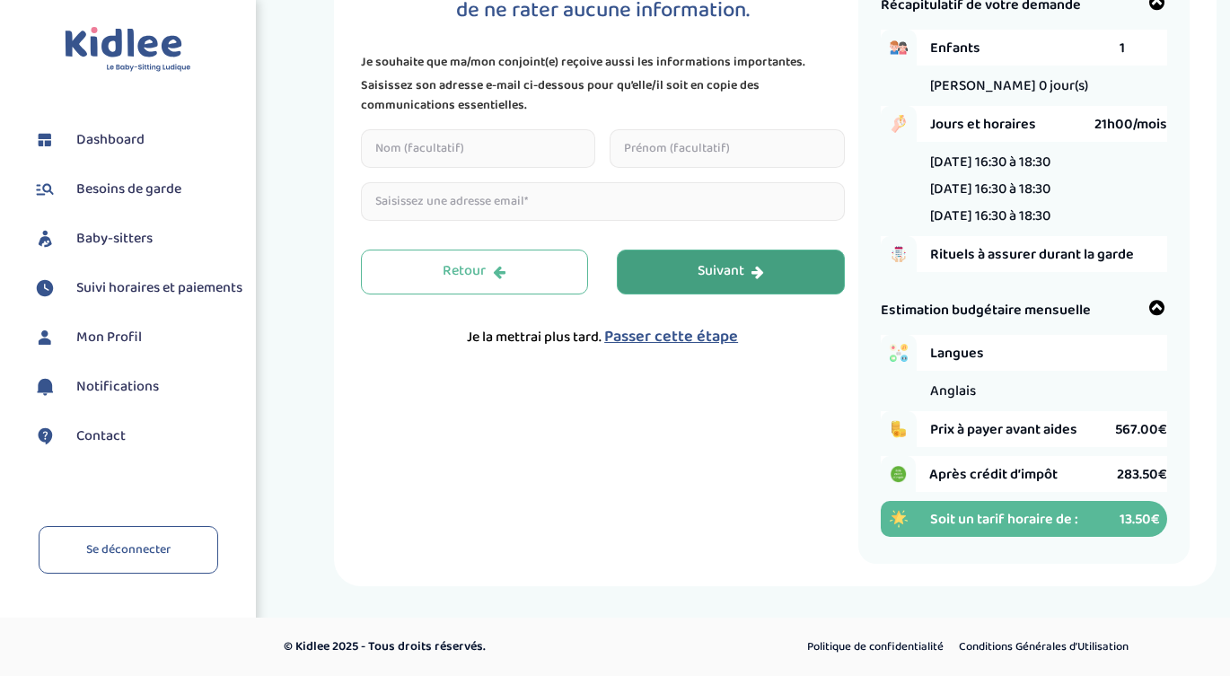
scroll to position [67, 0]
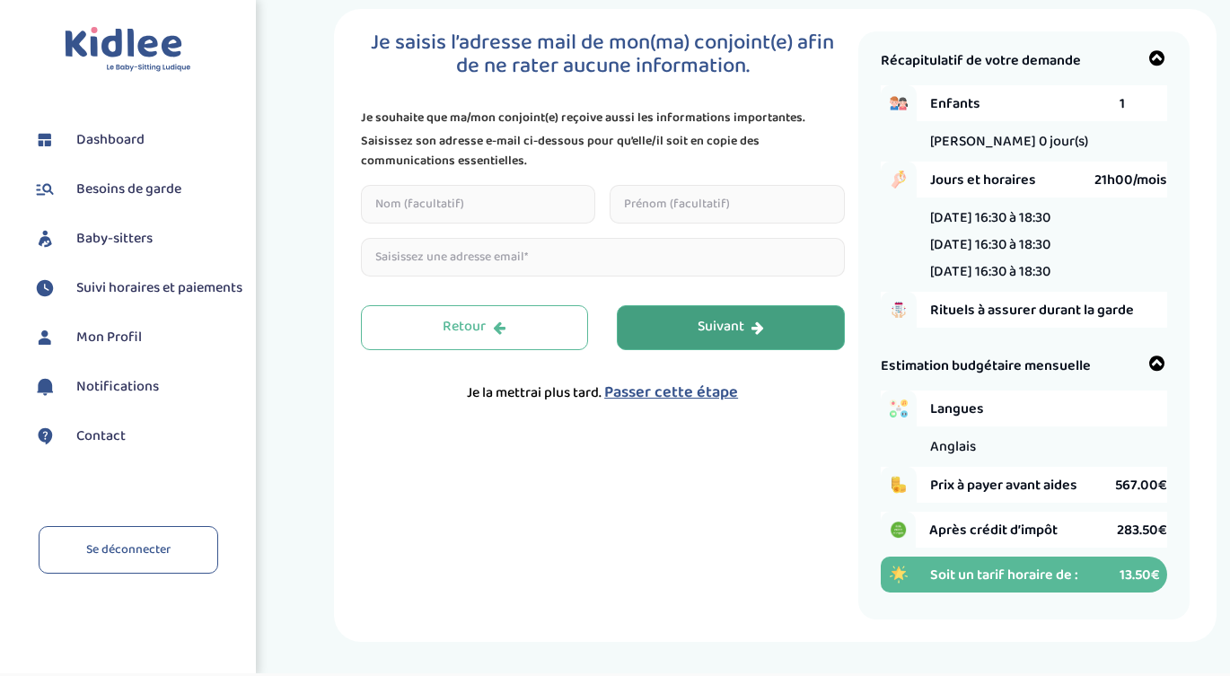
click at [675, 320] on button "Suivant" at bounding box center [731, 327] width 228 height 45
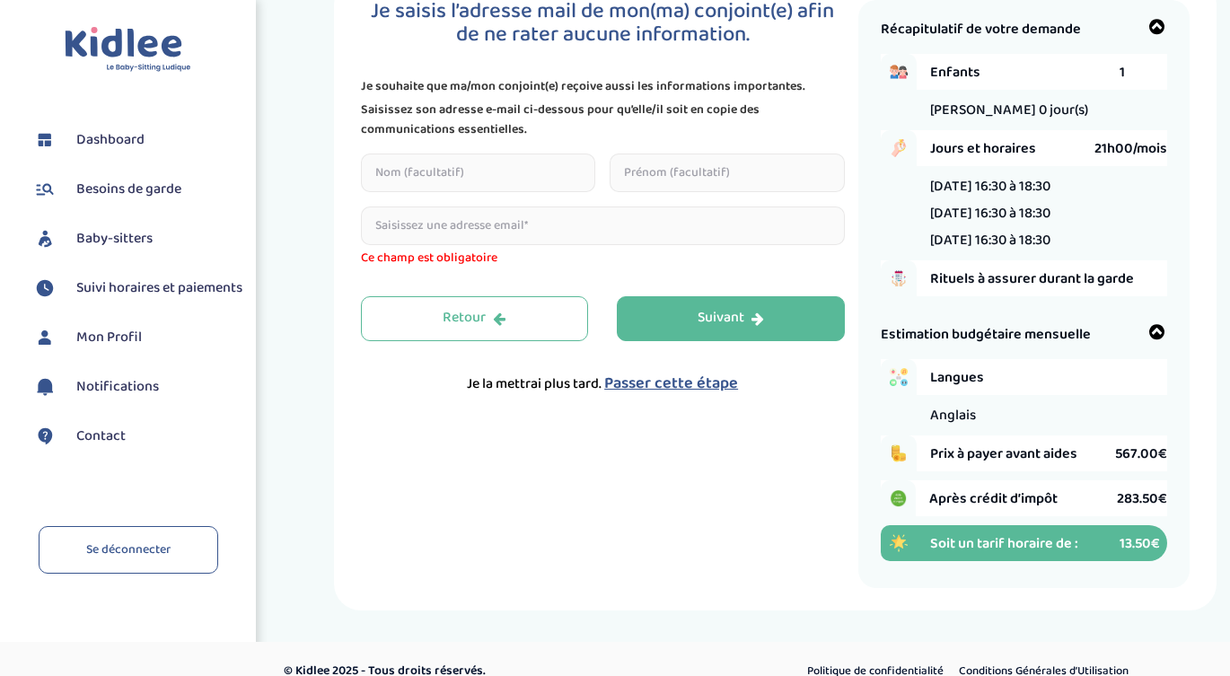
click at [685, 379] on span "Passer cette étape" at bounding box center [671, 383] width 134 height 25
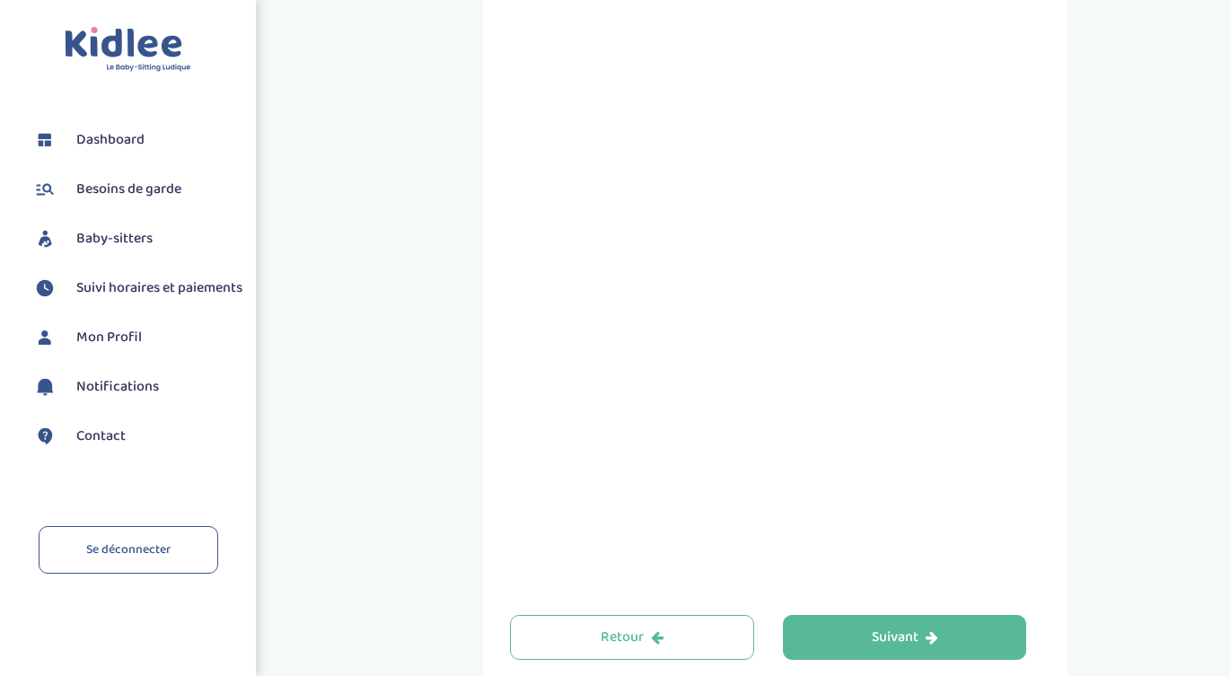
scroll to position [542, 0]
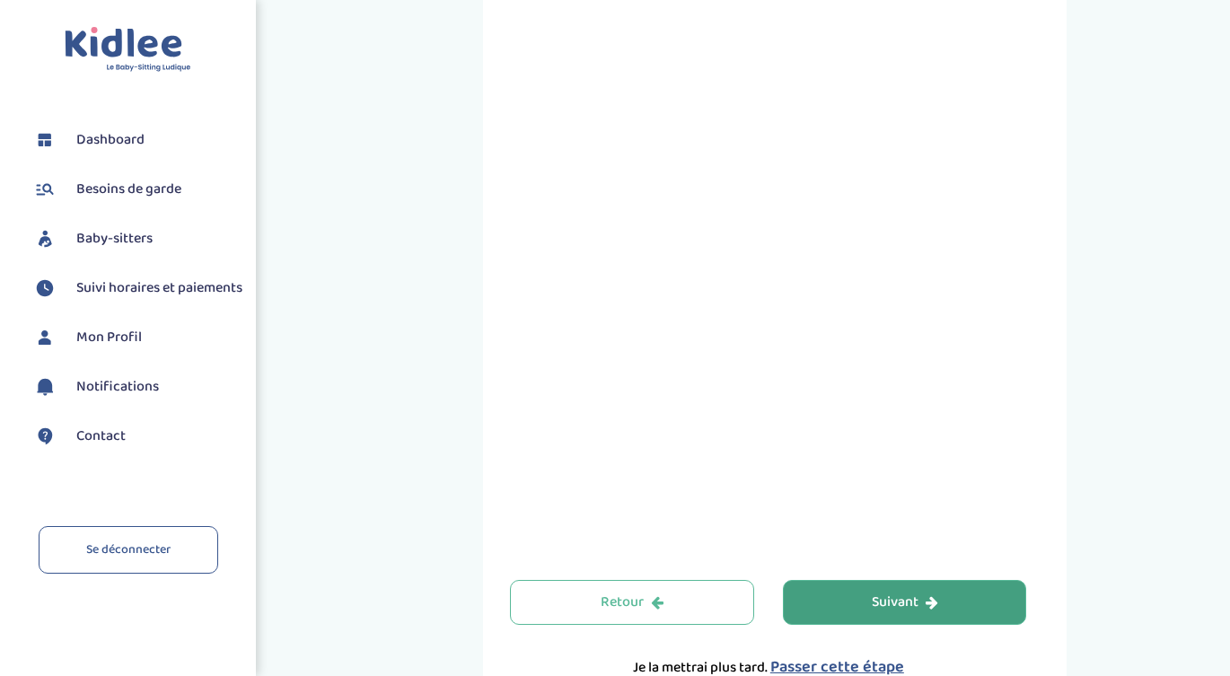
click at [860, 592] on button "Suivant" at bounding box center [905, 602] width 244 height 45
